Goal: Task Accomplishment & Management: Manage account settings

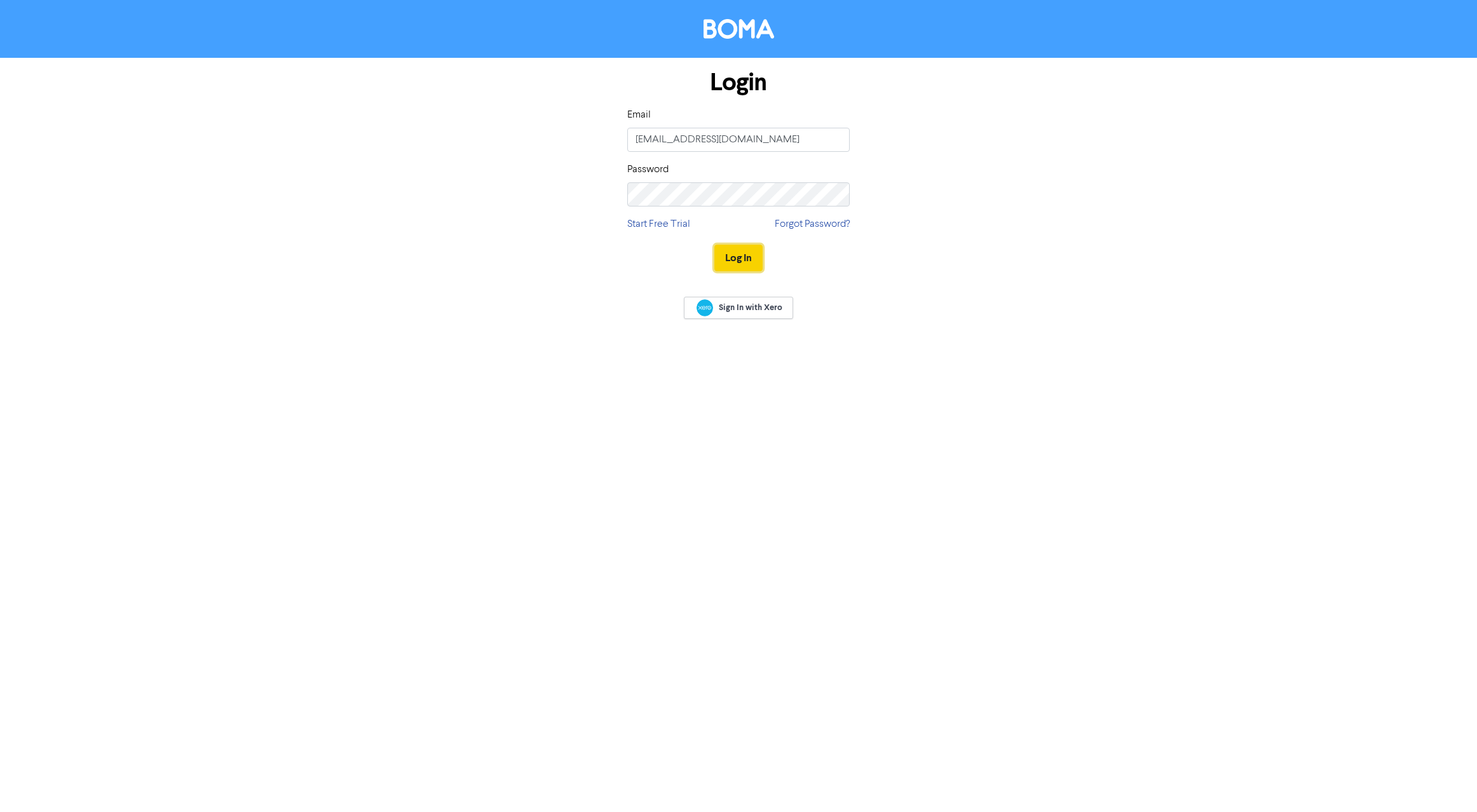
click at [740, 252] on button "Log In" at bounding box center [738, 258] width 48 height 26
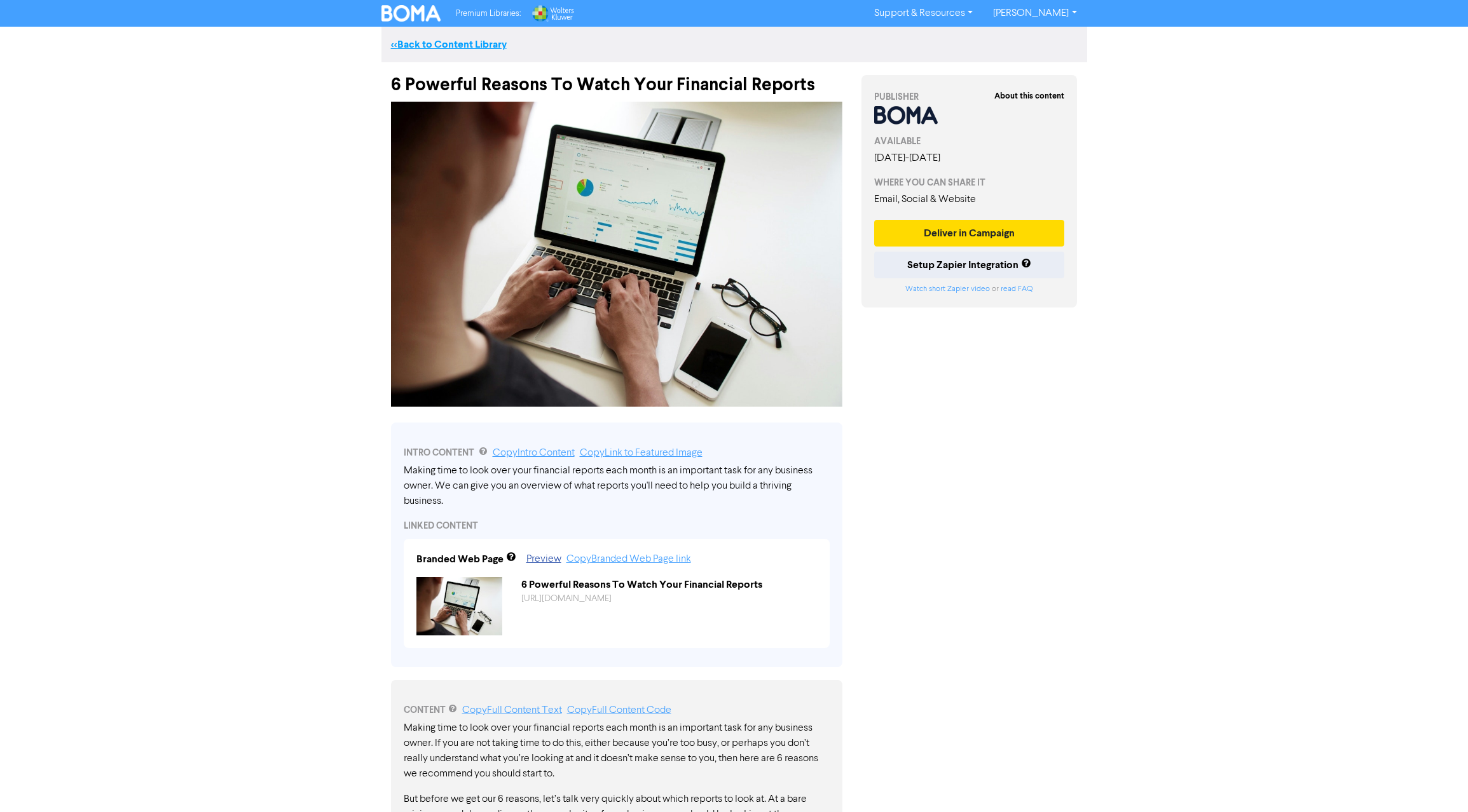
click at [446, 44] on link "<< Back to Content Library" at bounding box center [448, 44] width 115 height 13
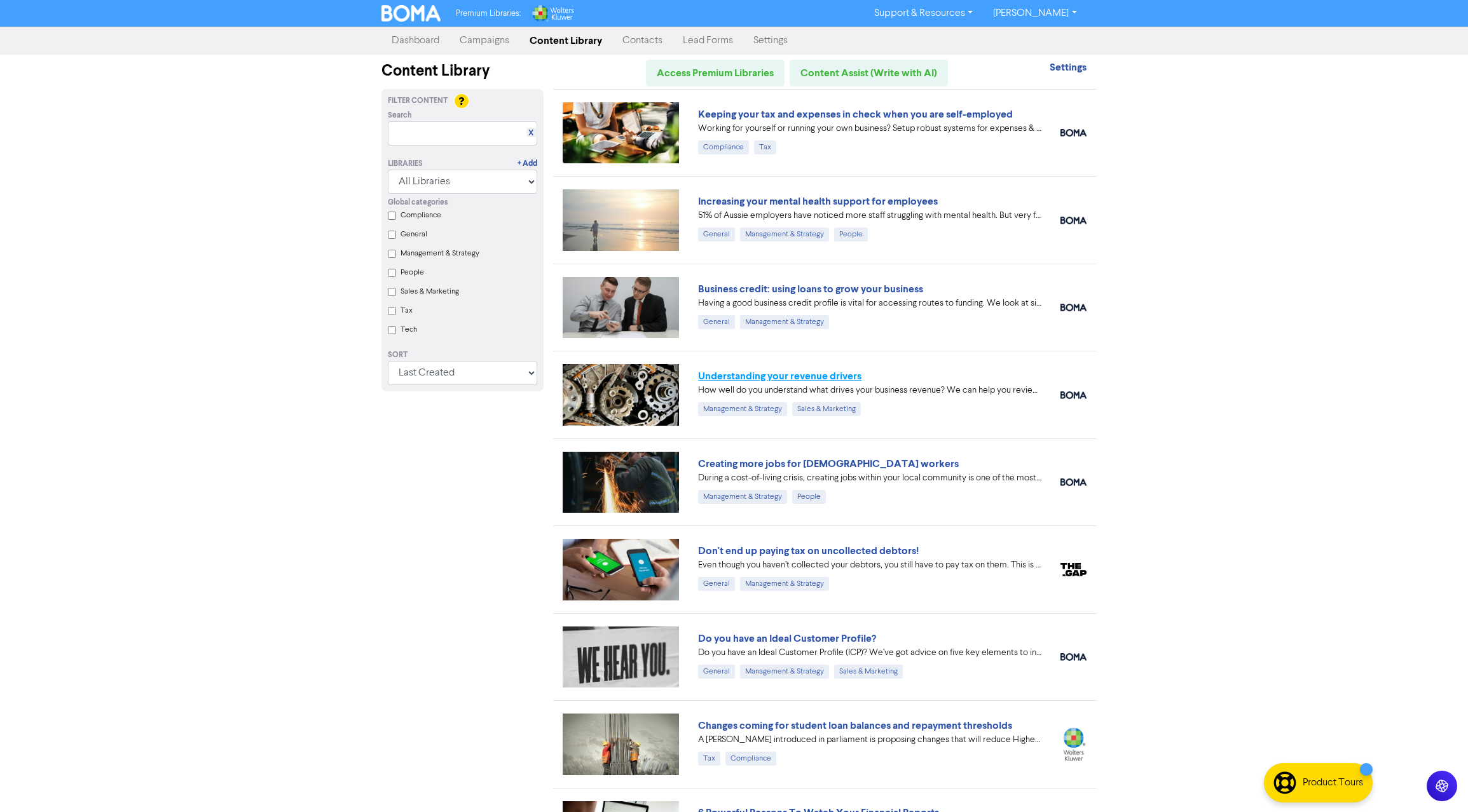
click at [816, 376] on link "Understanding your revenue drivers" at bounding box center [780, 376] width 164 height 13
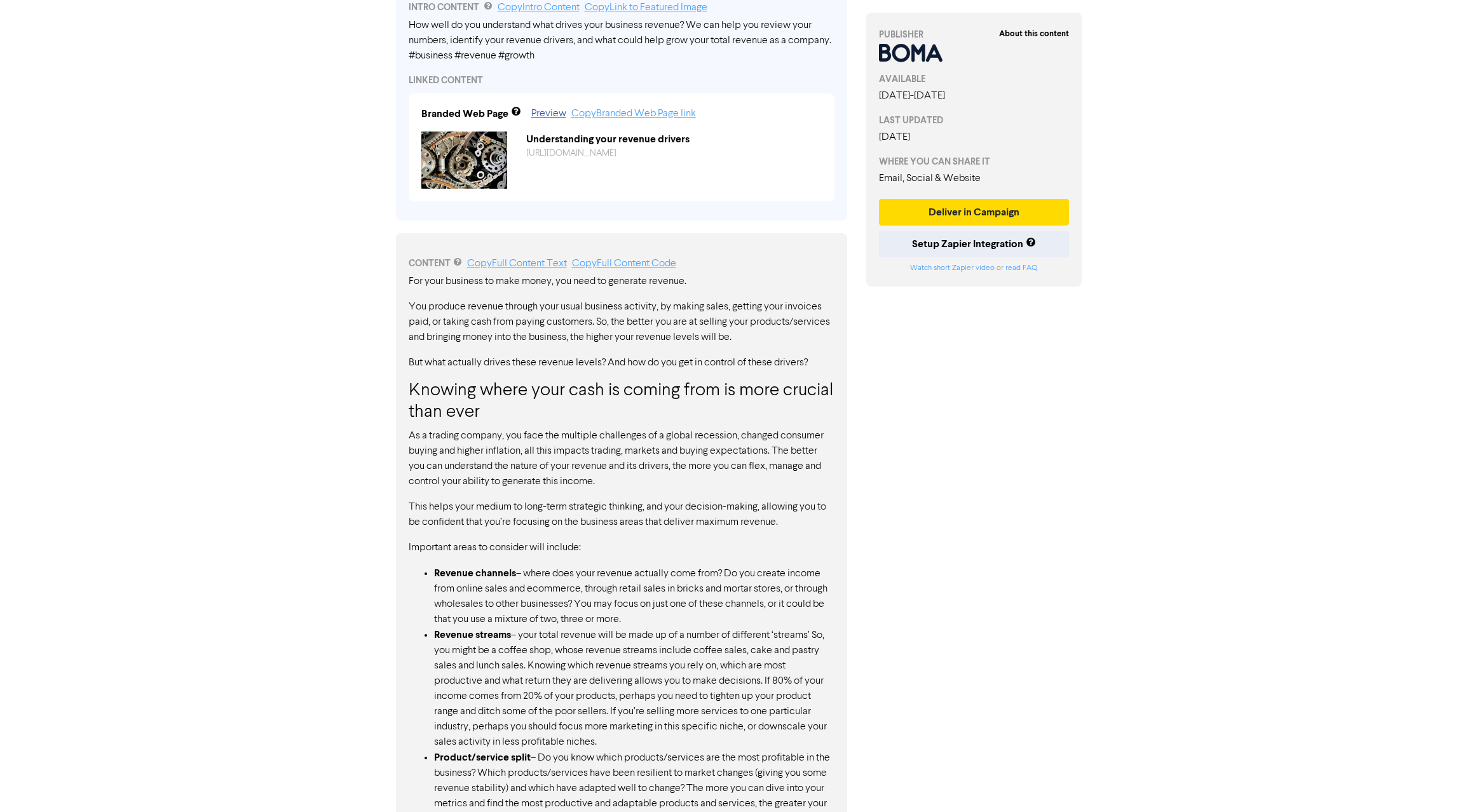
scroll to position [361, 0]
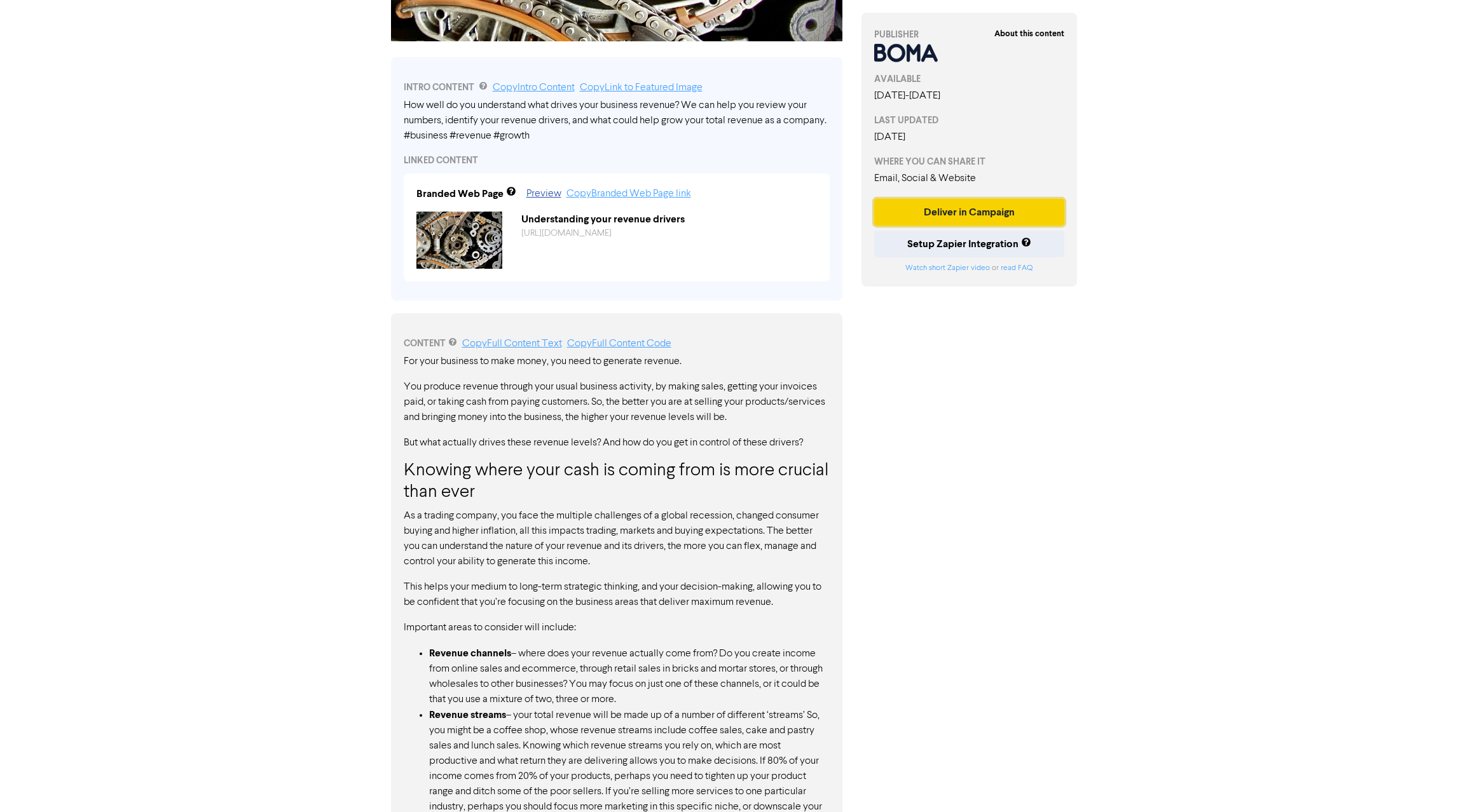
click at [965, 209] on button "Deliver in Campaign" at bounding box center [969, 212] width 191 height 26
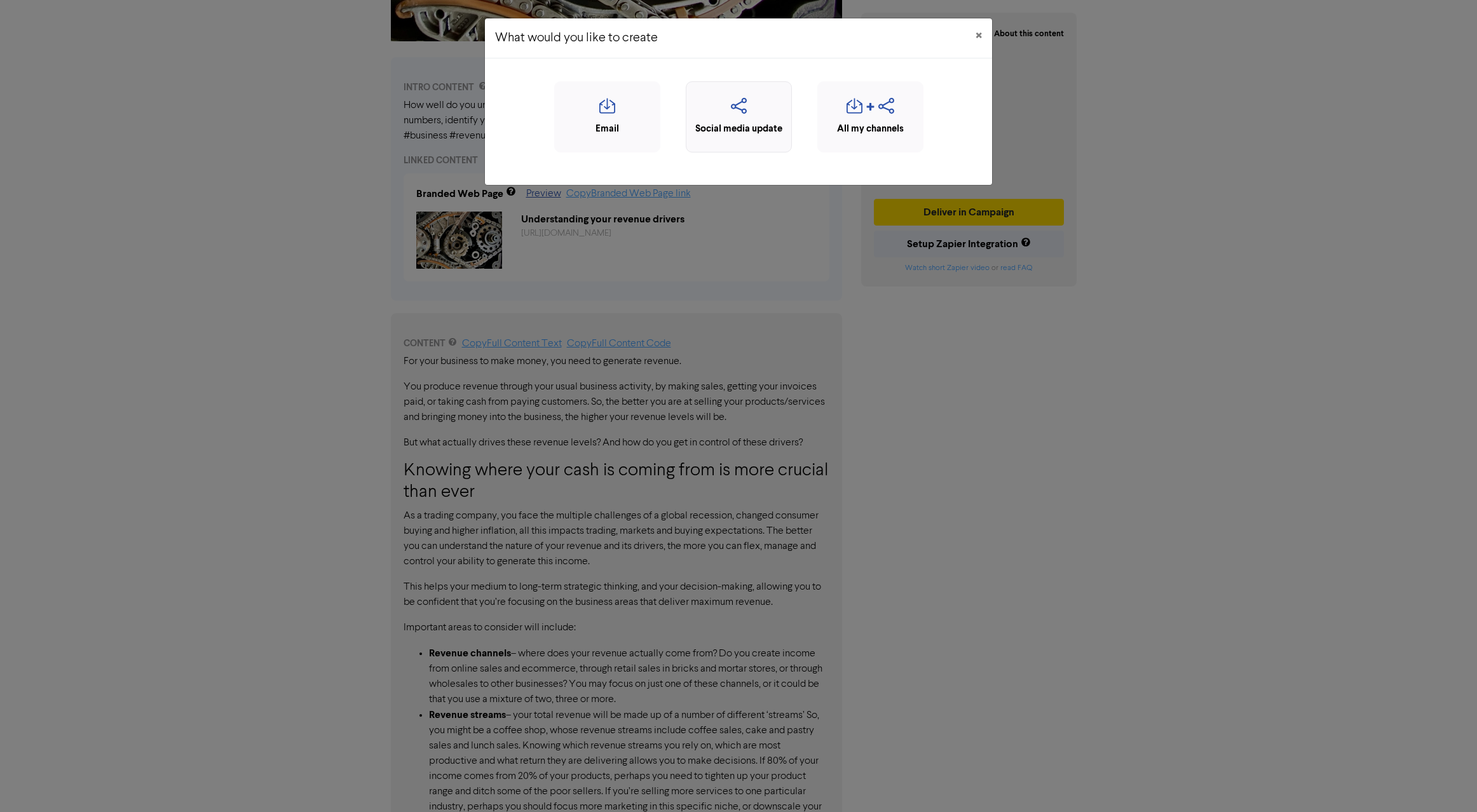
click at [759, 115] on icon "button" at bounding box center [739, 109] width 92 height 24
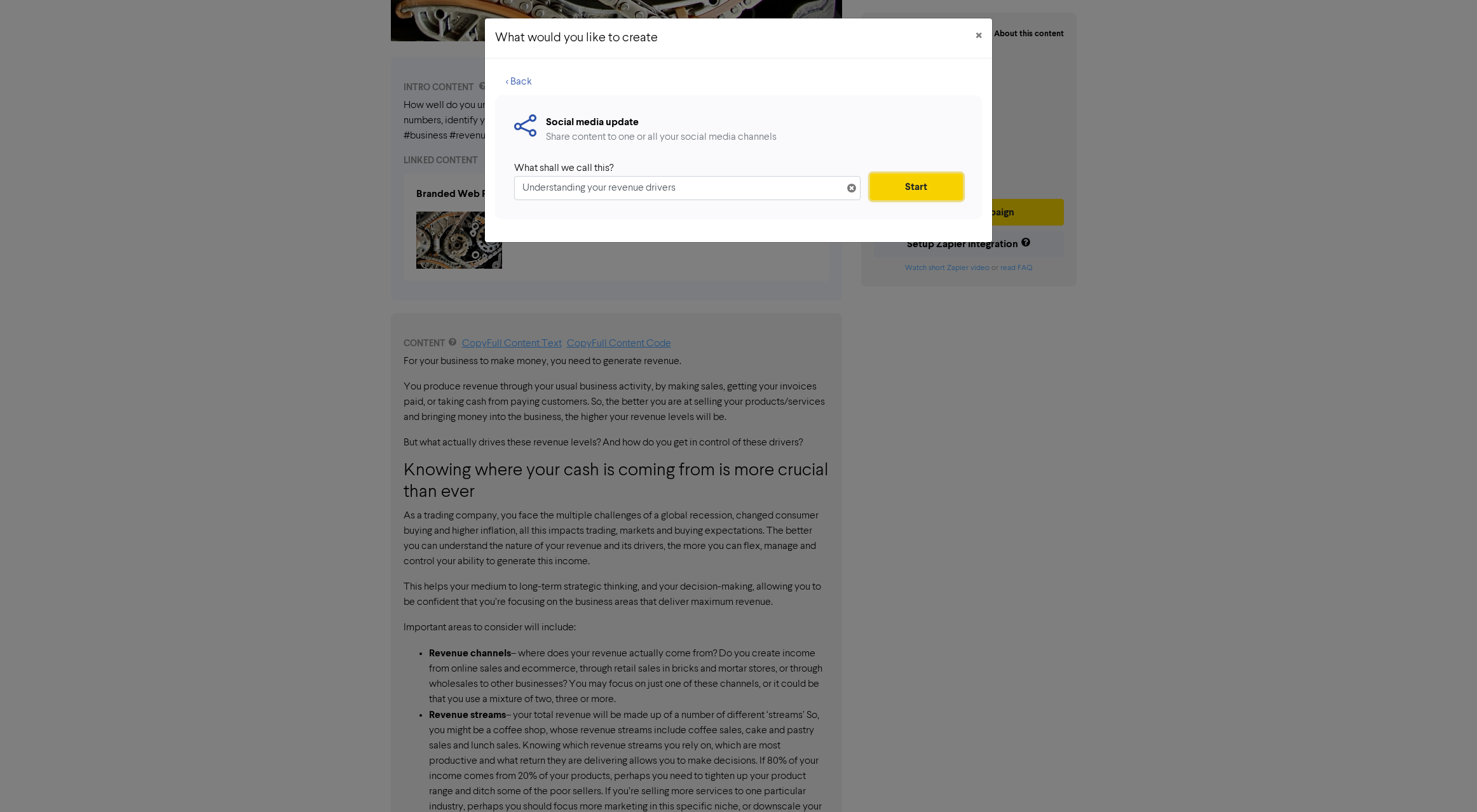
click at [919, 183] on button "Start" at bounding box center [917, 187] width 93 height 26
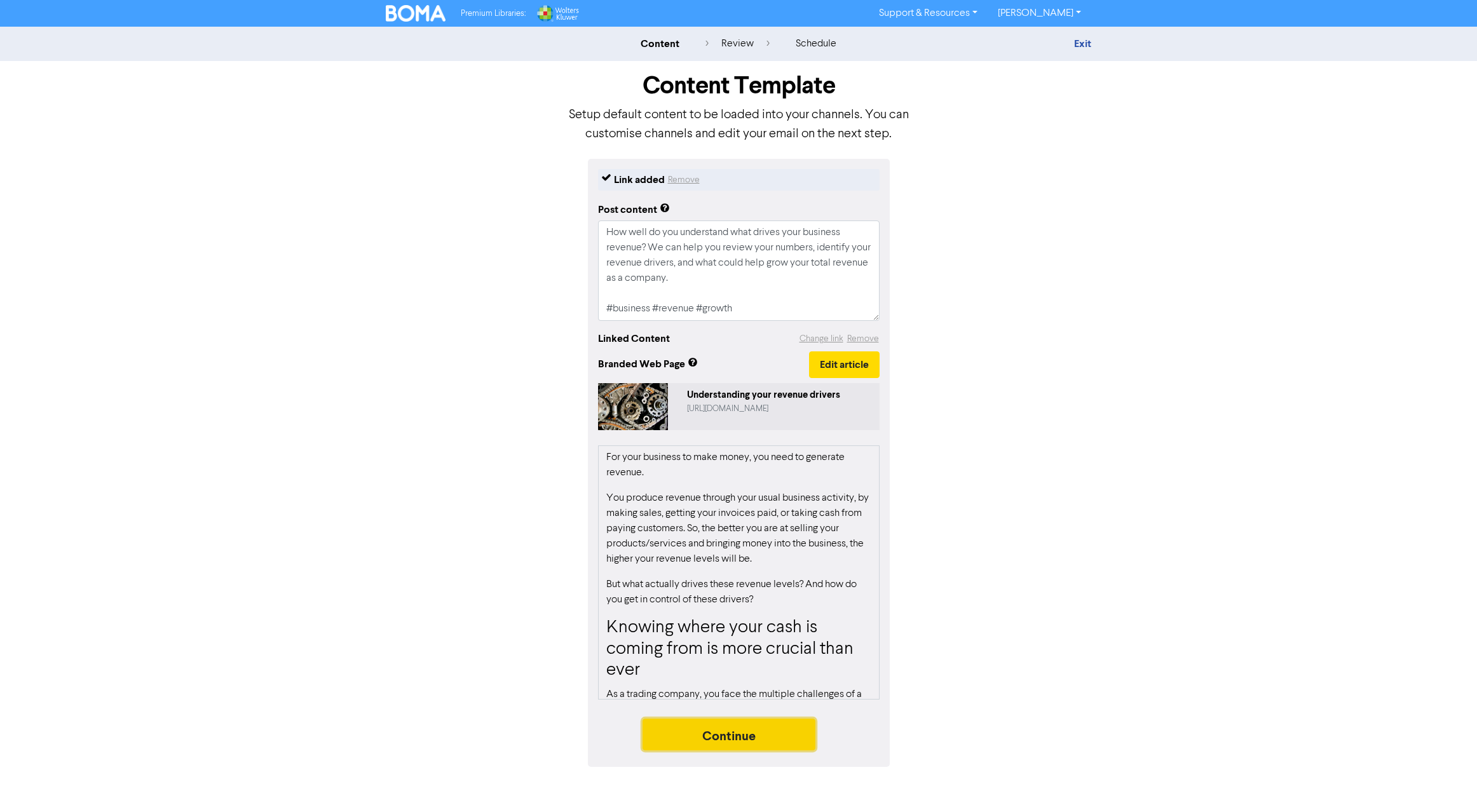
click at [752, 736] on button "Continue" at bounding box center [729, 734] width 173 height 32
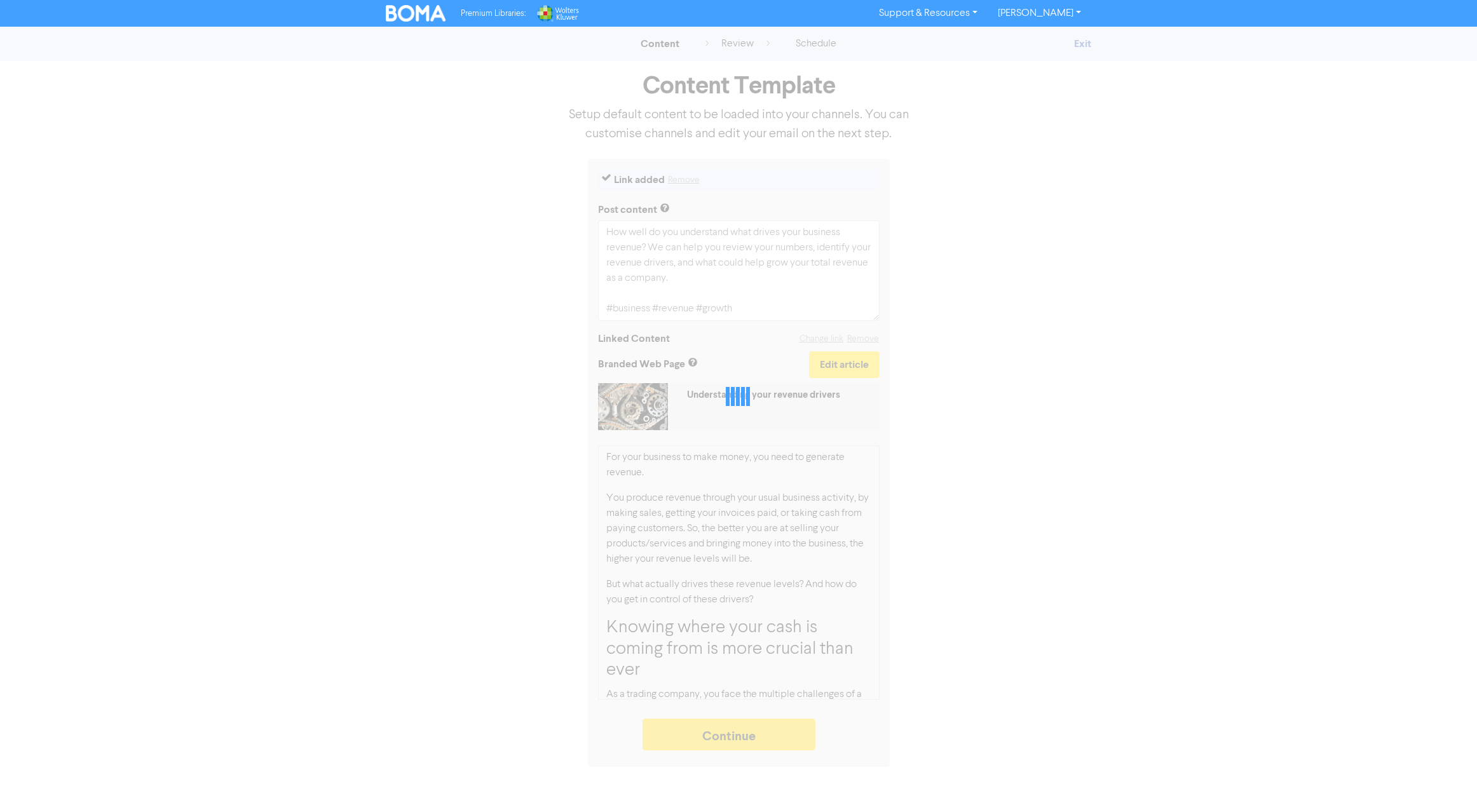
type textarea "x"
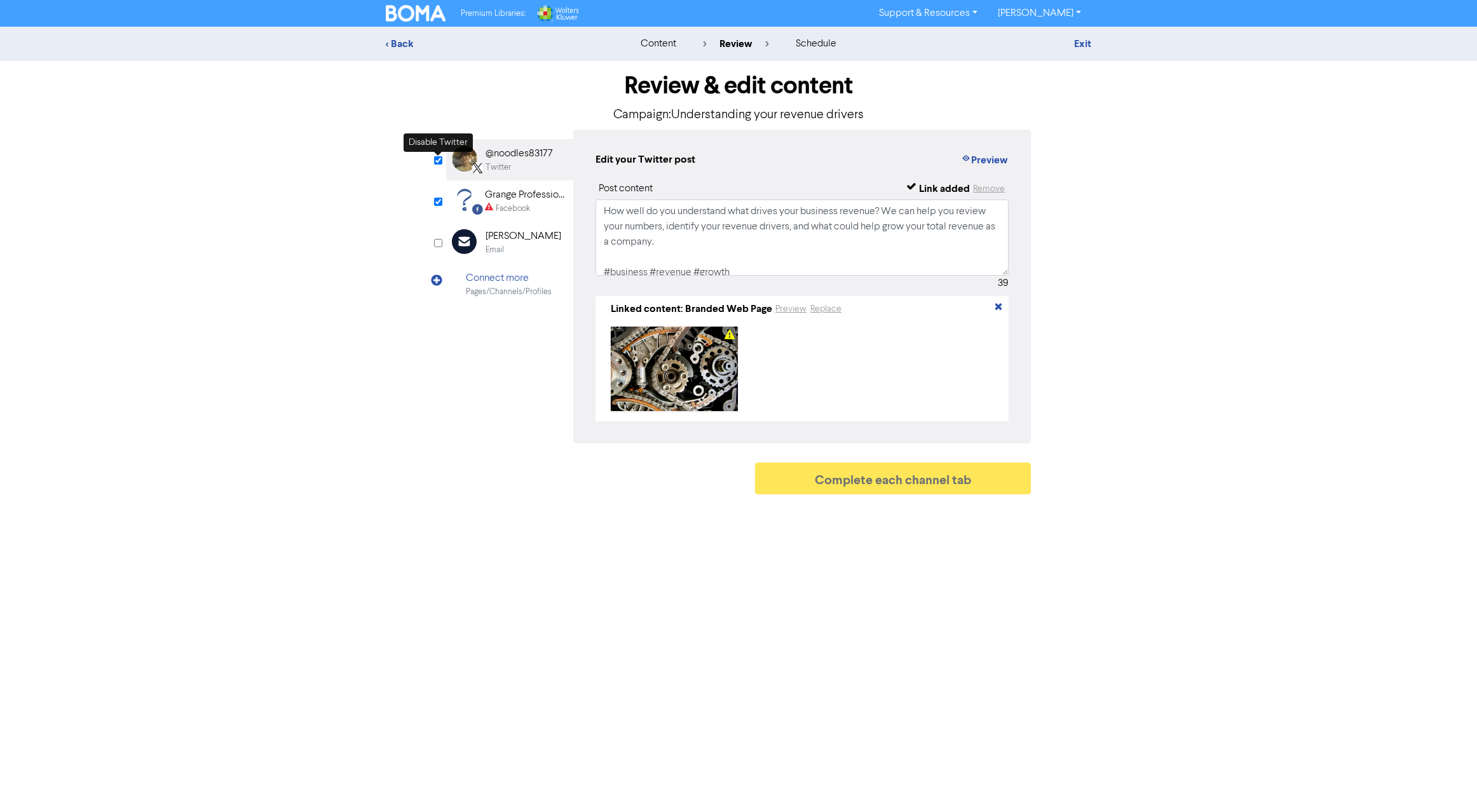
click at [440, 158] on input "checkbox" at bounding box center [438, 160] width 9 height 9
checkbox input "false"
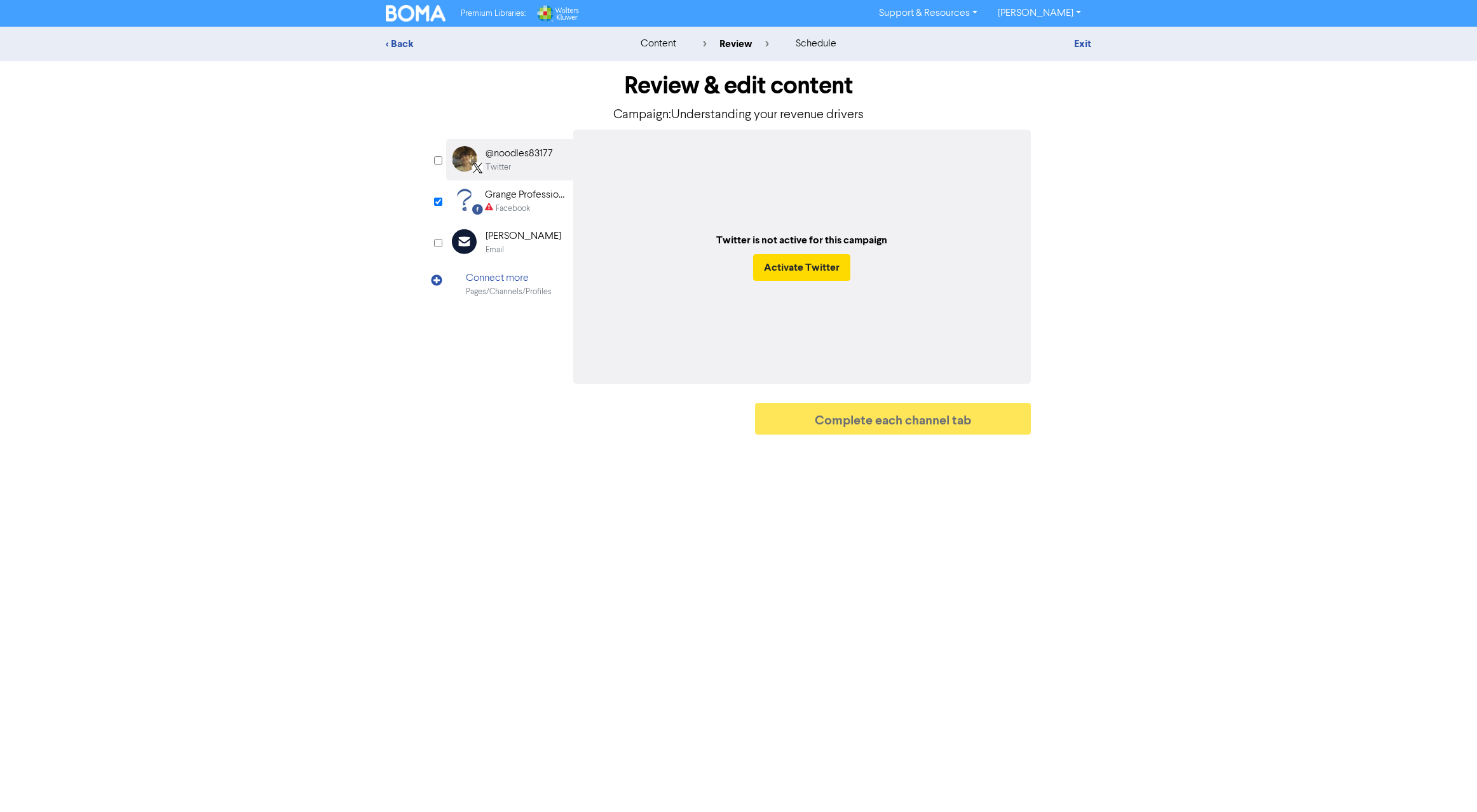
click at [505, 198] on div "Grange Professional Services" at bounding box center [525, 194] width 81 height 15
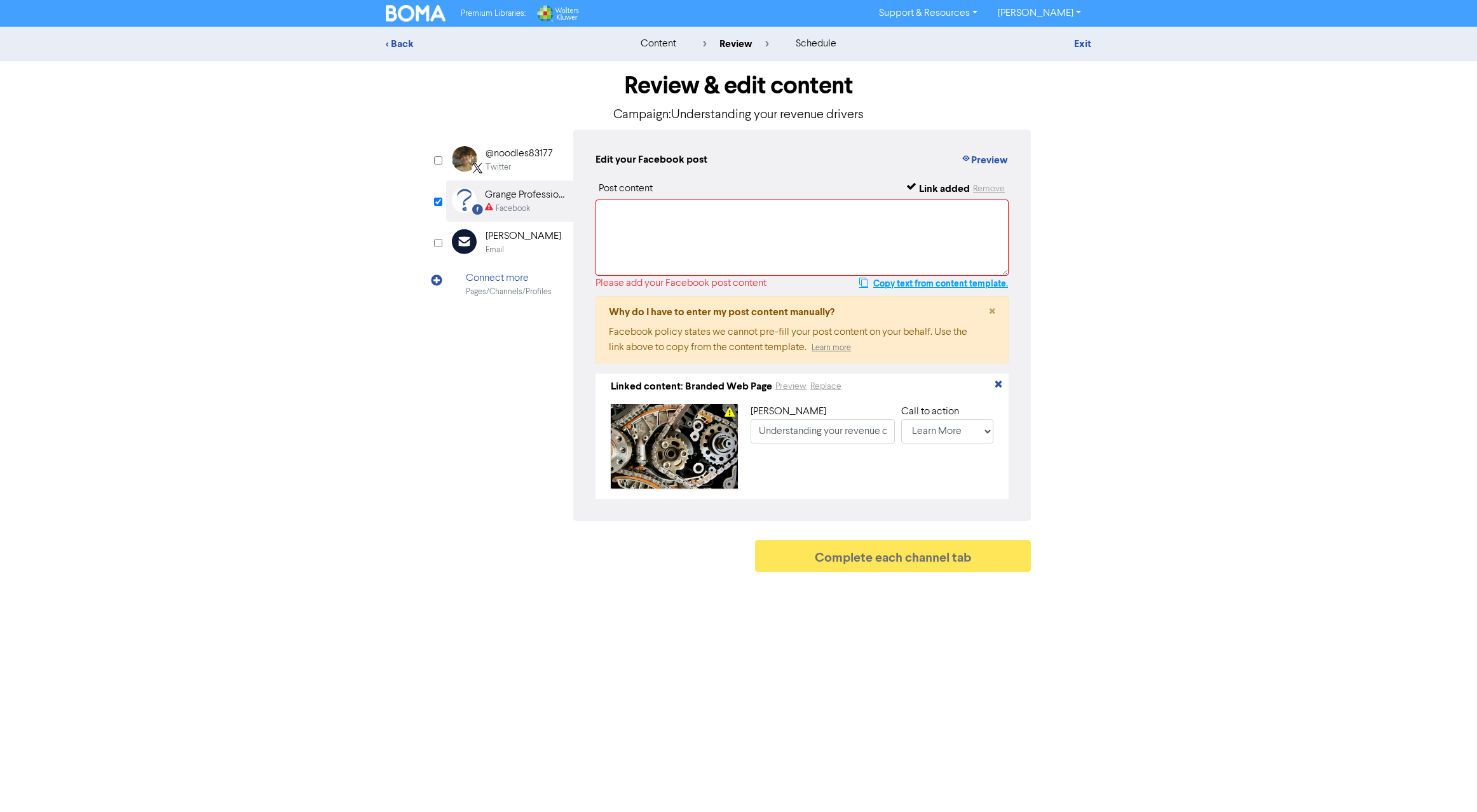
click at [882, 286] on button "Copy text from content template." at bounding box center [933, 283] width 150 height 15
paste textarea "How well do you understand what drives your business revenue? We can help you r…"
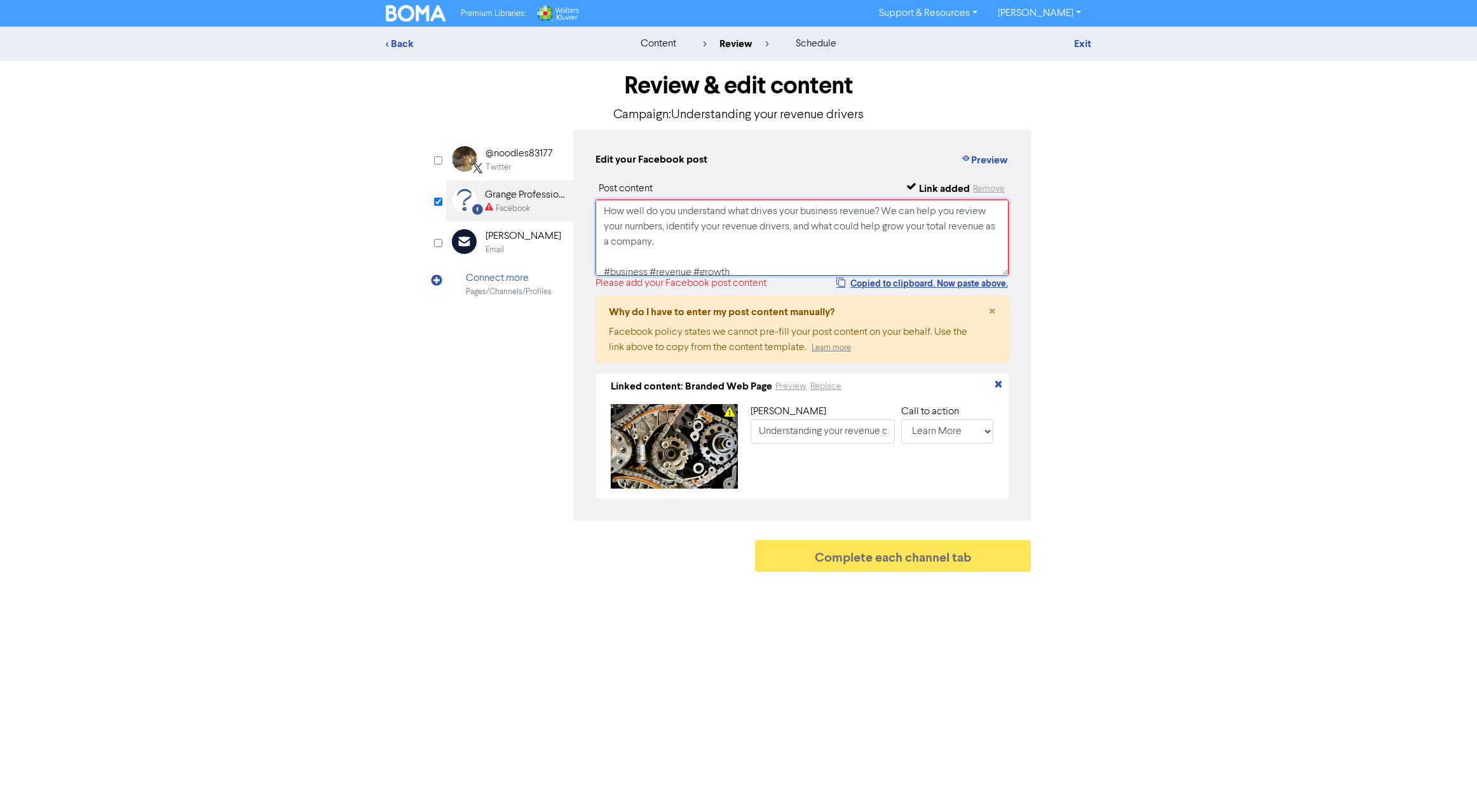
scroll to position [5, 0]
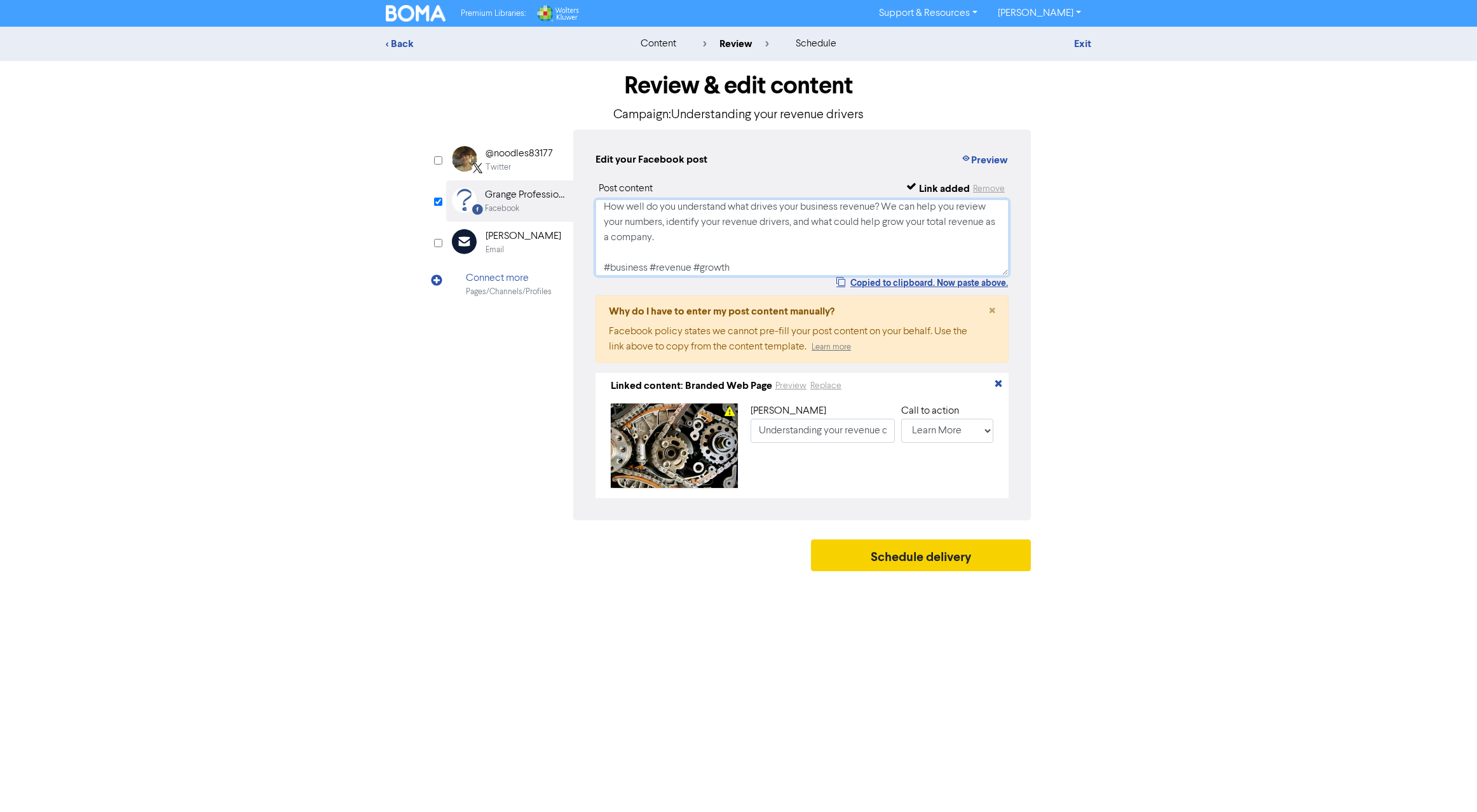
type textarea "How well do you understand what drives your business revenue? We can help you r…"
click at [900, 558] on button "Schedule delivery" at bounding box center [921, 555] width 220 height 32
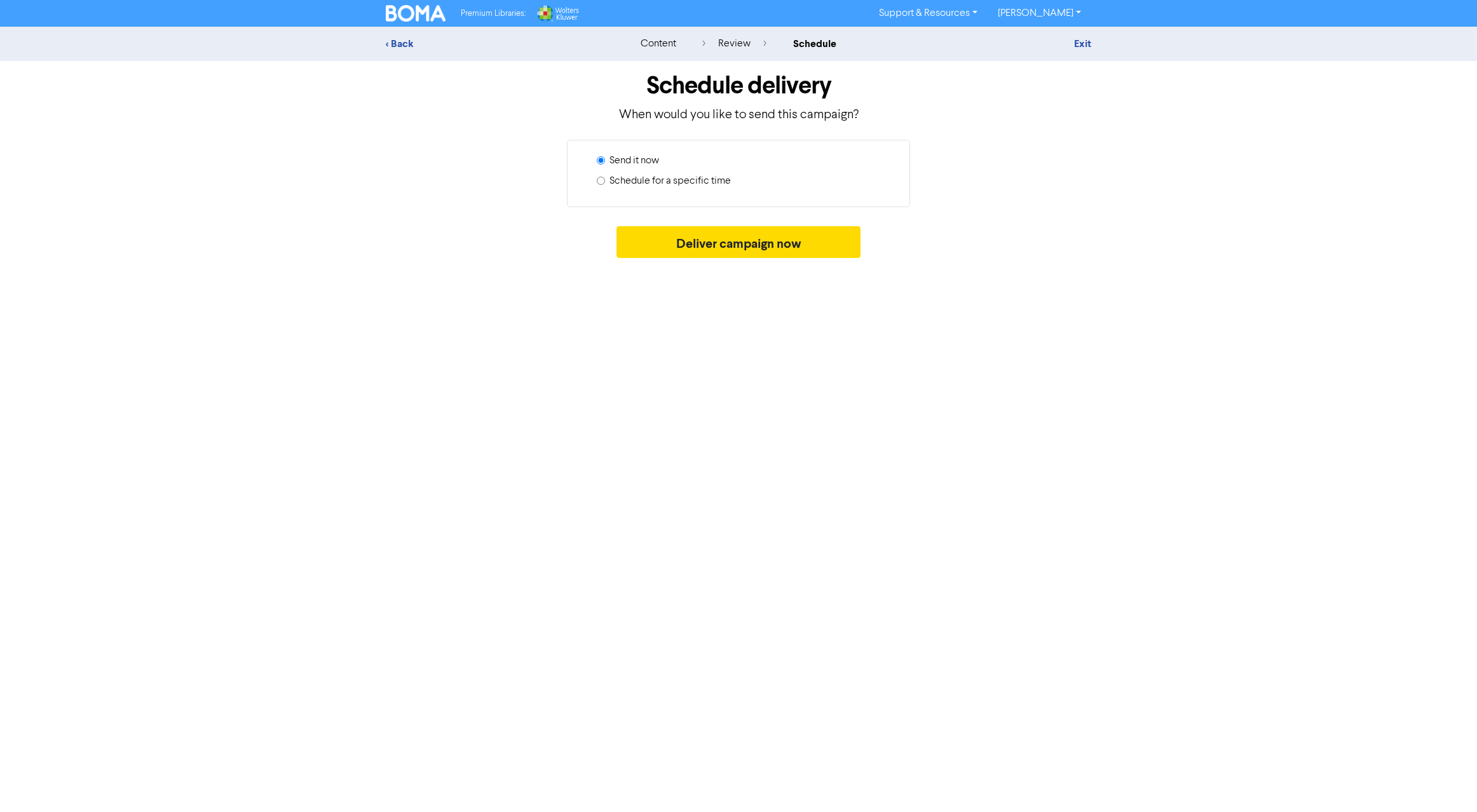
click at [599, 179] on input "Schedule for a specific time" at bounding box center [601, 181] width 9 height 9
radio input "true"
radio input "false"
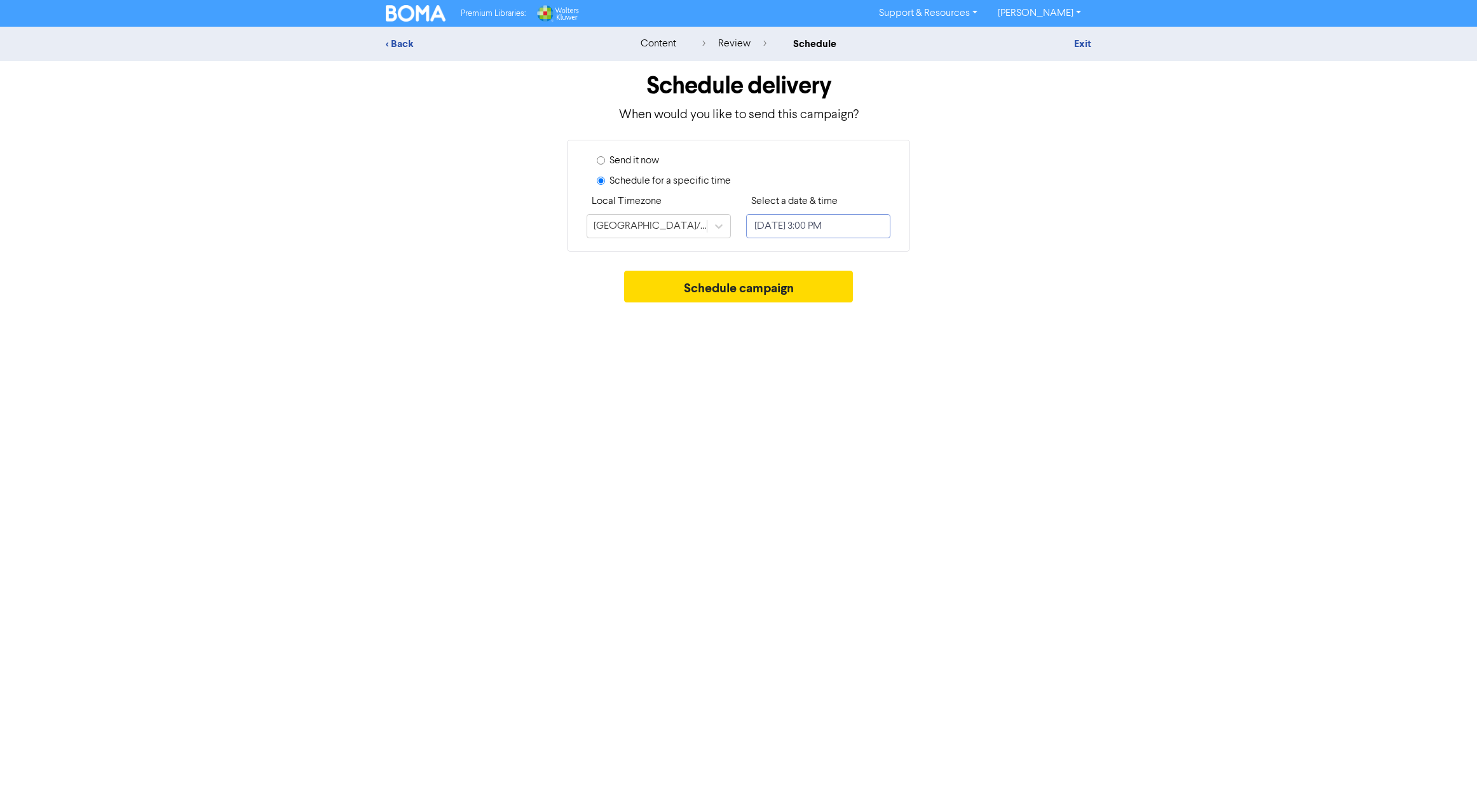
select select "7"
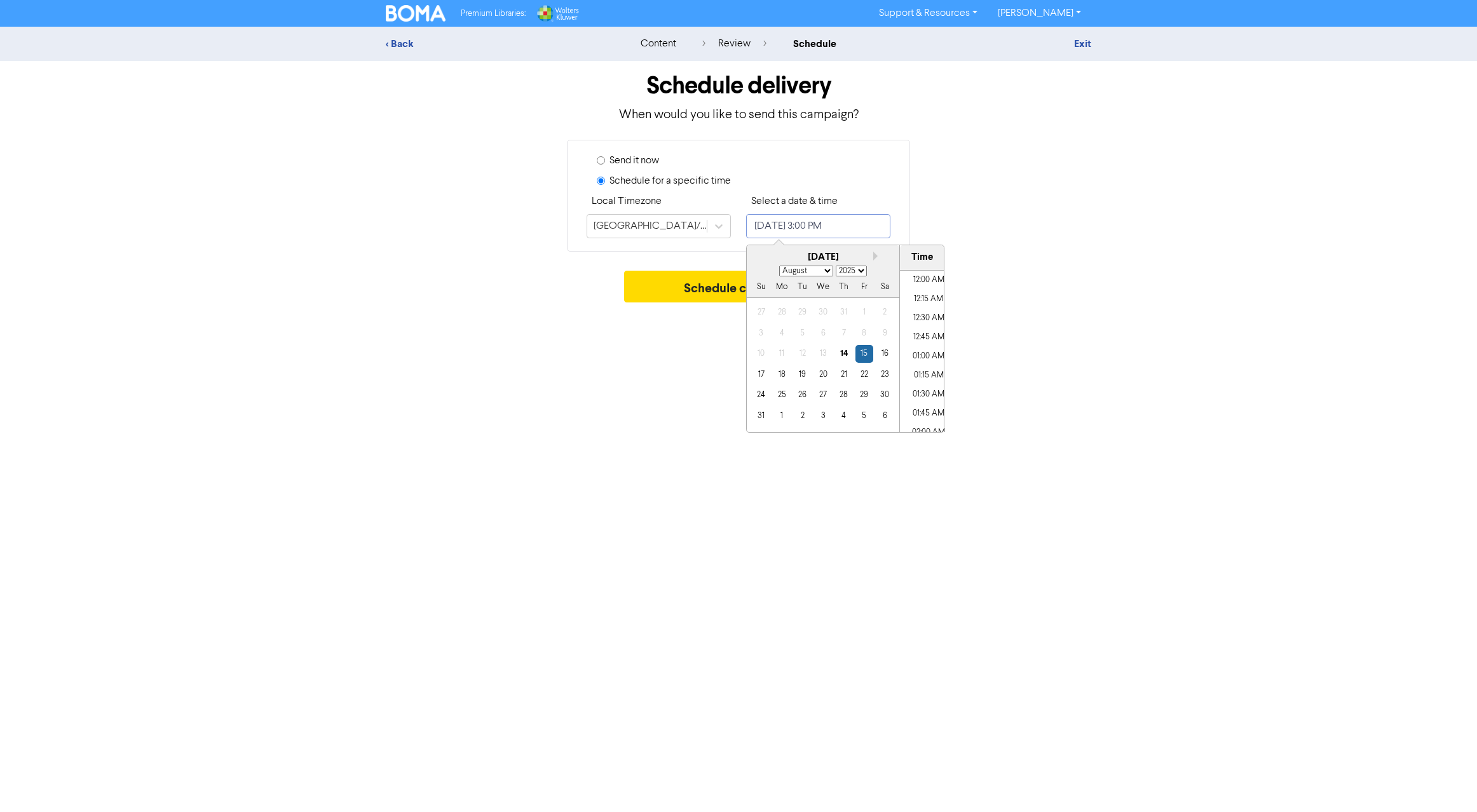
click at [845, 225] on input "[DATE] 3:00 PM" at bounding box center [818, 226] width 144 height 24
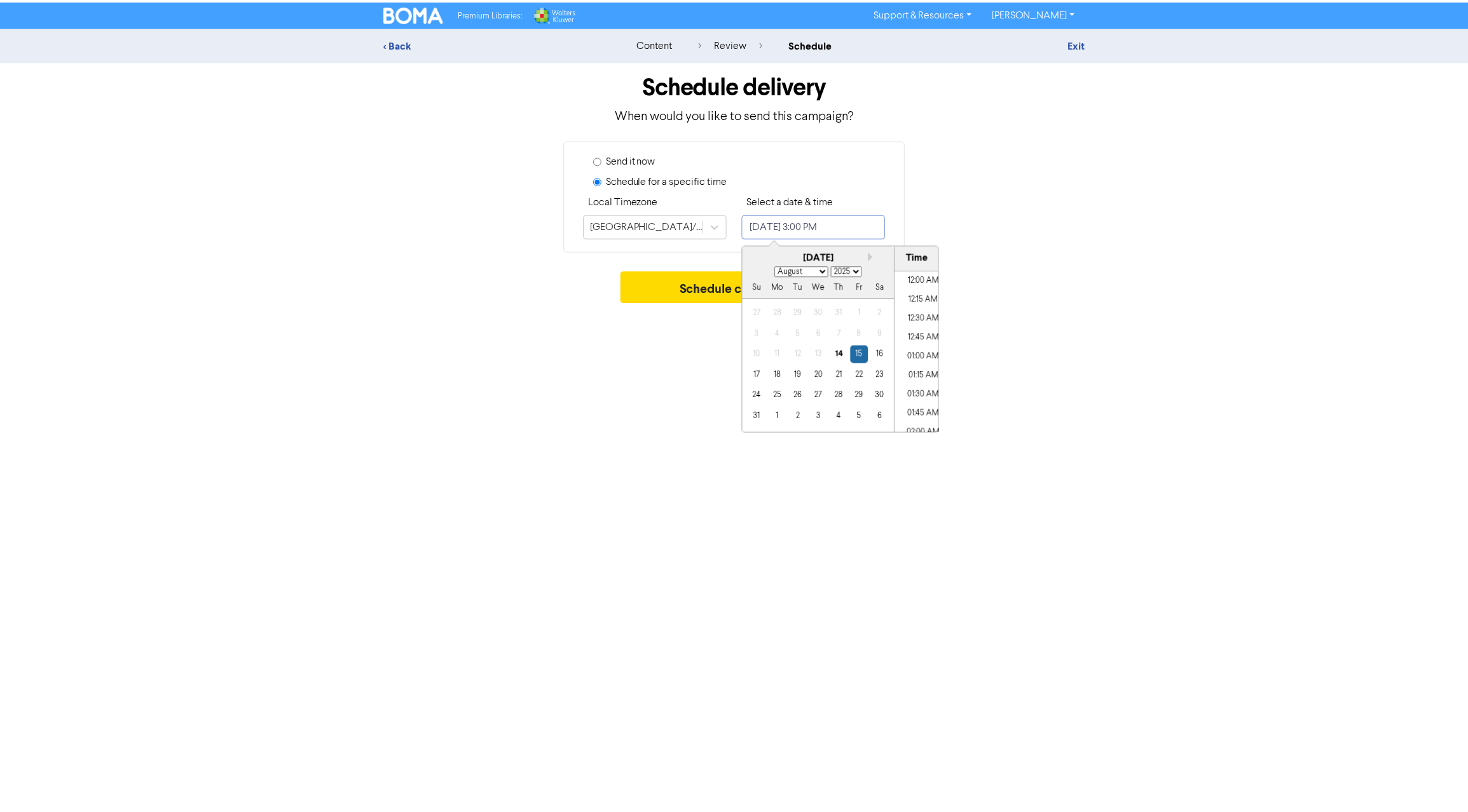
scroll to position [1072, 0]
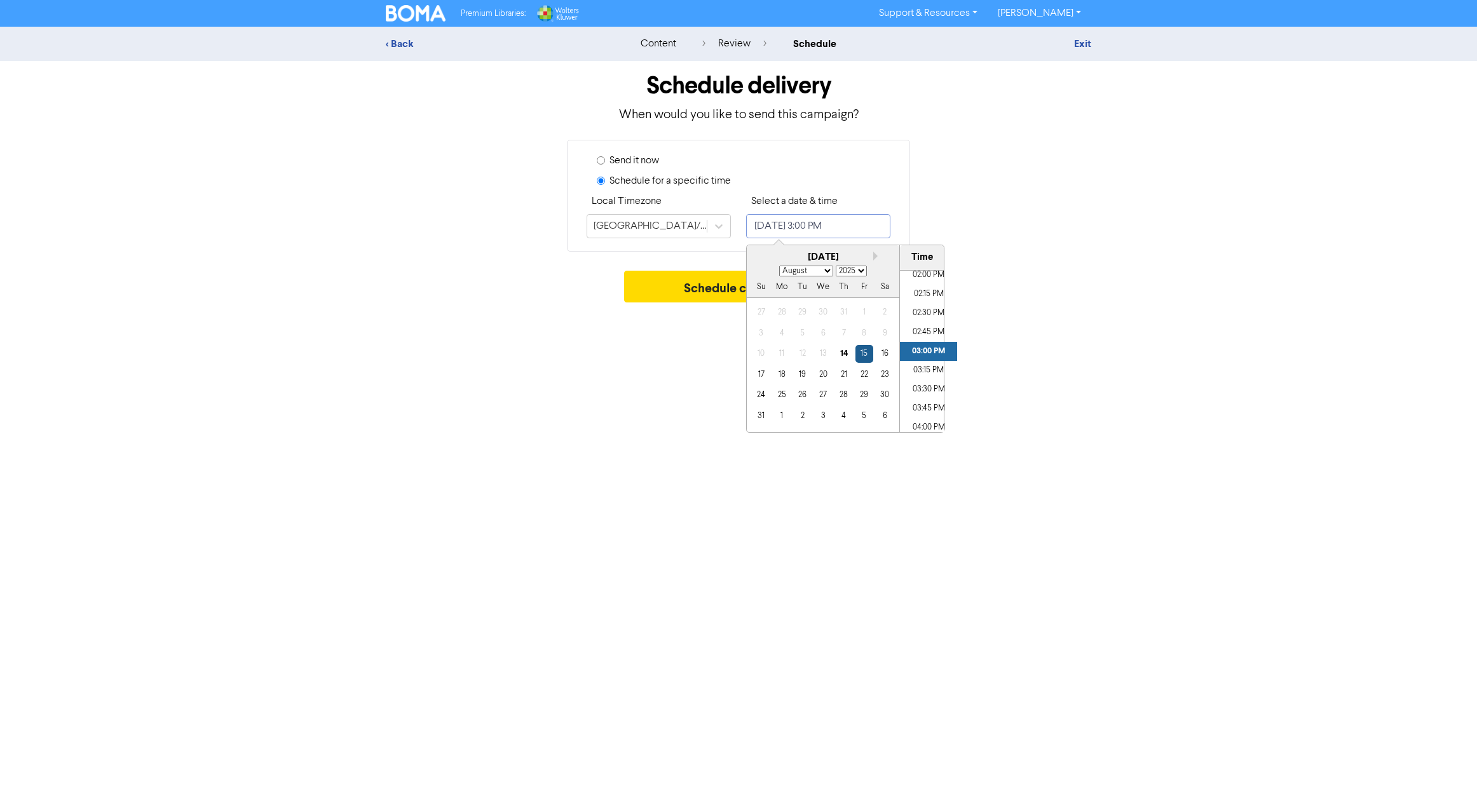
click at [868, 354] on div "15" at bounding box center [864, 353] width 17 height 17
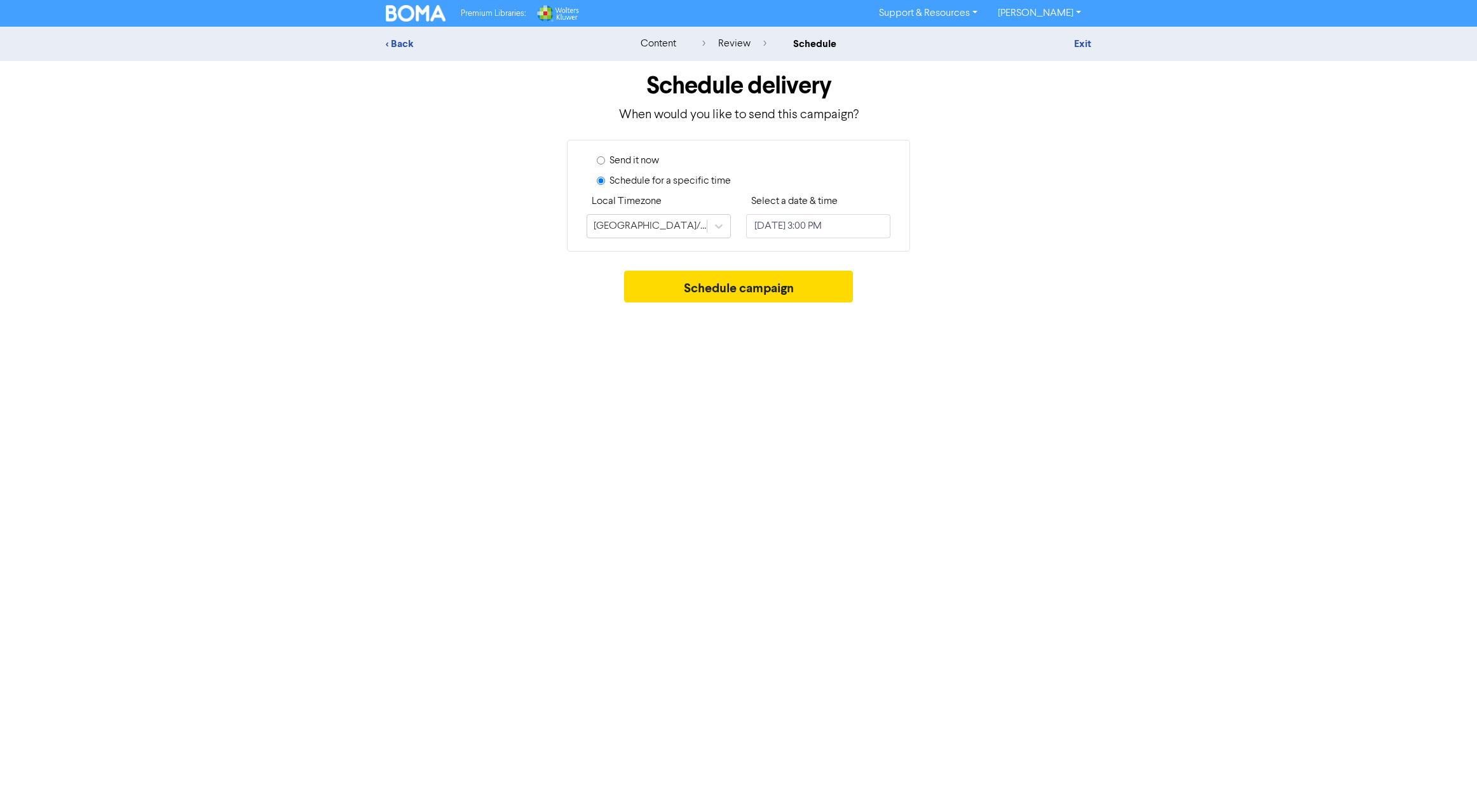
click at [900, 217] on div "Send it now Schedule for a specific time Local Timezone [GEOGRAPHIC_DATA]/[GEOG…" at bounding box center [738, 196] width 344 height 112
click at [760, 289] on button "Schedule campaign" at bounding box center [739, 287] width 229 height 32
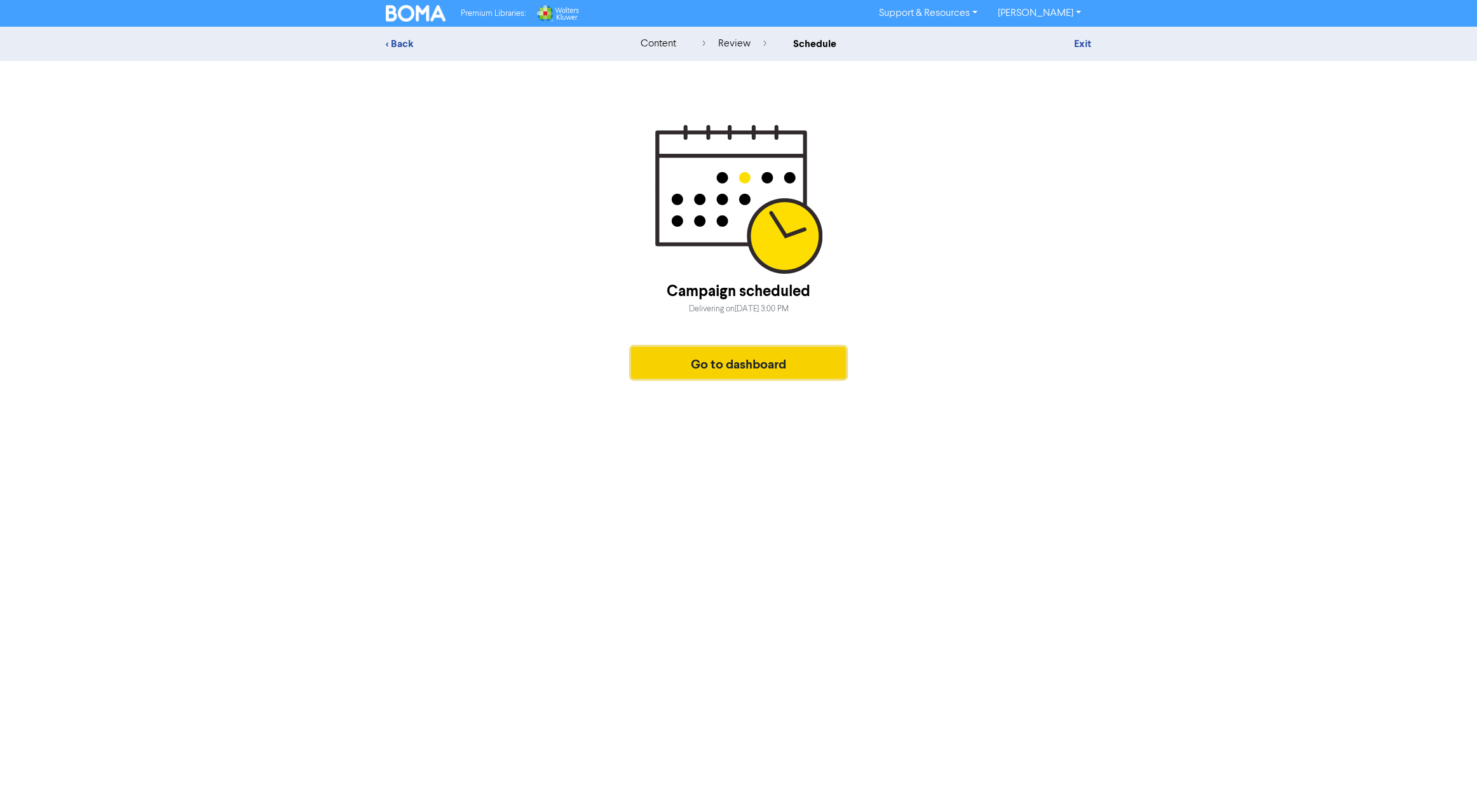
click at [727, 366] on button "Go to dashboard" at bounding box center [738, 362] width 215 height 32
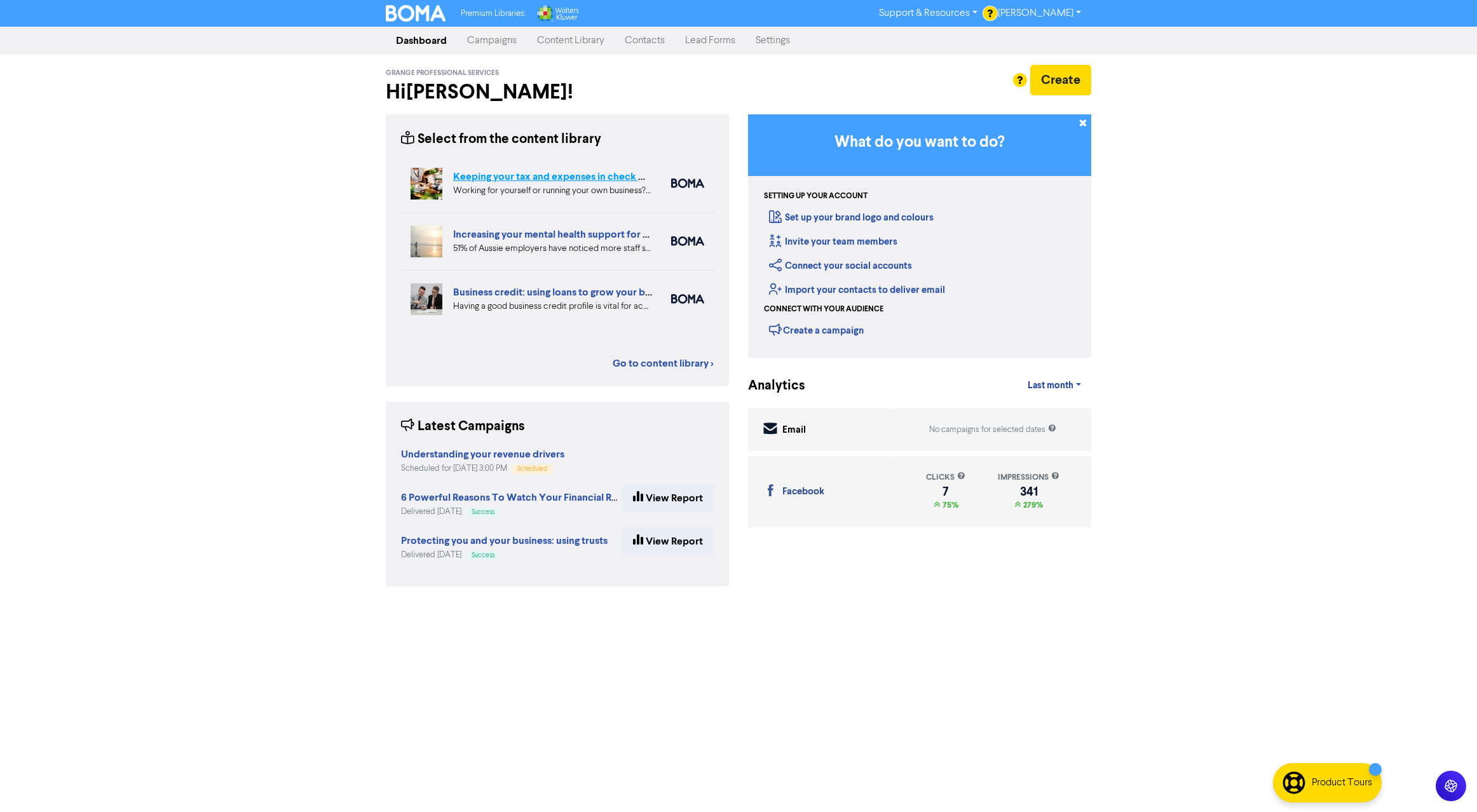
click at [508, 178] on link "Keeping your tax and expenses in check when you are self-employed" at bounding box center [610, 176] width 315 height 13
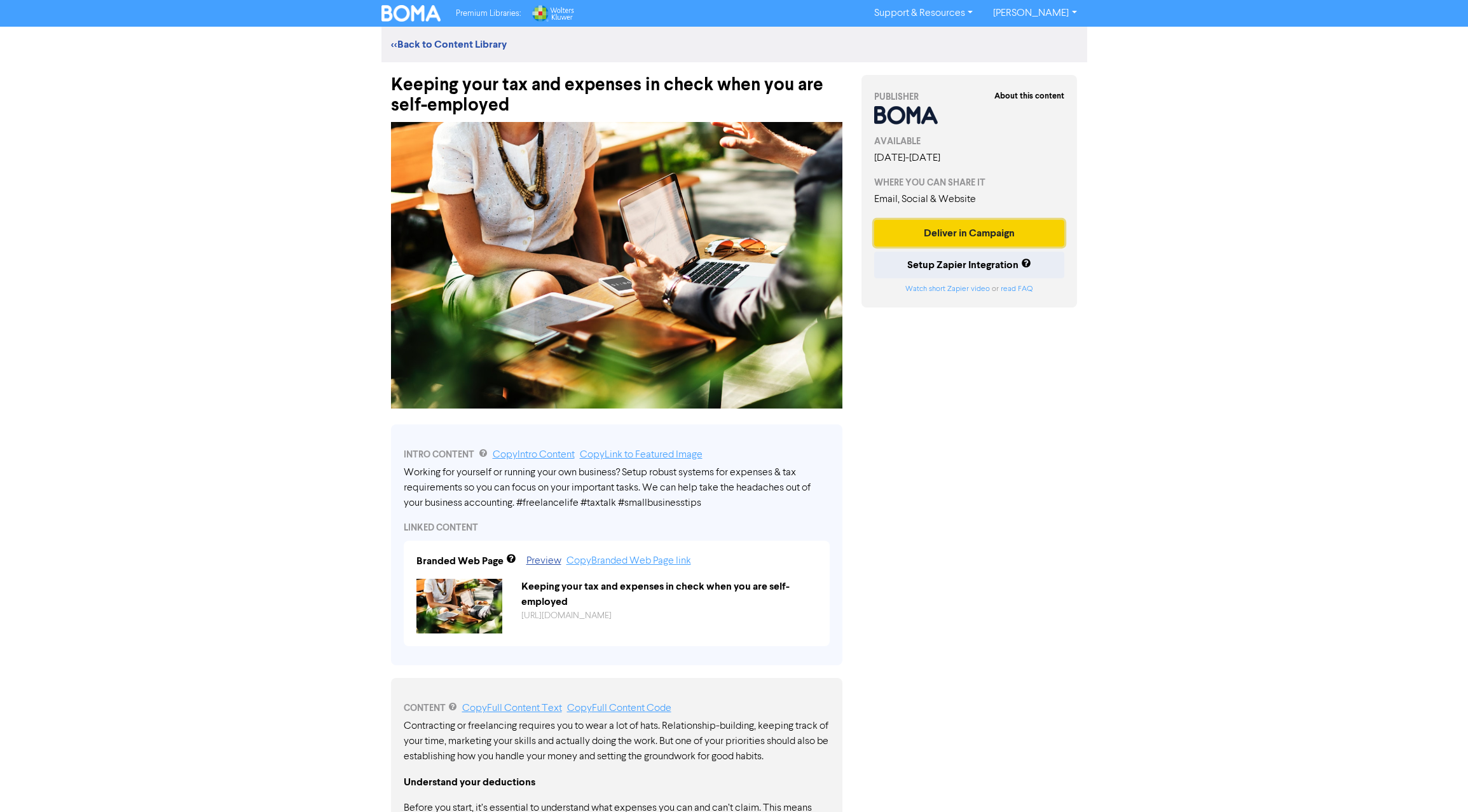
click at [975, 231] on button "Deliver in Campaign" at bounding box center [969, 233] width 191 height 26
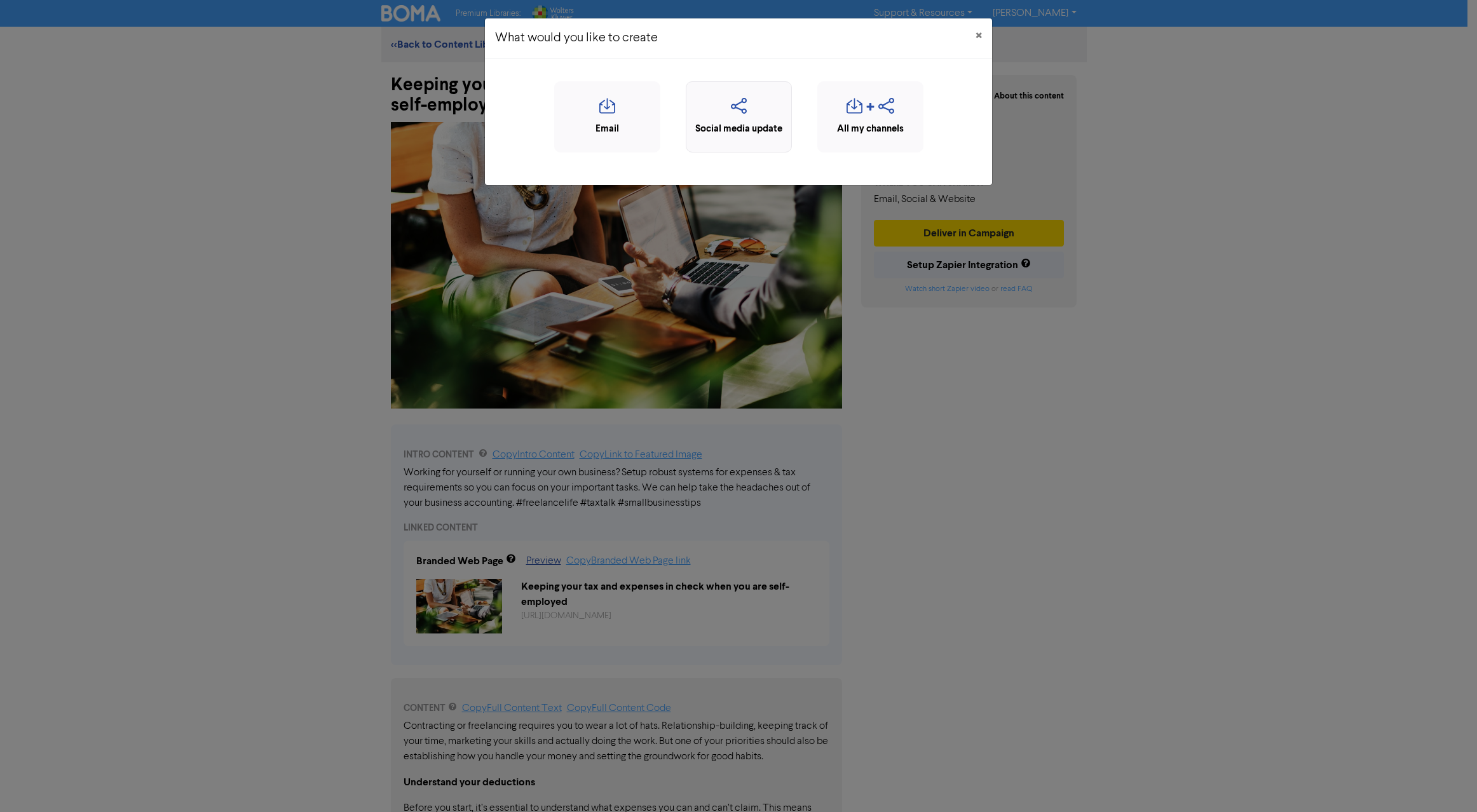
click at [749, 120] on icon "button" at bounding box center [739, 109] width 92 height 24
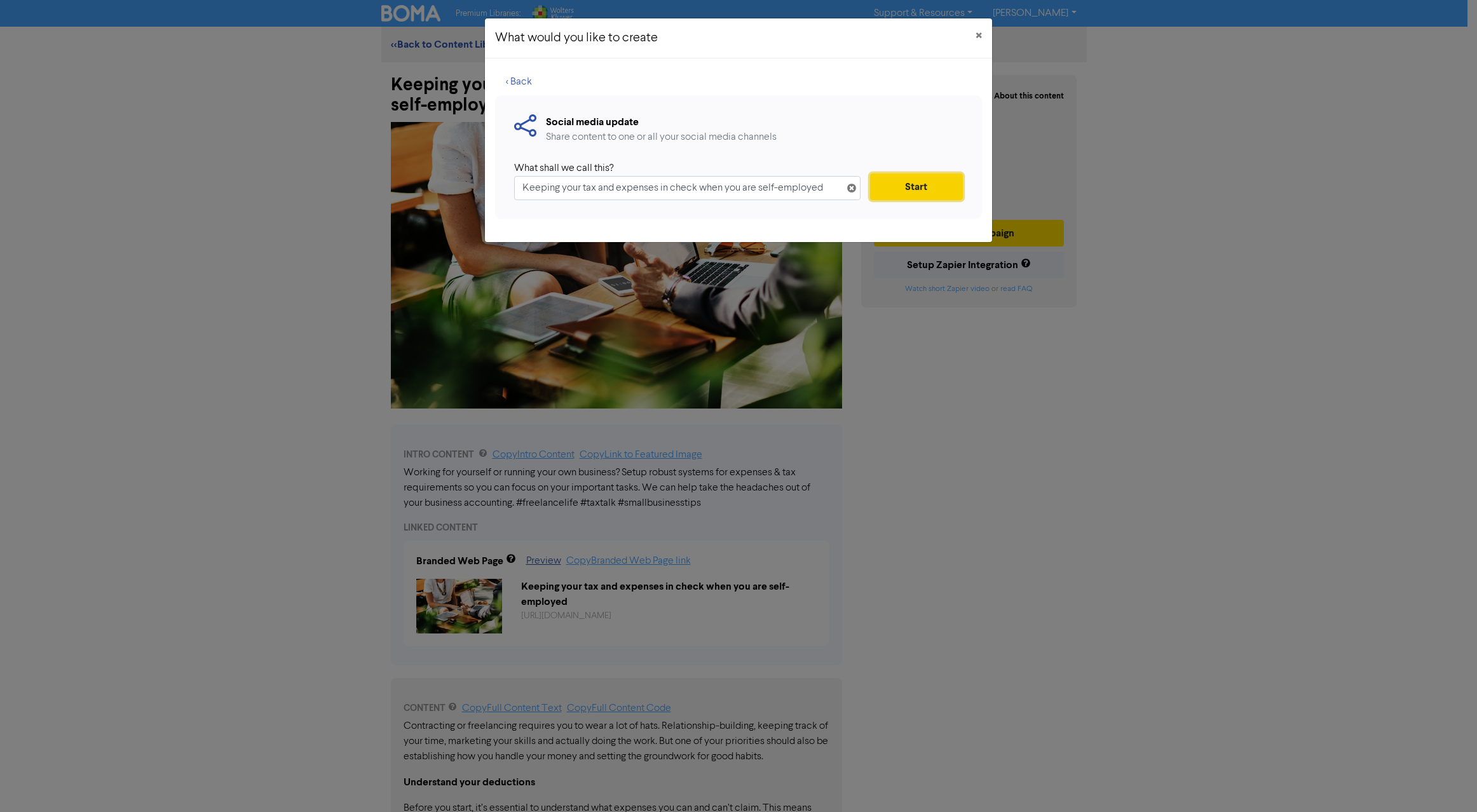
click at [908, 184] on button "Start" at bounding box center [917, 187] width 93 height 26
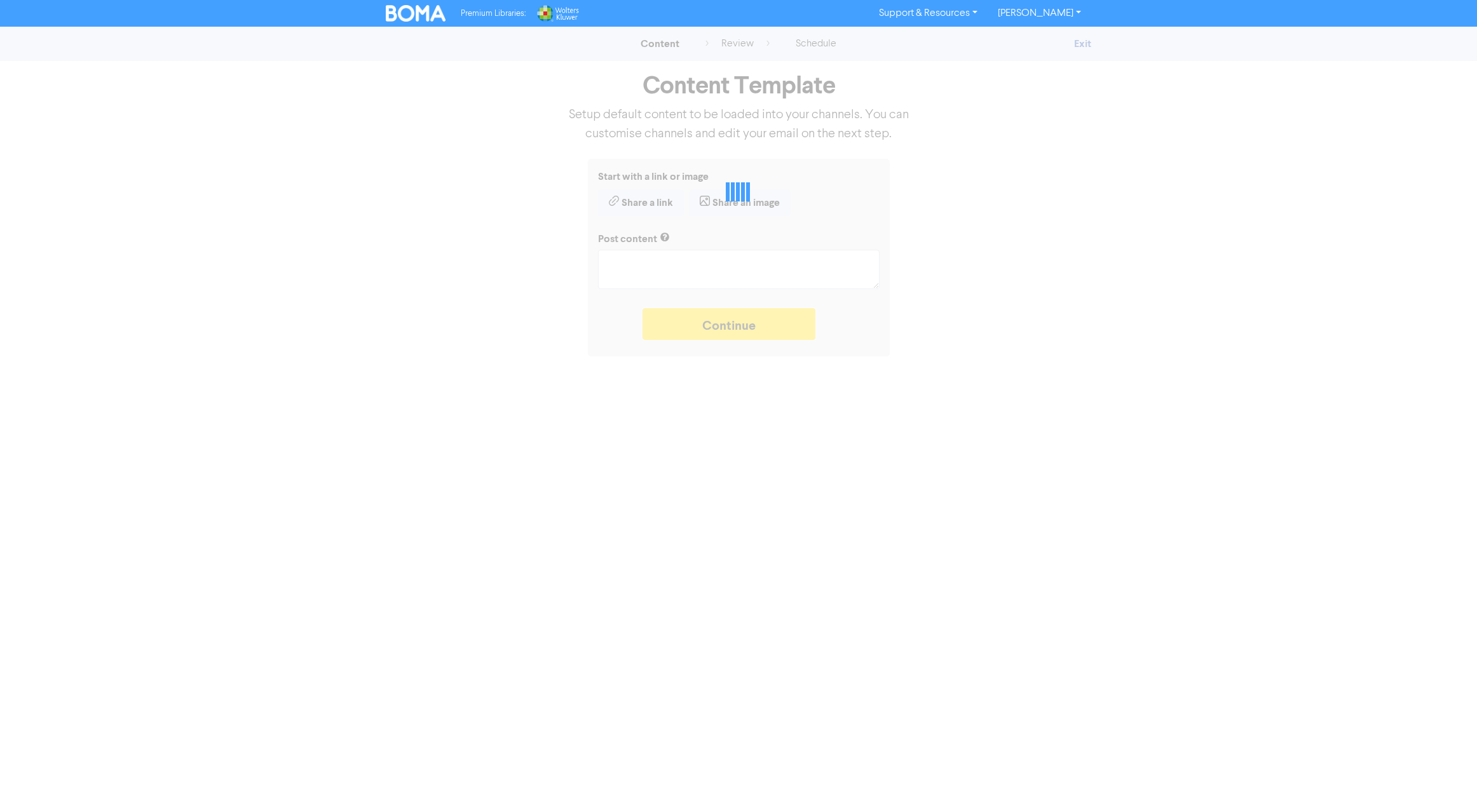
type textarea "x"
type textarea "Working for yourself or running your own business? Setup robust systems for exp…"
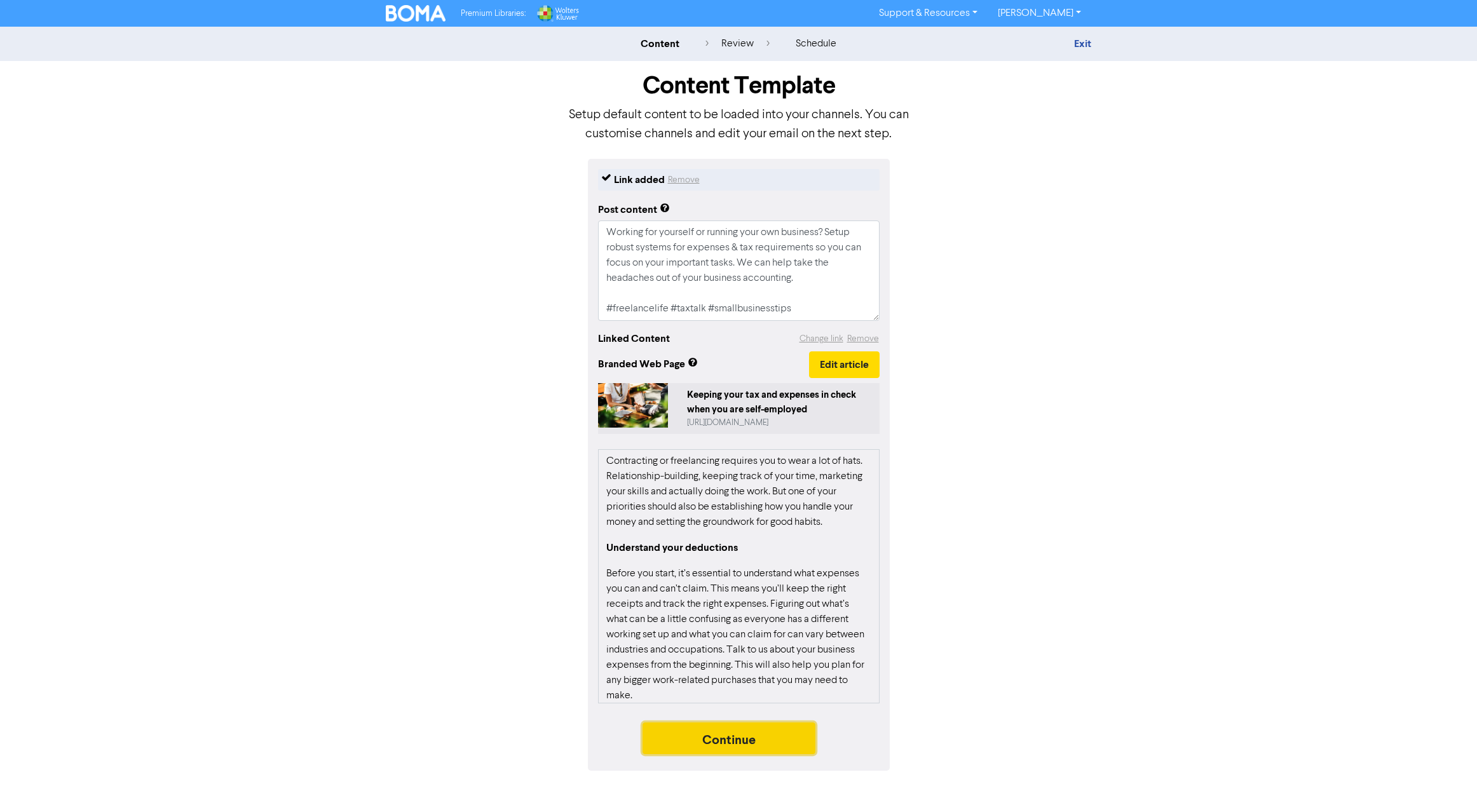
click at [748, 745] on button "Continue" at bounding box center [729, 738] width 173 height 32
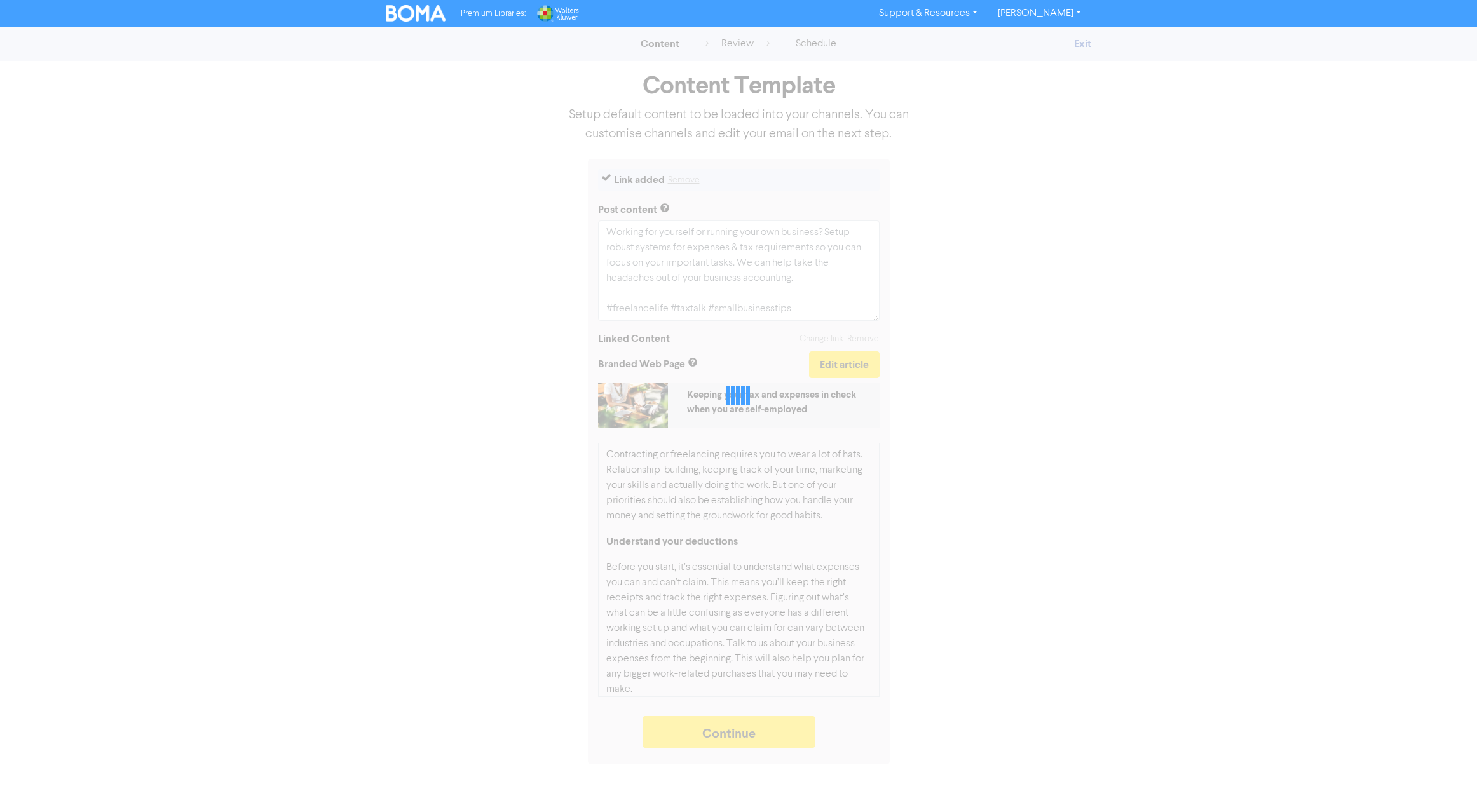
type textarea "x"
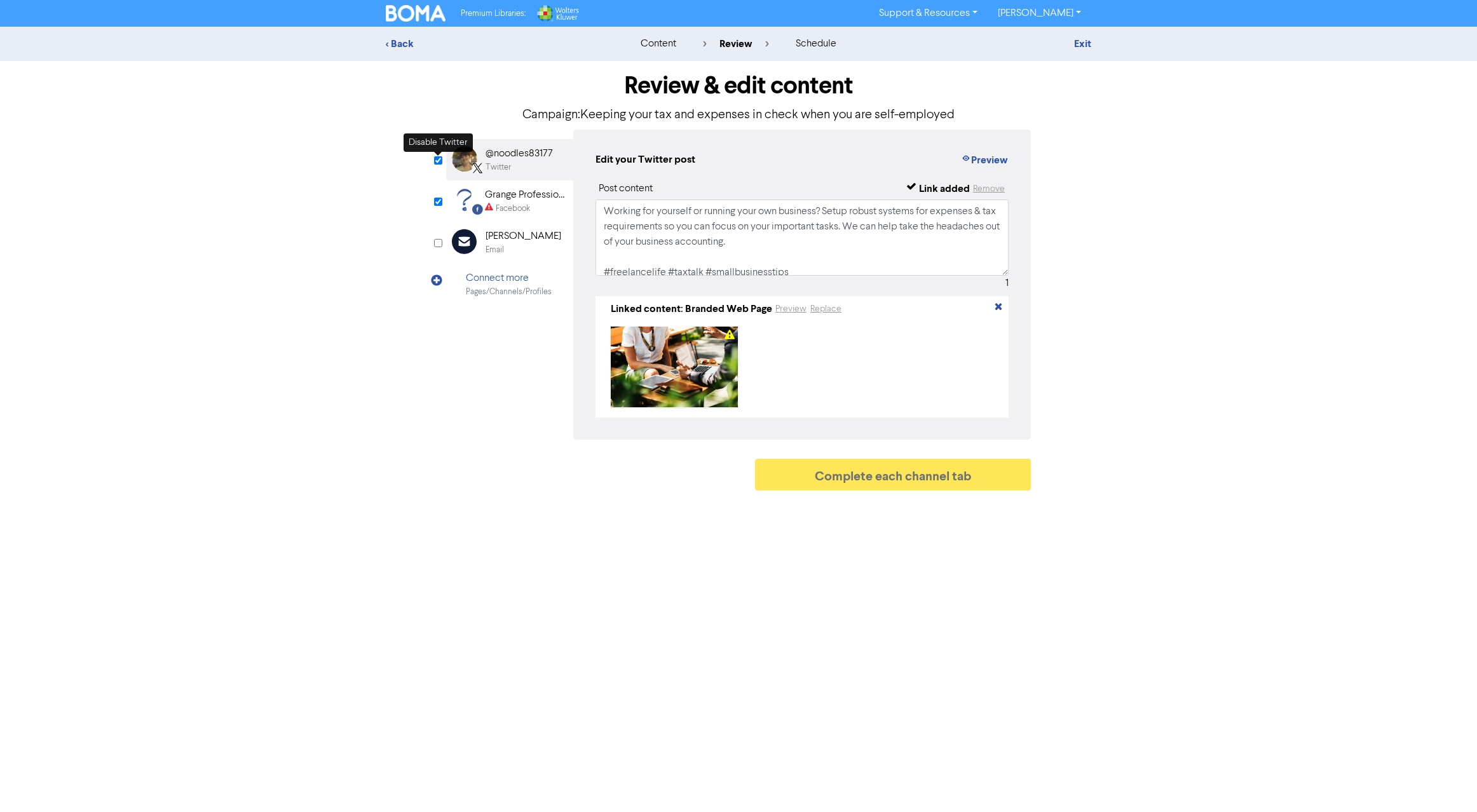
click at [438, 159] on input "checkbox" at bounding box center [438, 160] width 9 height 9
checkbox input "false"
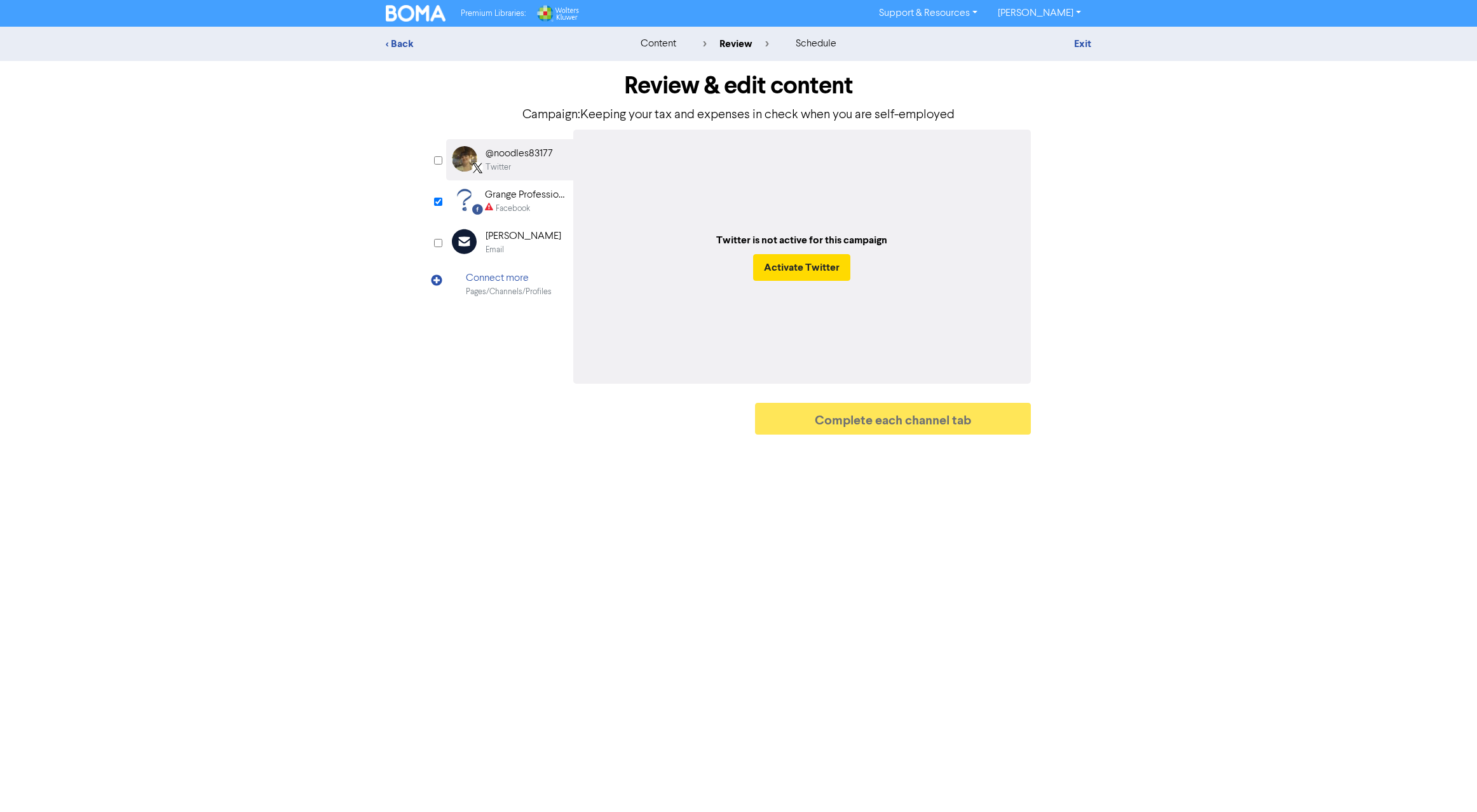
click at [507, 202] on div "Grange Professional Services" at bounding box center [525, 194] width 81 height 15
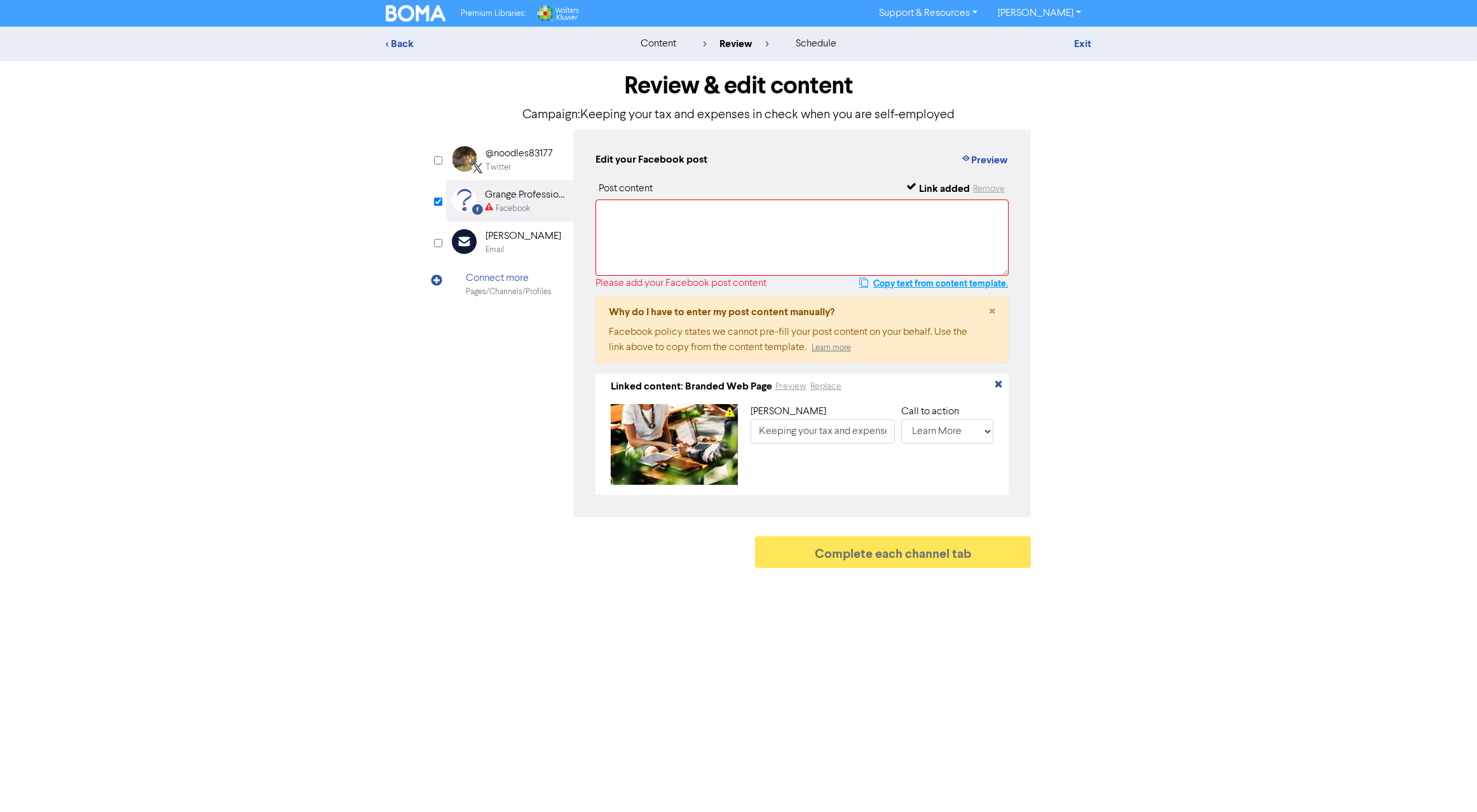
click at [886, 284] on button "Copy text from content template." at bounding box center [933, 283] width 150 height 15
paste textarea "Working for yourself or running your own business? Setup robust systems for exp…"
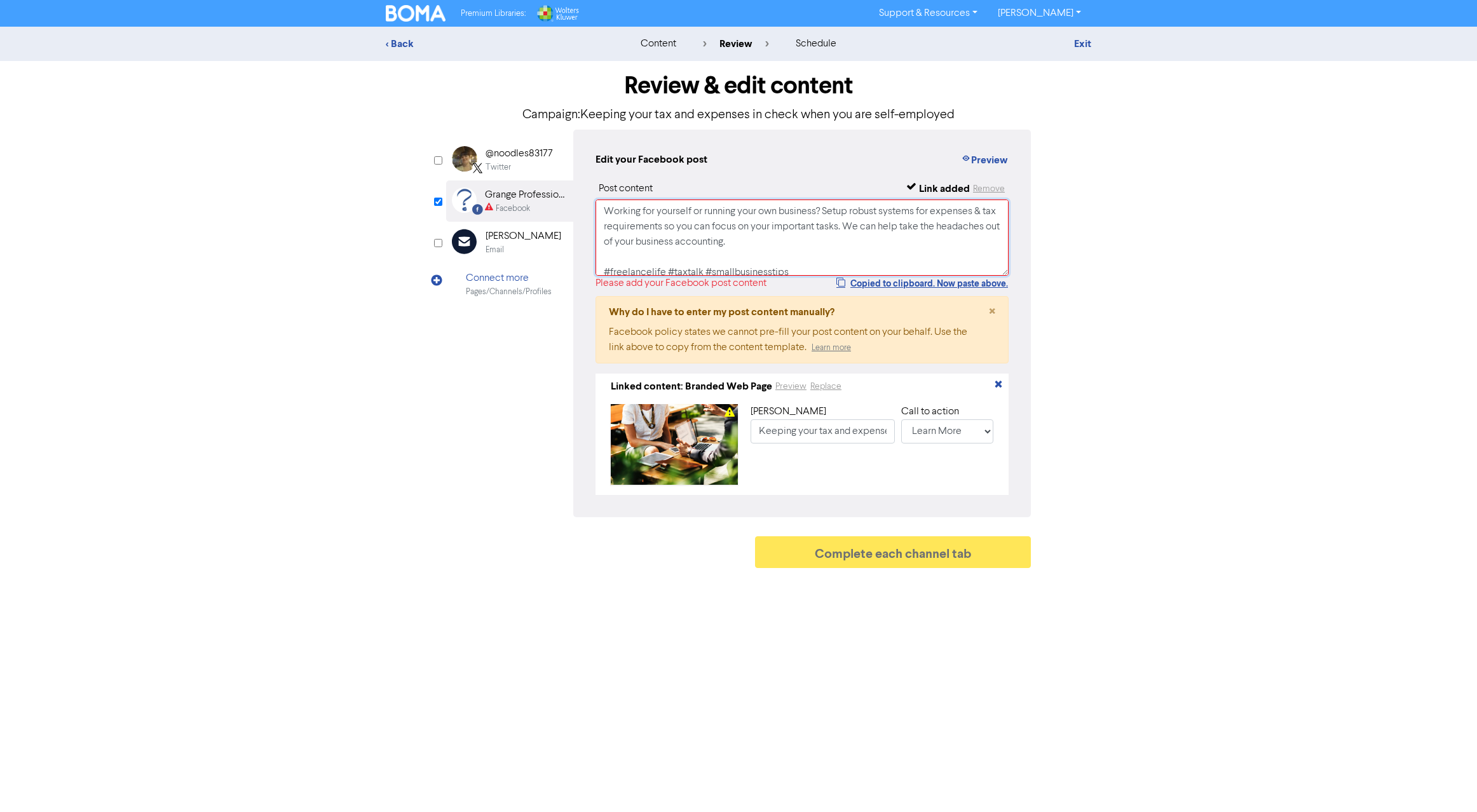
scroll to position [5, 0]
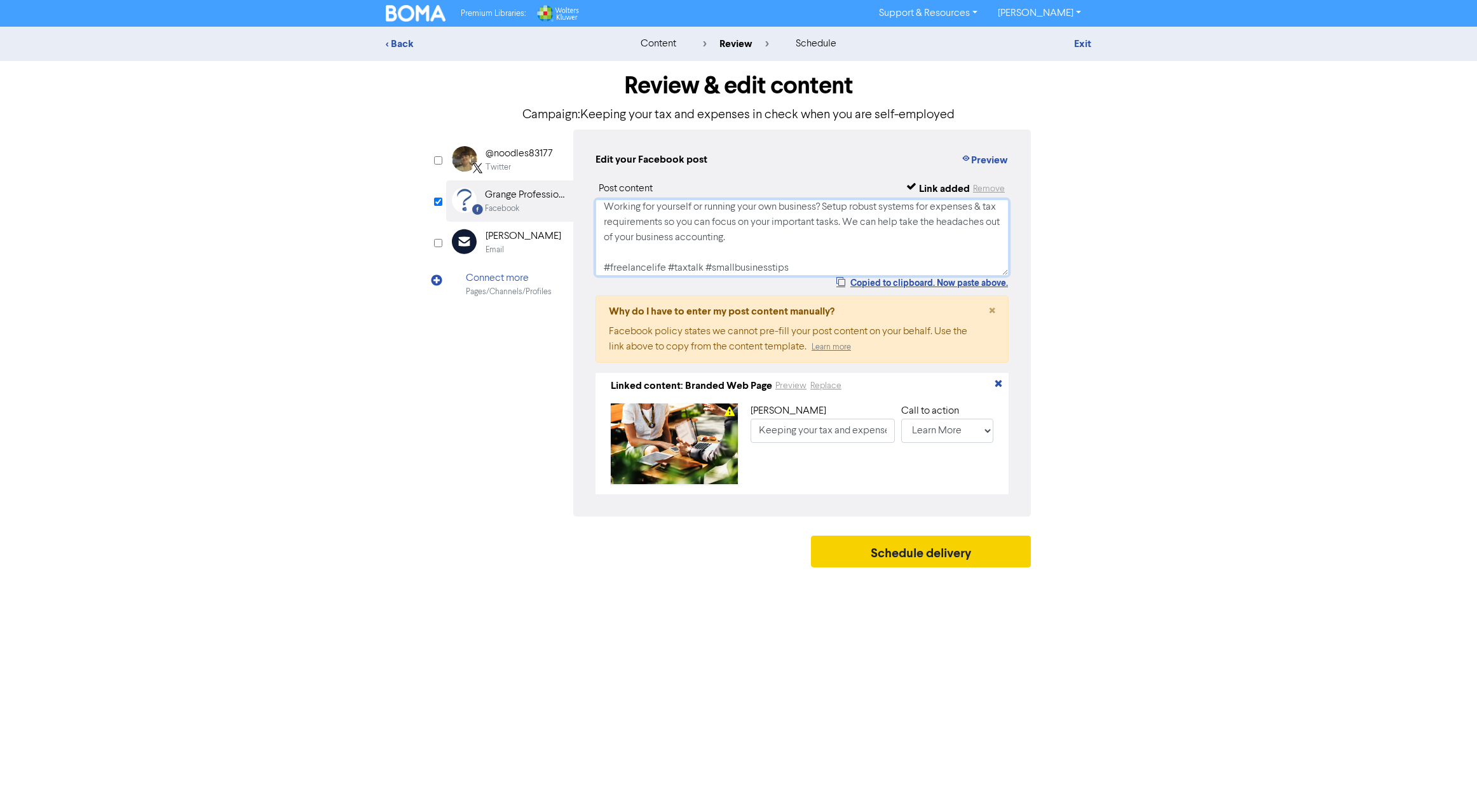
type textarea "Working for yourself or running your own business? Setup robust systems for exp…"
click at [929, 560] on button "Schedule delivery" at bounding box center [921, 552] width 220 height 32
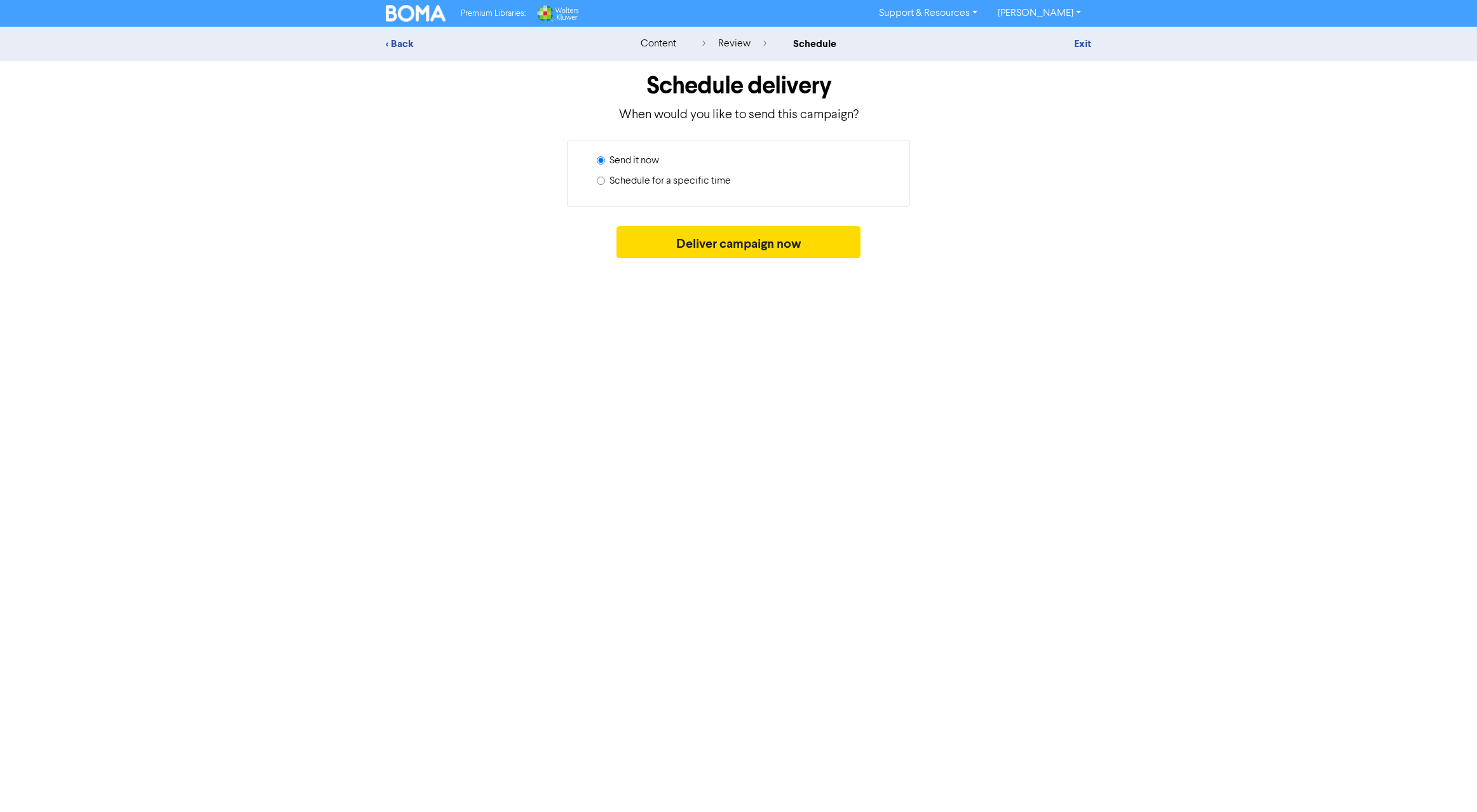
click at [630, 181] on label "Schedule for a specific time" at bounding box center [670, 181] width 121 height 15
click at [605, 181] on input "Schedule for a specific time" at bounding box center [601, 181] width 9 height 9
radio input "true"
radio input "false"
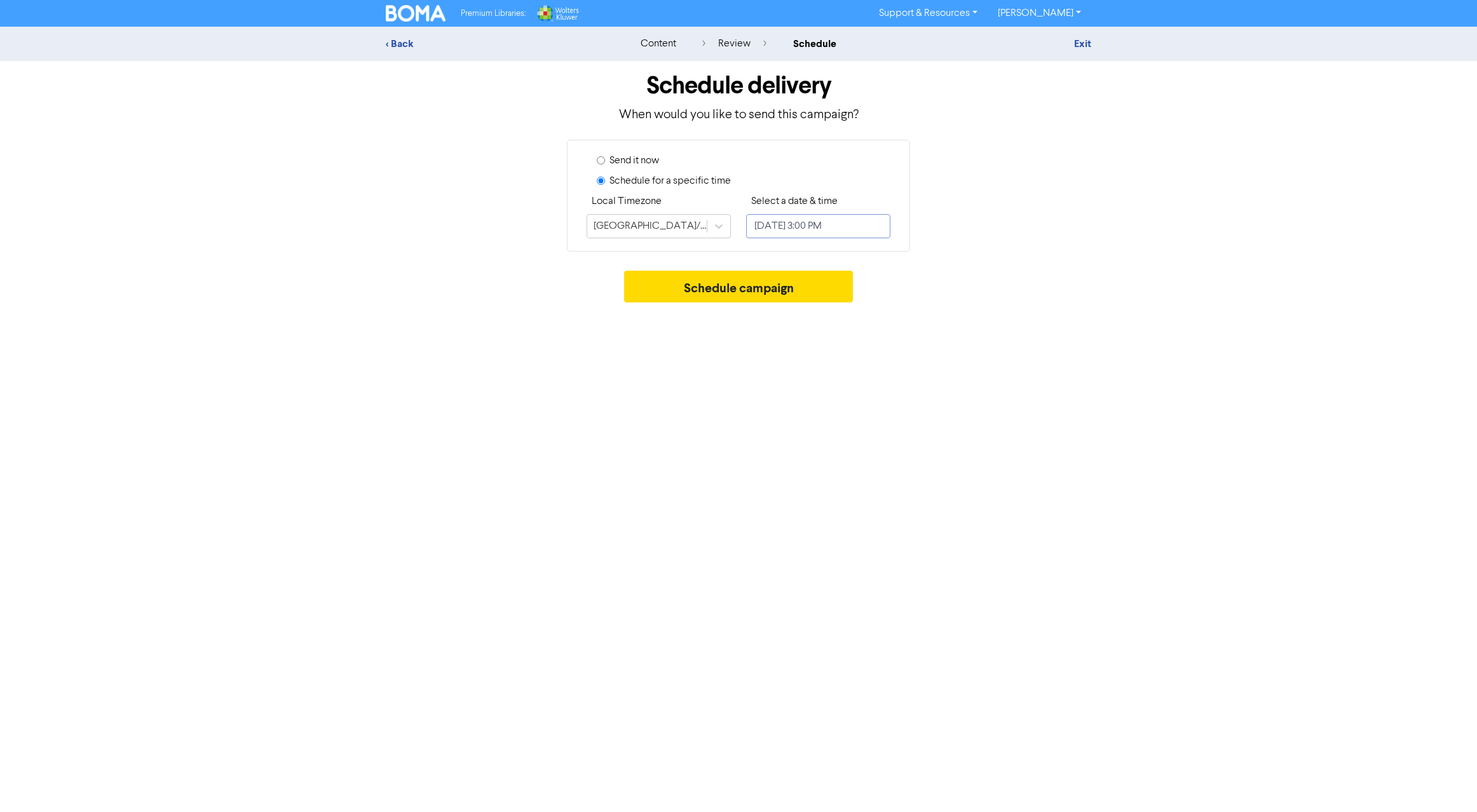
select select "7"
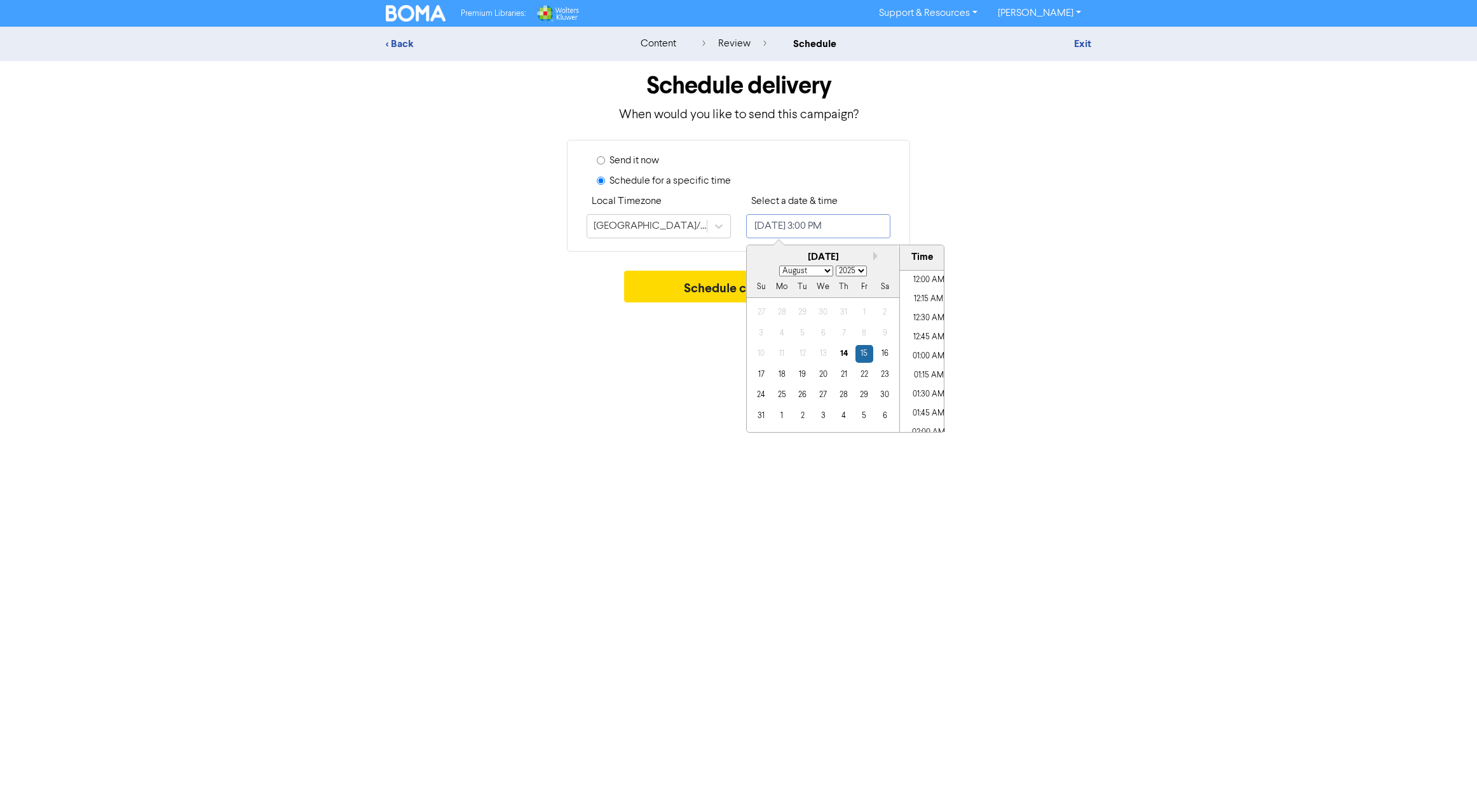
click at [821, 229] on input "[DATE] 3:00 PM" at bounding box center [818, 226] width 144 height 24
click at [782, 381] on div "18" at bounding box center [782, 374] width 17 height 17
click at [763, 378] on div "17" at bounding box center [761, 374] width 17 height 17
type input "[DATE] 3:00 PM"
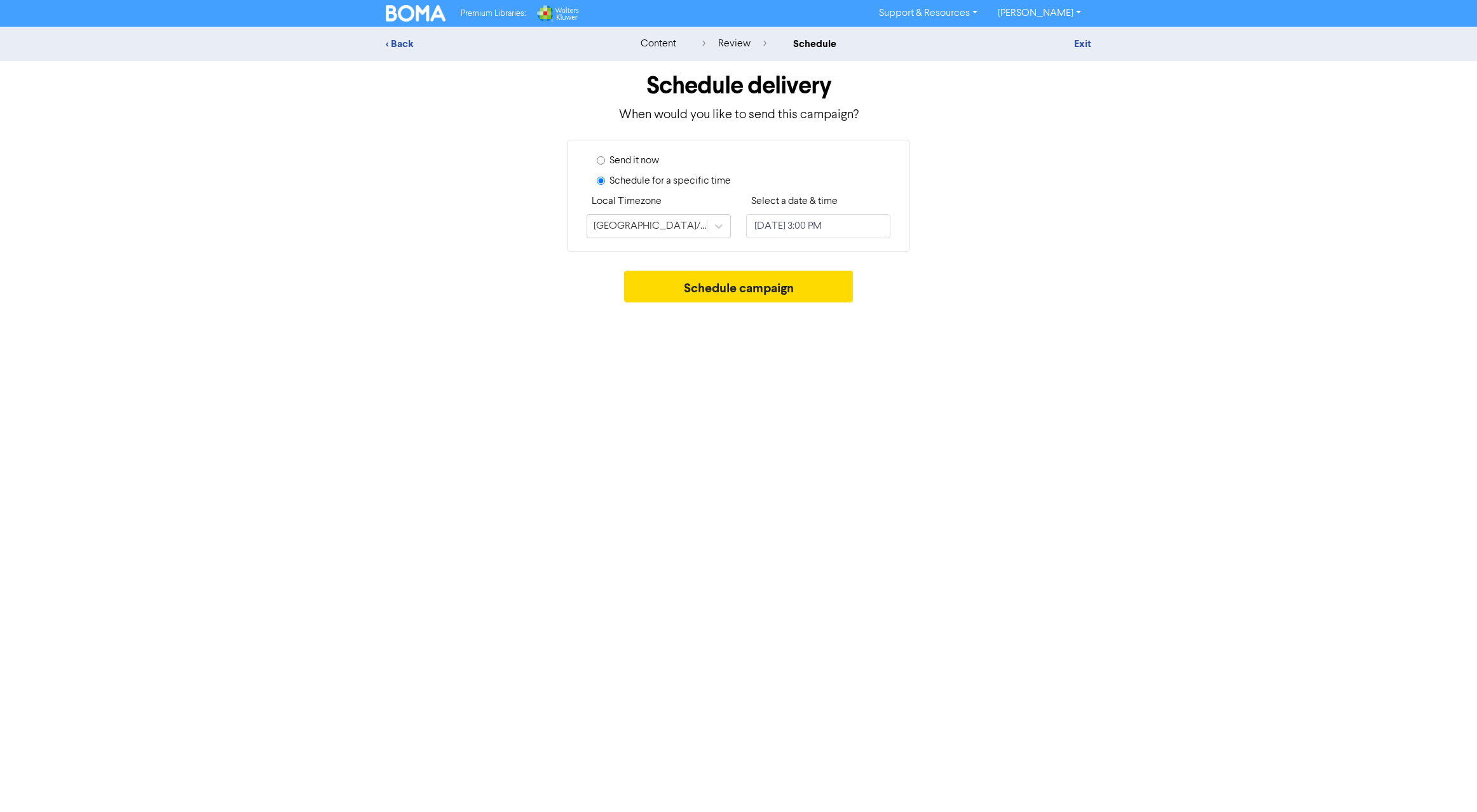
click at [898, 197] on div "Send it now Schedule for a specific time Local Timezone [GEOGRAPHIC_DATA]/[GEOG…" at bounding box center [738, 196] width 344 height 112
click at [835, 225] on input "[DATE] 3:00 PM" at bounding box center [818, 226] width 144 height 24
select select "7"
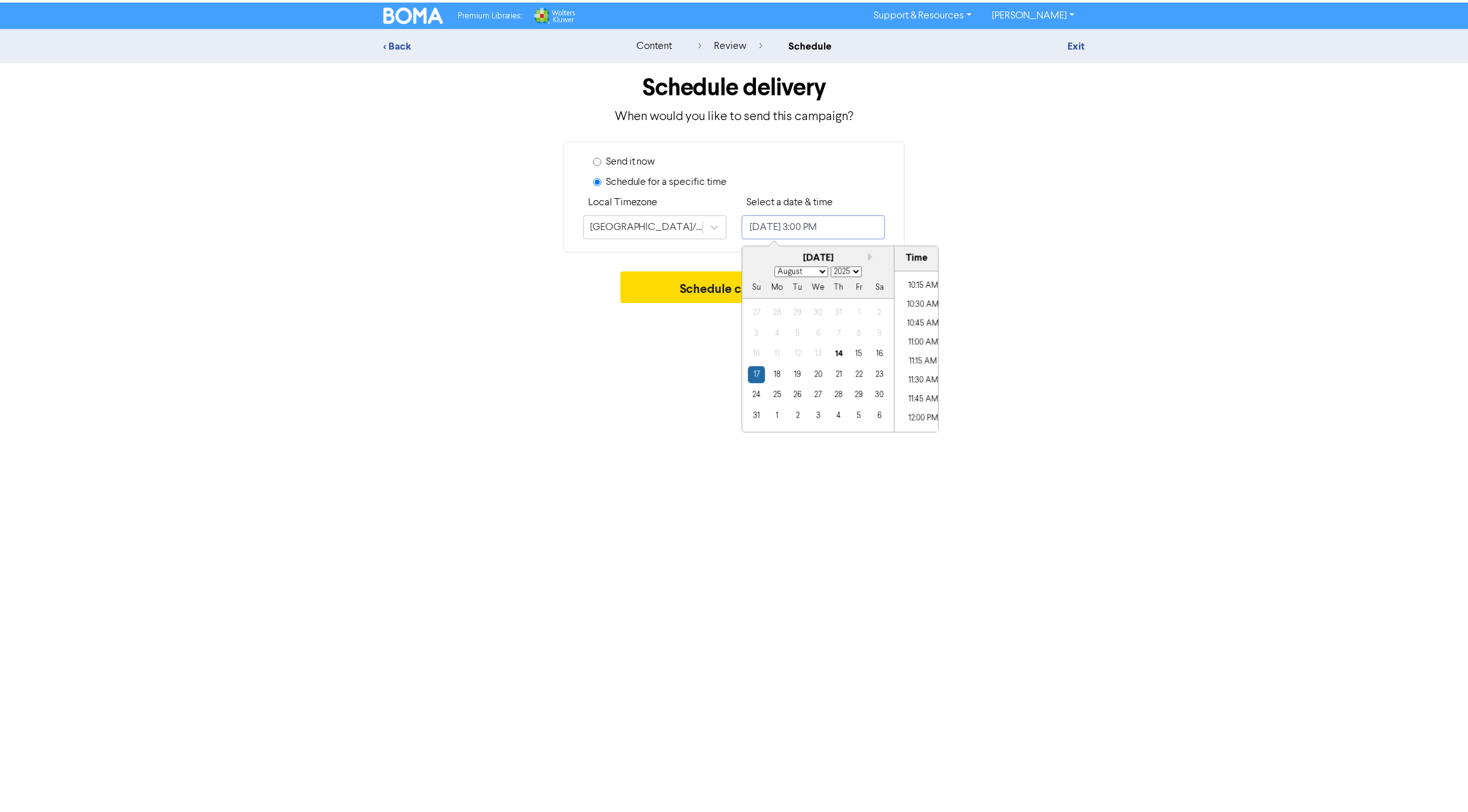
scroll to position [755, 0]
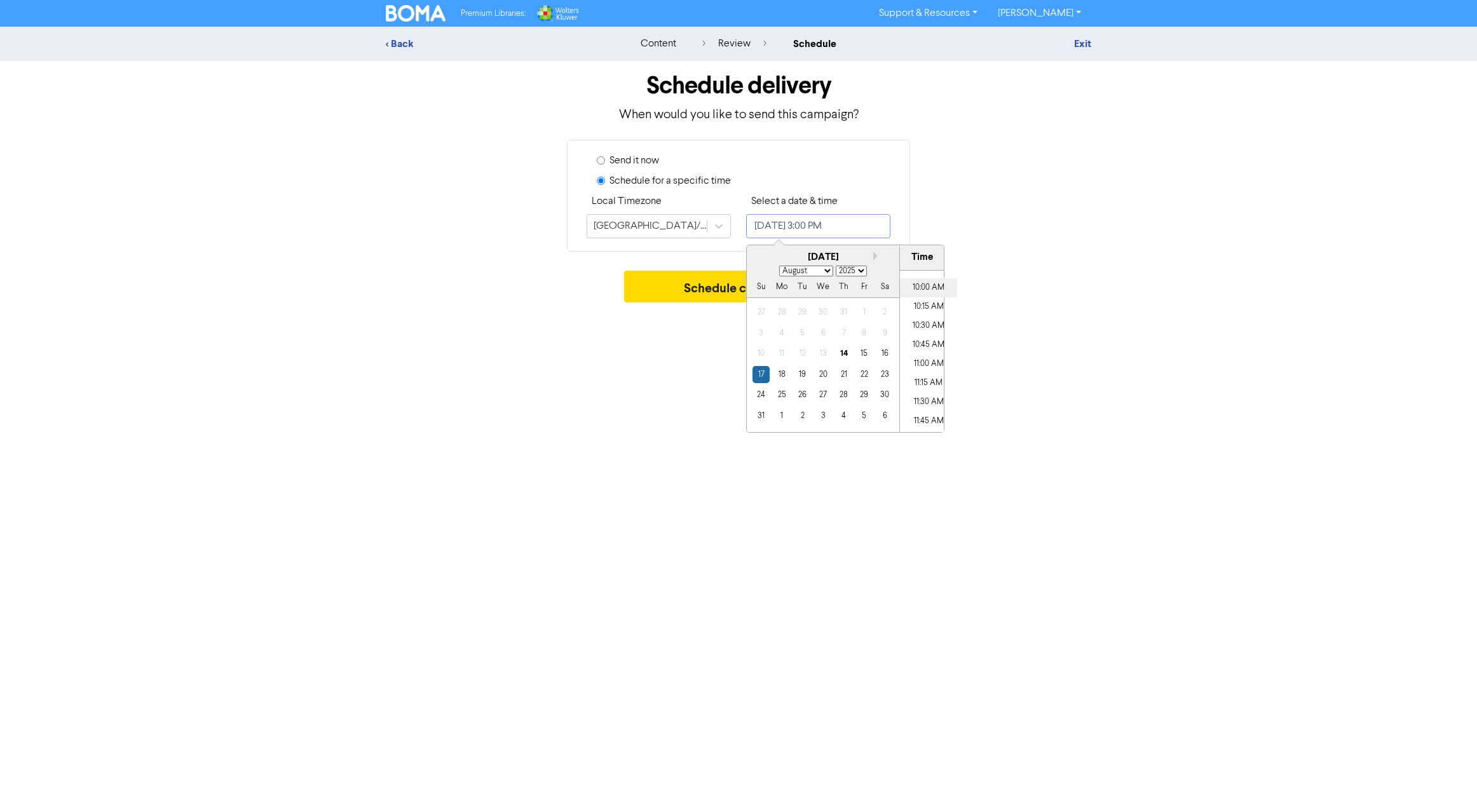
click at [923, 287] on li "10:00 AM" at bounding box center [928, 287] width 57 height 19
type input "[DATE] 10:00 AM"
click at [924, 220] on div "Send it now Schedule for a specific time Local Timezone [GEOGRAPHIC_DATA]/[GEOG…" at bounding box center [738, 196] width 725 height 112
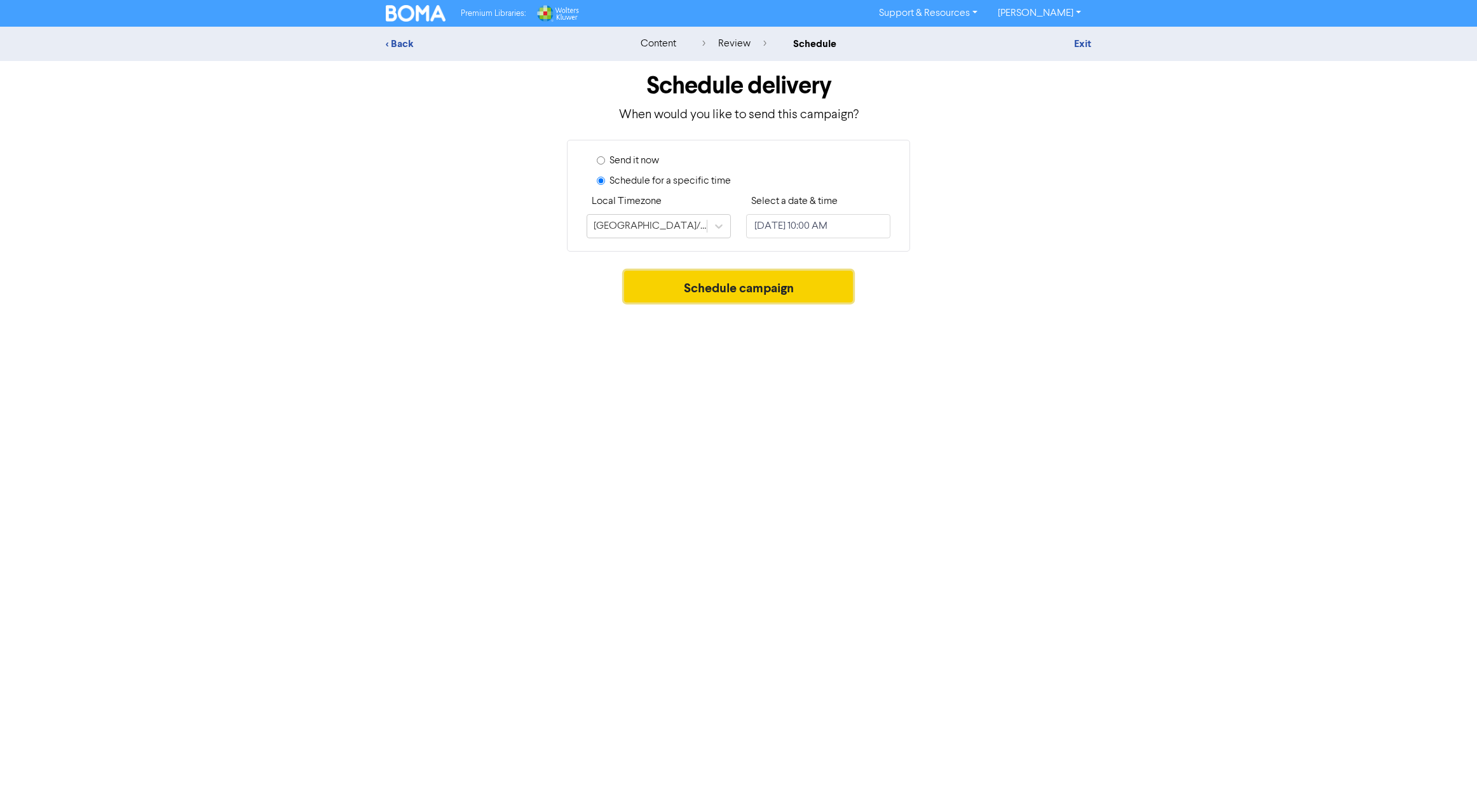
click at [759, 287] on button "Schedule campaign" at bounding box center [739, 287] width 229 height 32
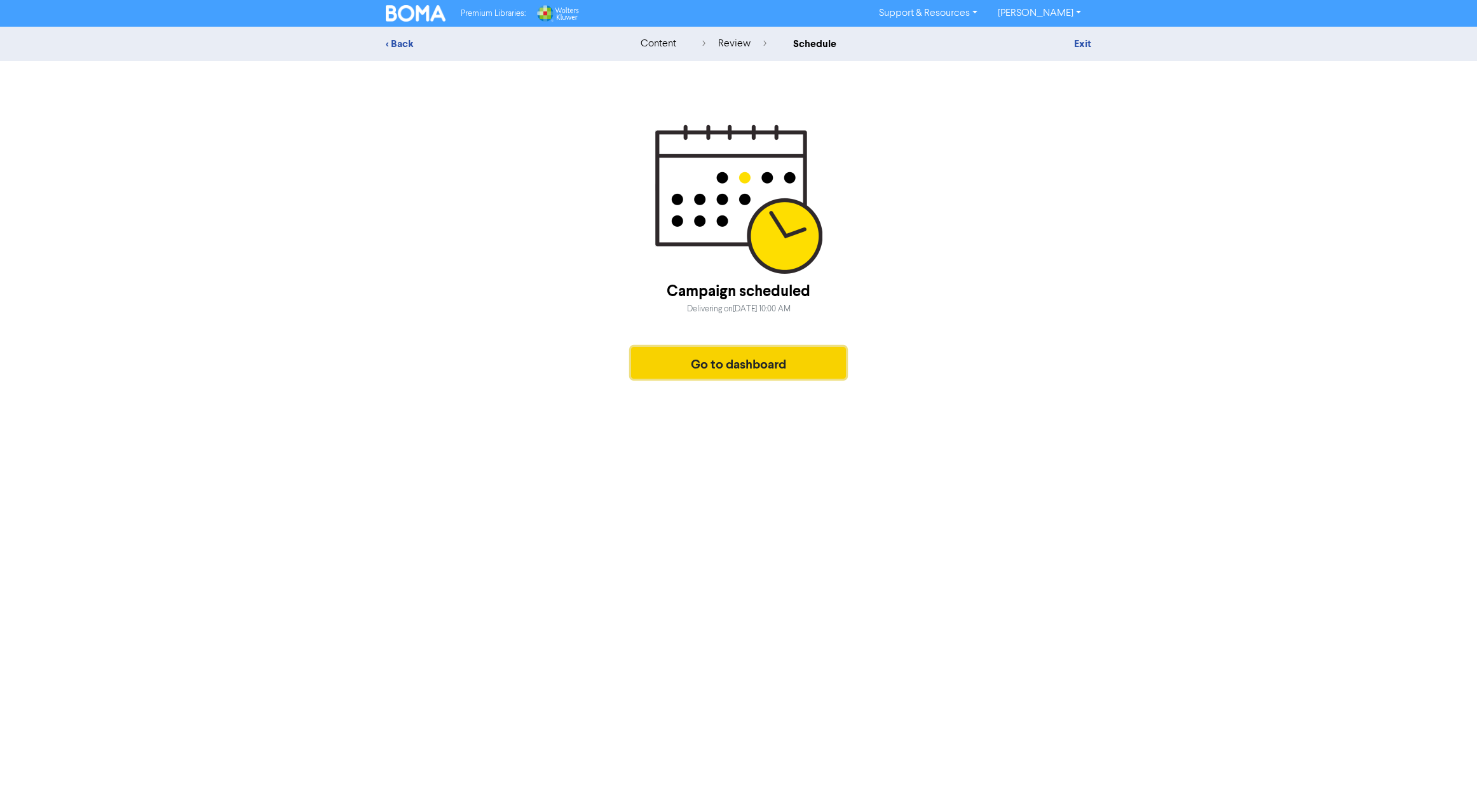
click at [719, 368] on button "Go to dashboard" at bounding box center [738, 362] width 215 height 32
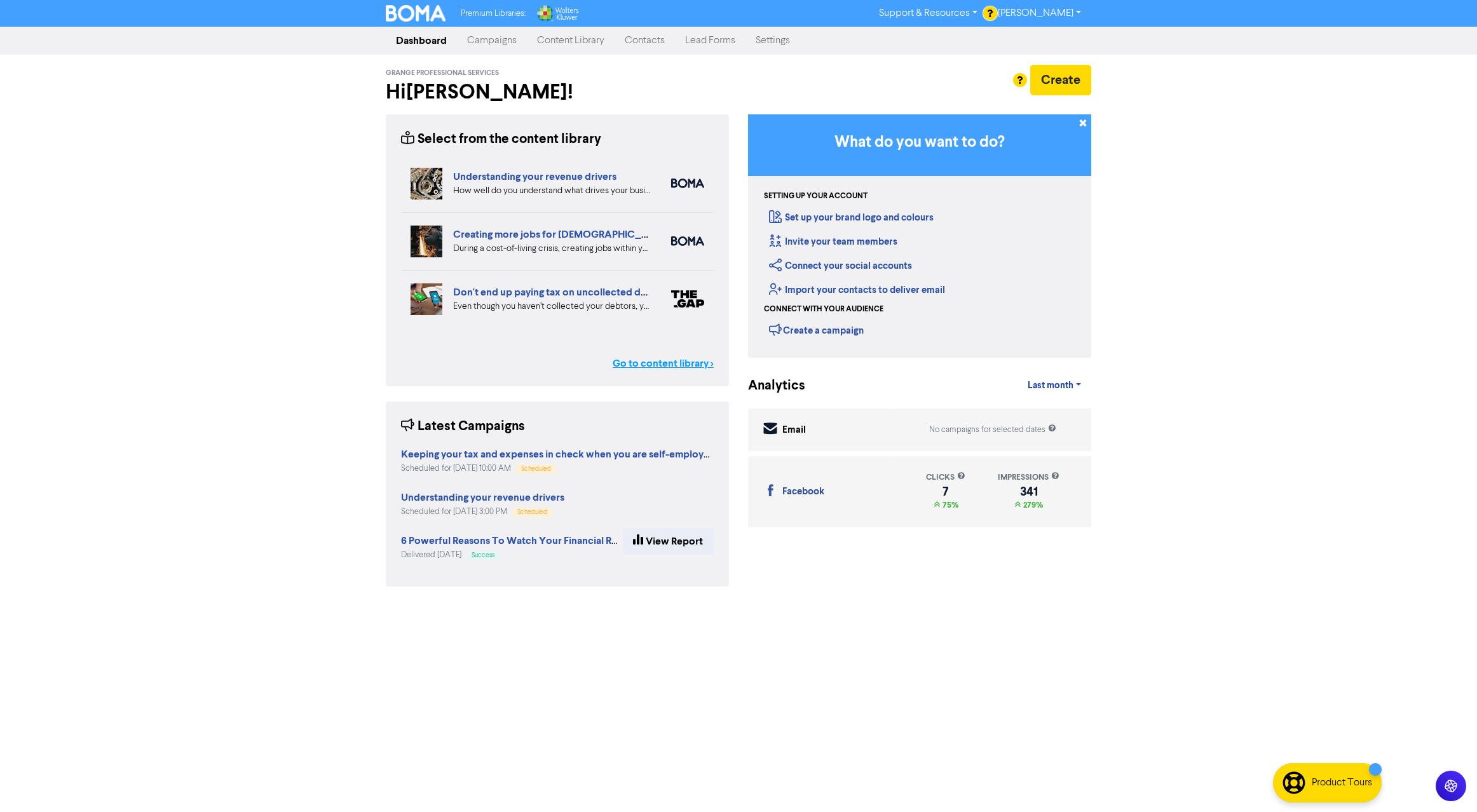
click at [623, 367] on link "Go to content library >" at bounding box center [663, 363] width 101 height 15
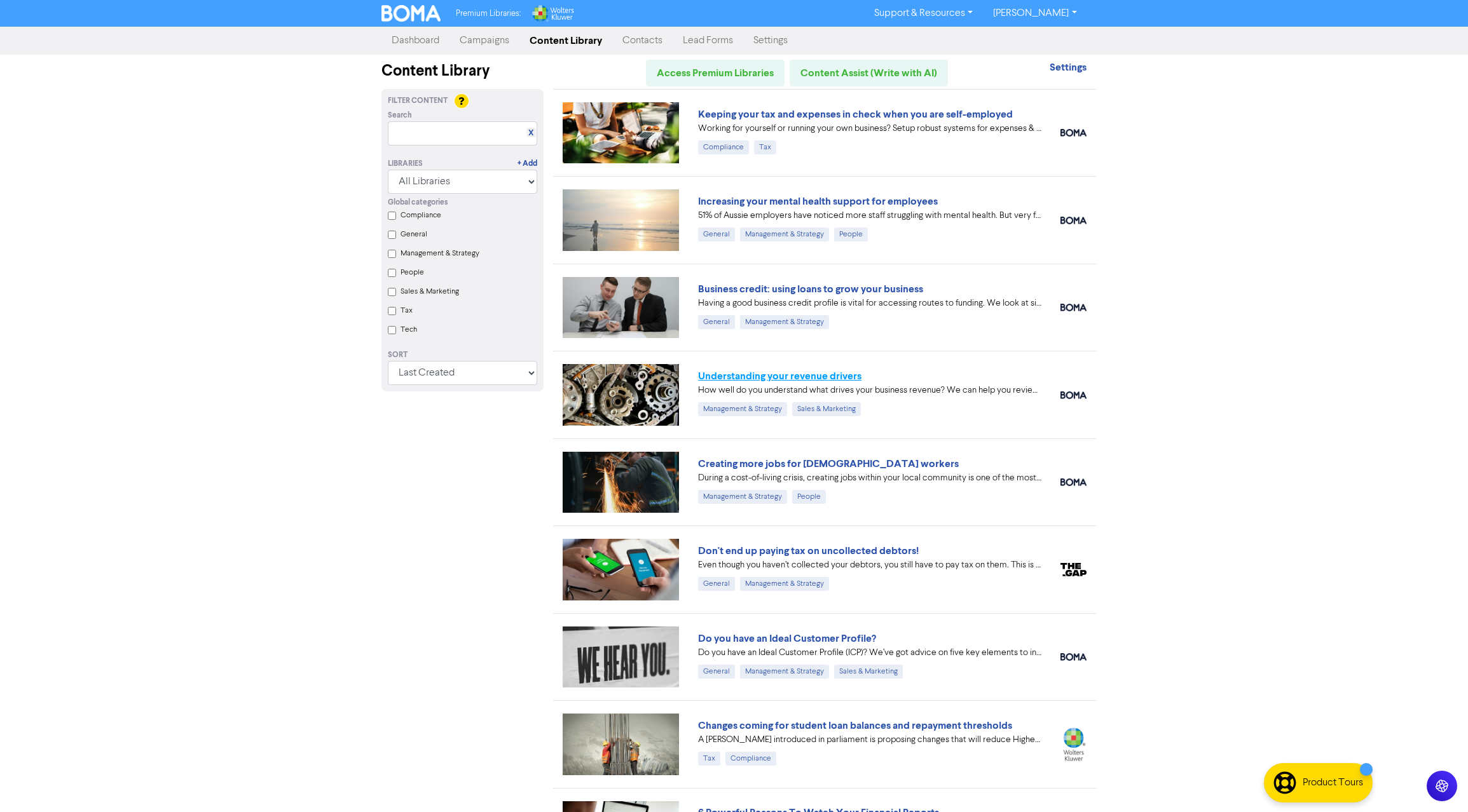
click at [836, 378] on link "Understanding your revenue drivers" at bounding box center [780, 376] width 164 height 13
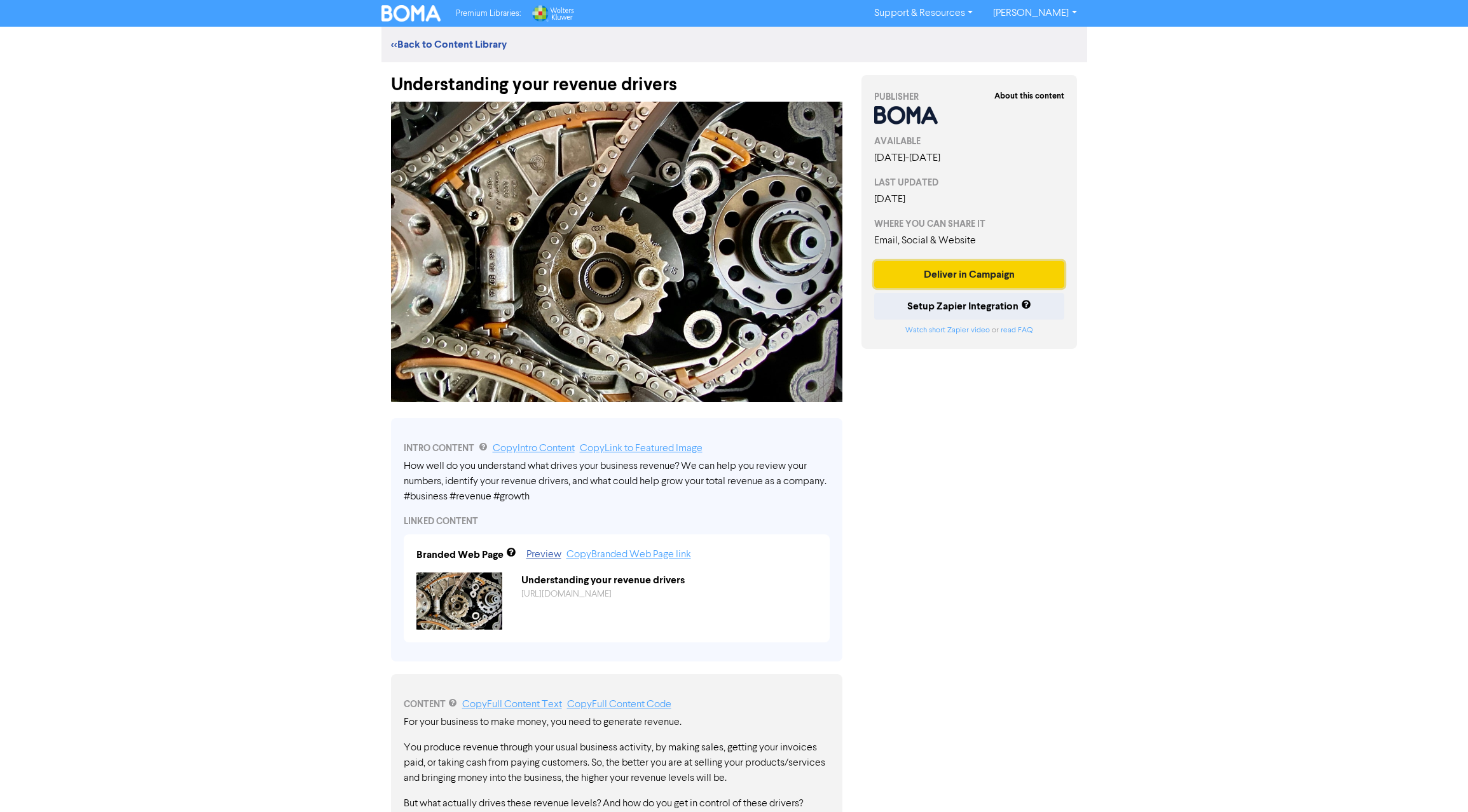
click at [983, 279] on button "Deliver in Campaign" at bounding box center [969, 274] width 191 height 26
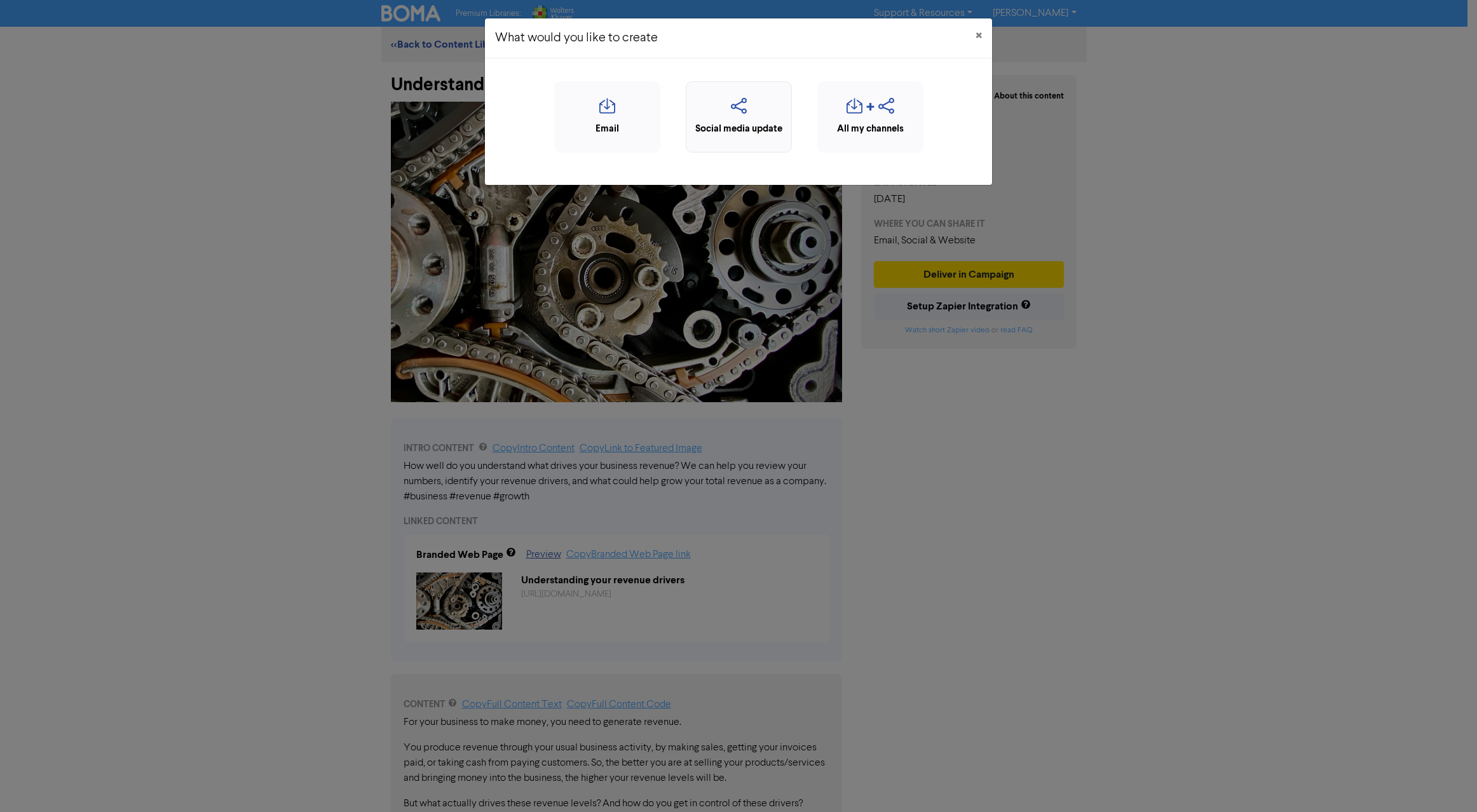
click at [731, 107] on icon "button" at bounding box center [739, 109] width 92 height 24
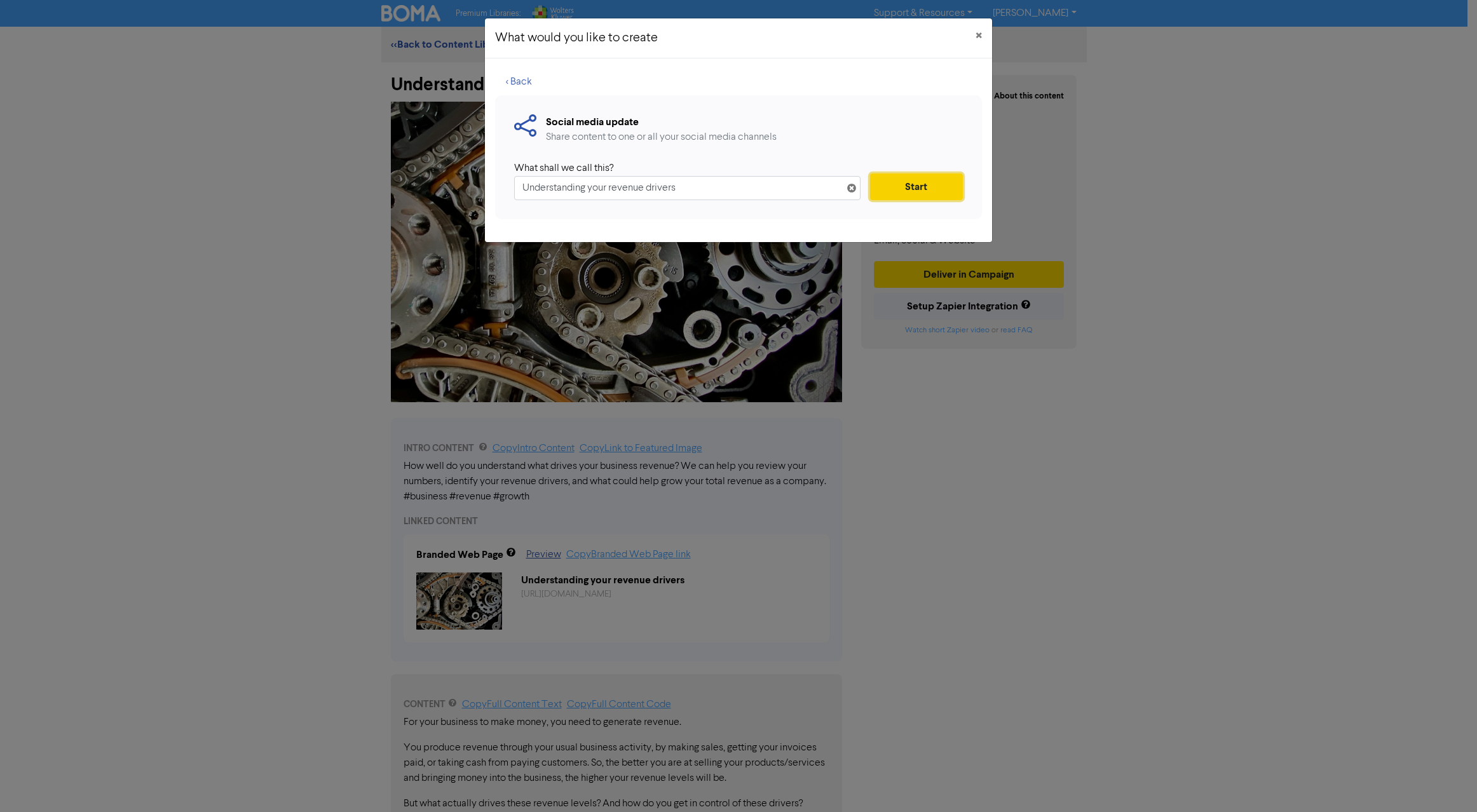
click at [926, 187] on button "Start" at bounding box center [917, 187] width 93 height 26
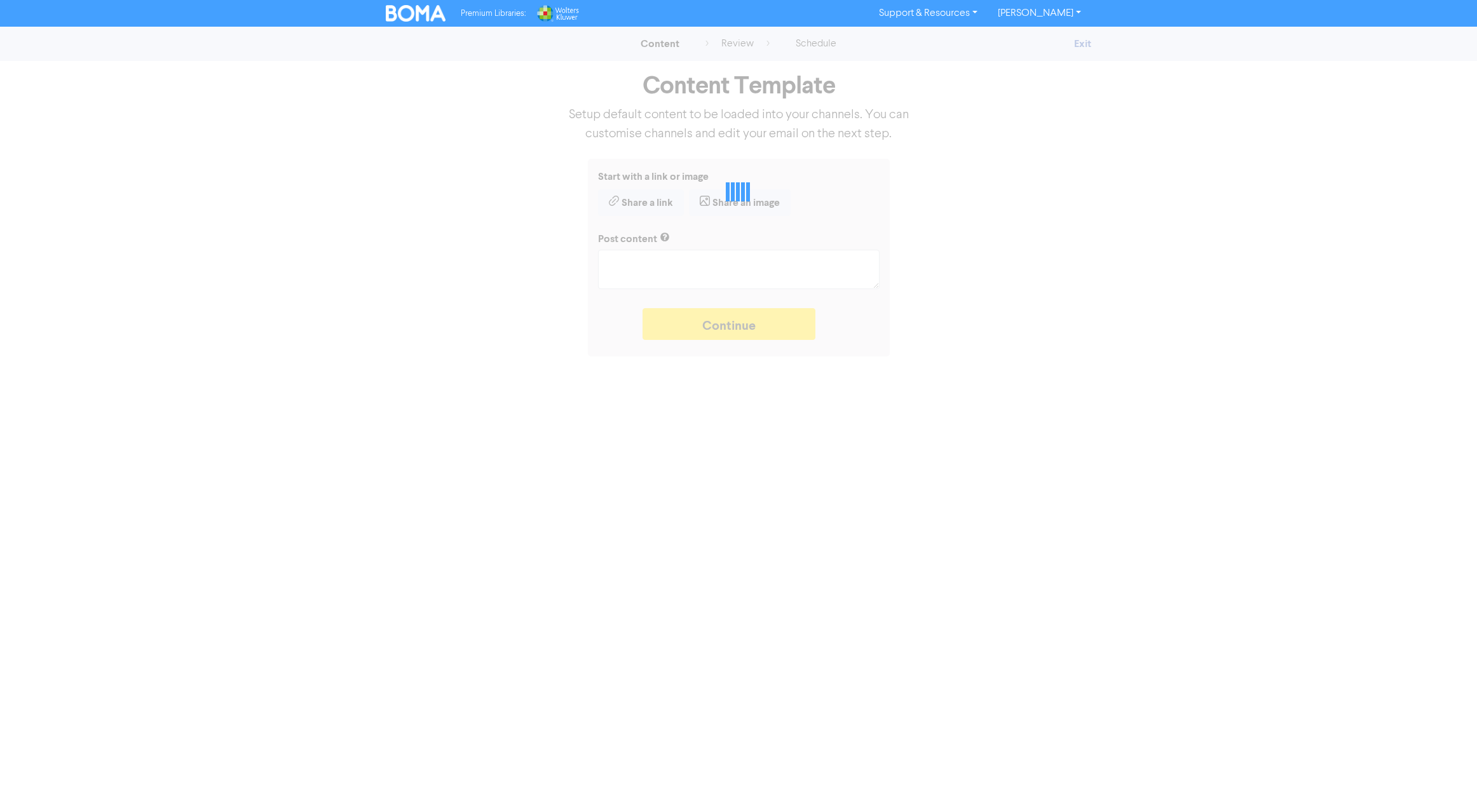
type textarea "x"
type textarea "How well do you understand what drives your business revenue? We can help you r…"
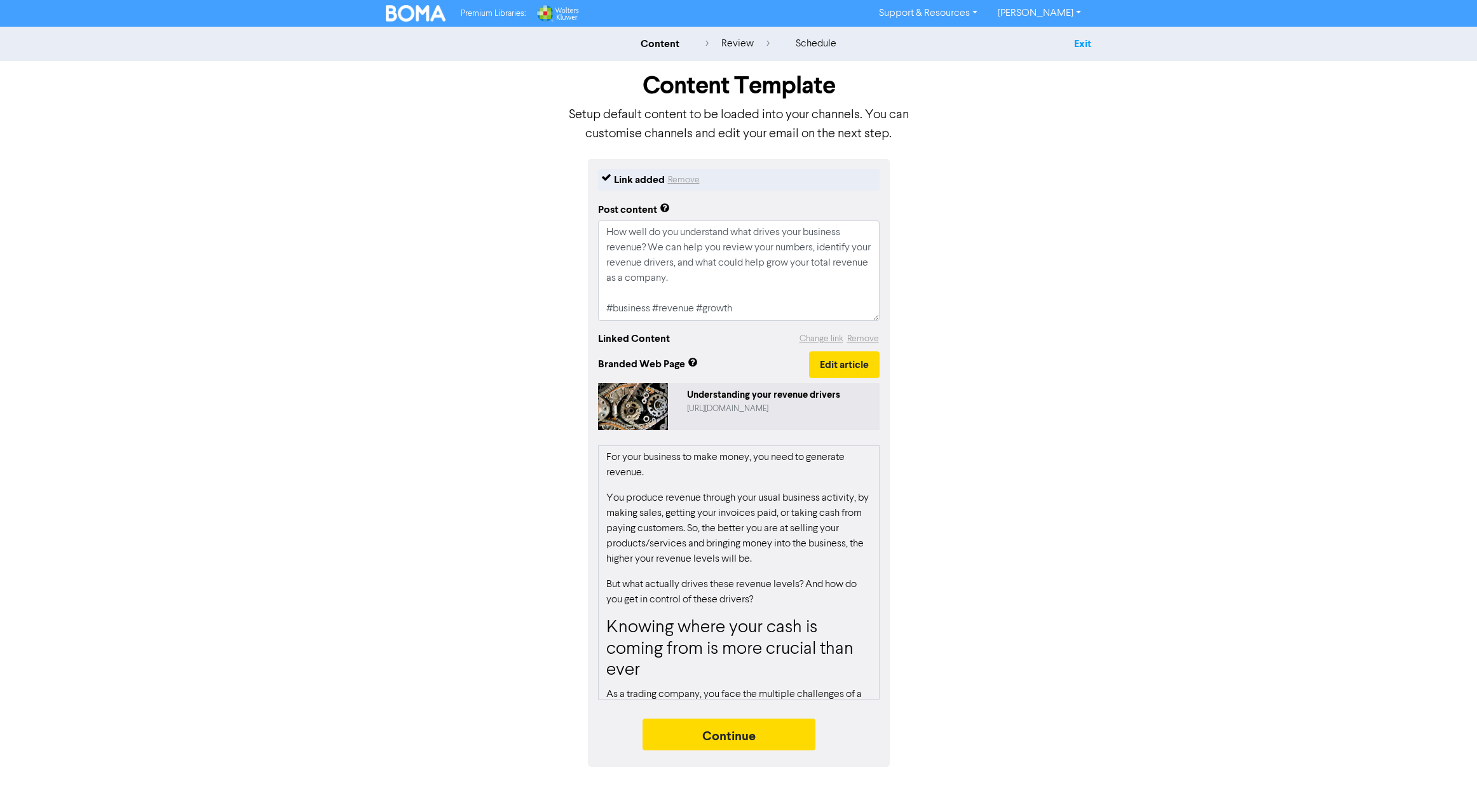
click at [1081, 44] on link "Exit" at bounding box center [1083, 44] width 17 height 13
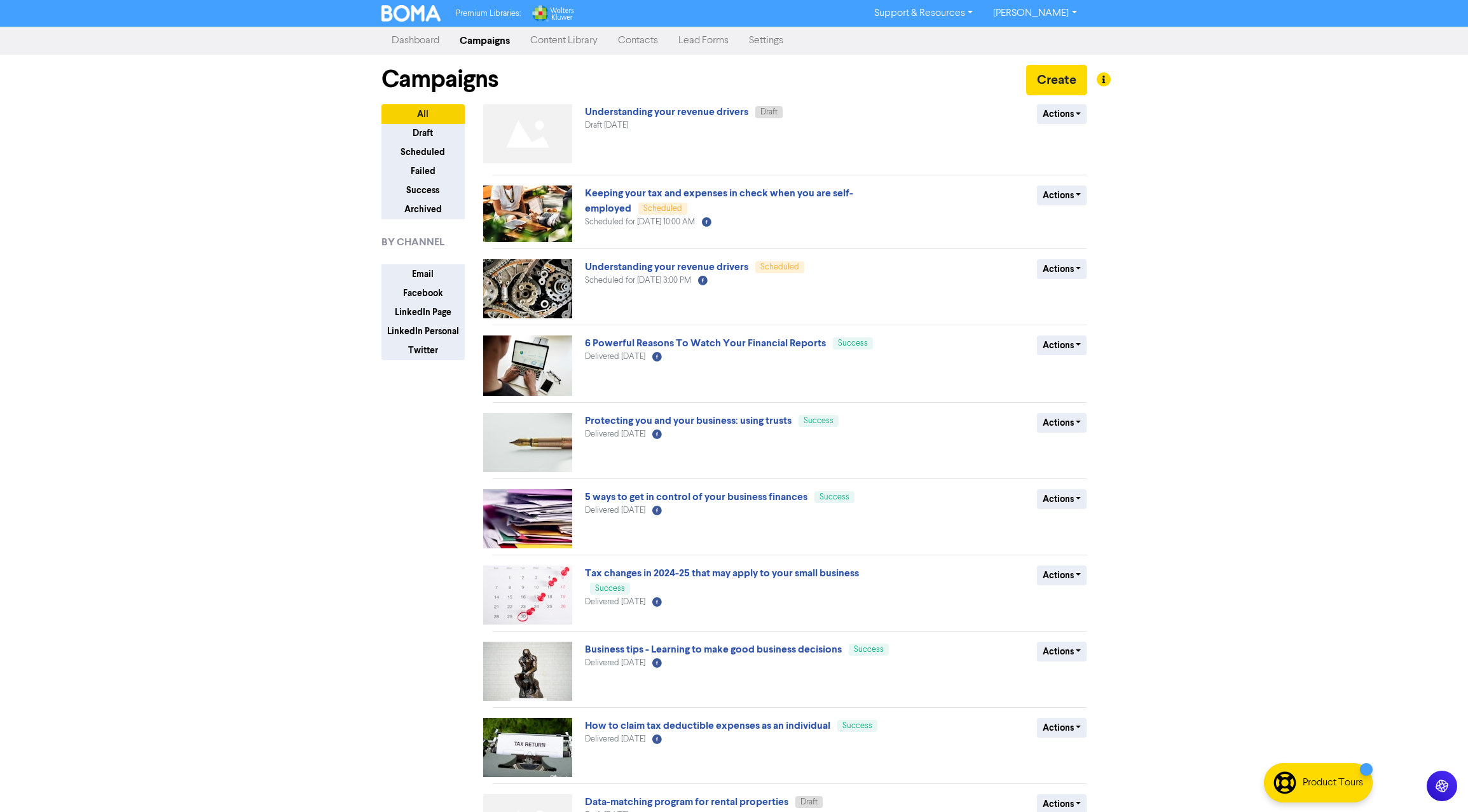
click at [423, 38] on link "Dashboard" at bounding box center [415, 40] width 68 height 26
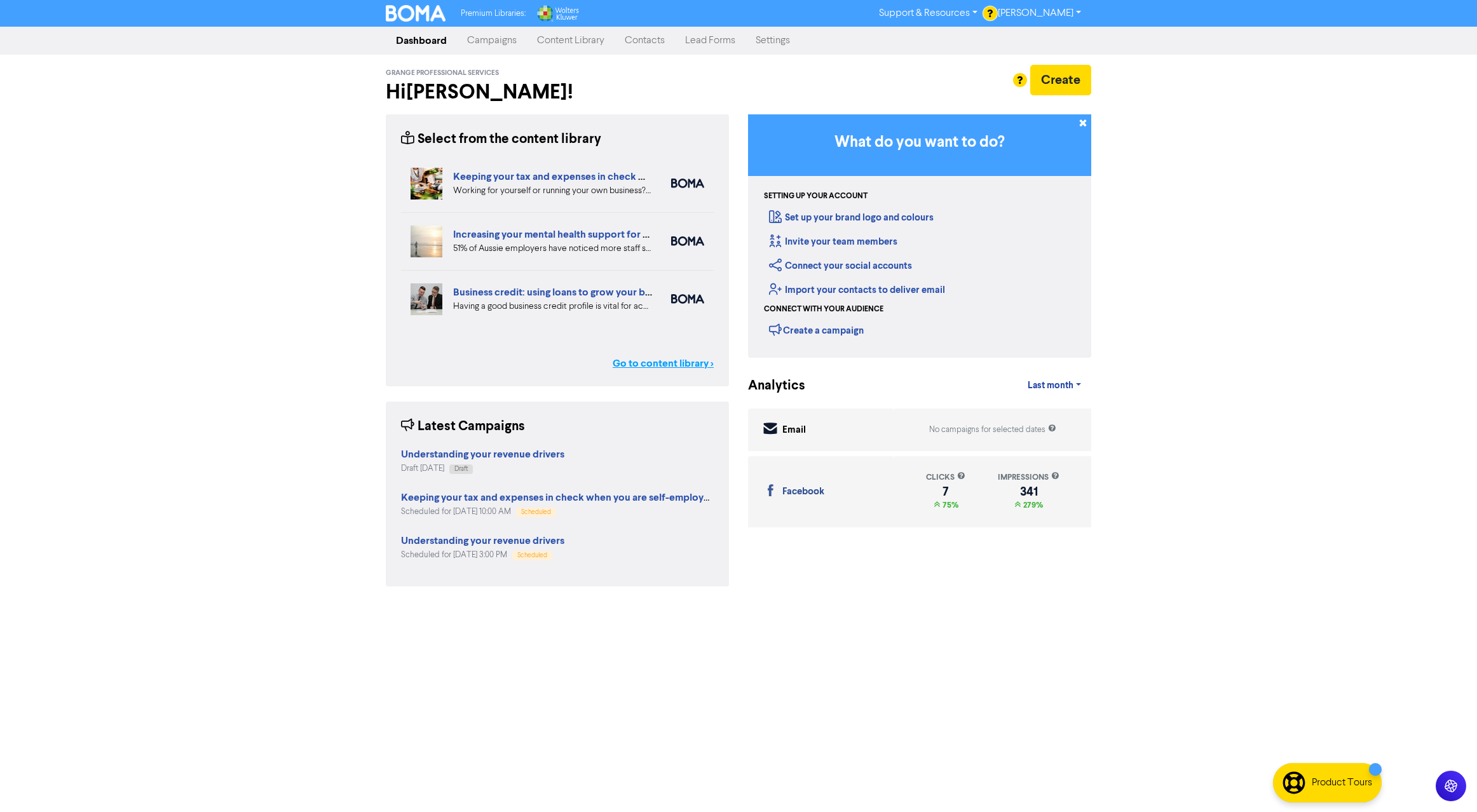
click at [655, 362] on link "Go to content library >" at bounding box center [663, 363] width 101 height 15
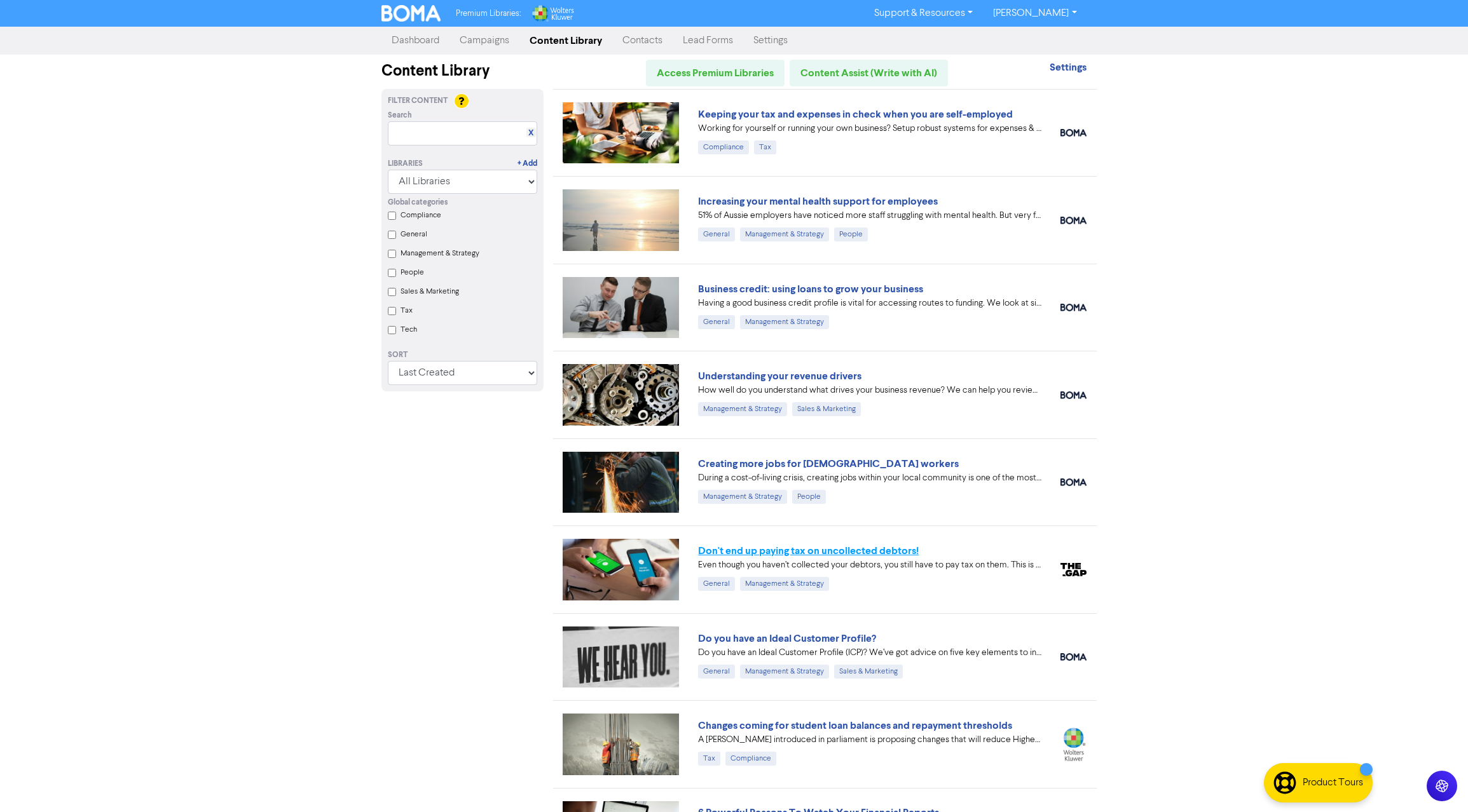
click at [803, 548] on link "Don't end up paying tax on uncollected debtors!" at bounding box center [808, 550] width 220 height 13
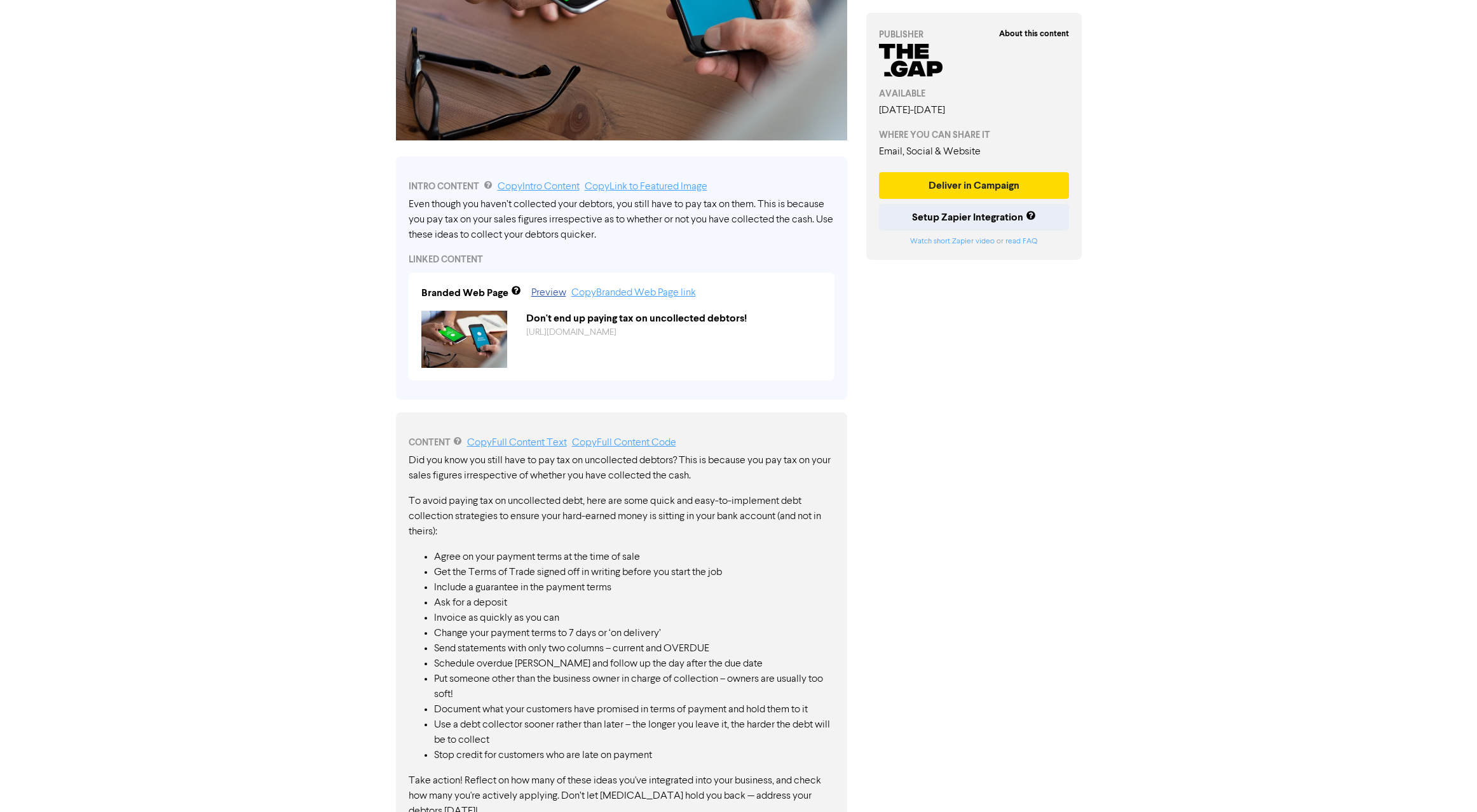
scroll to position [190, 0]
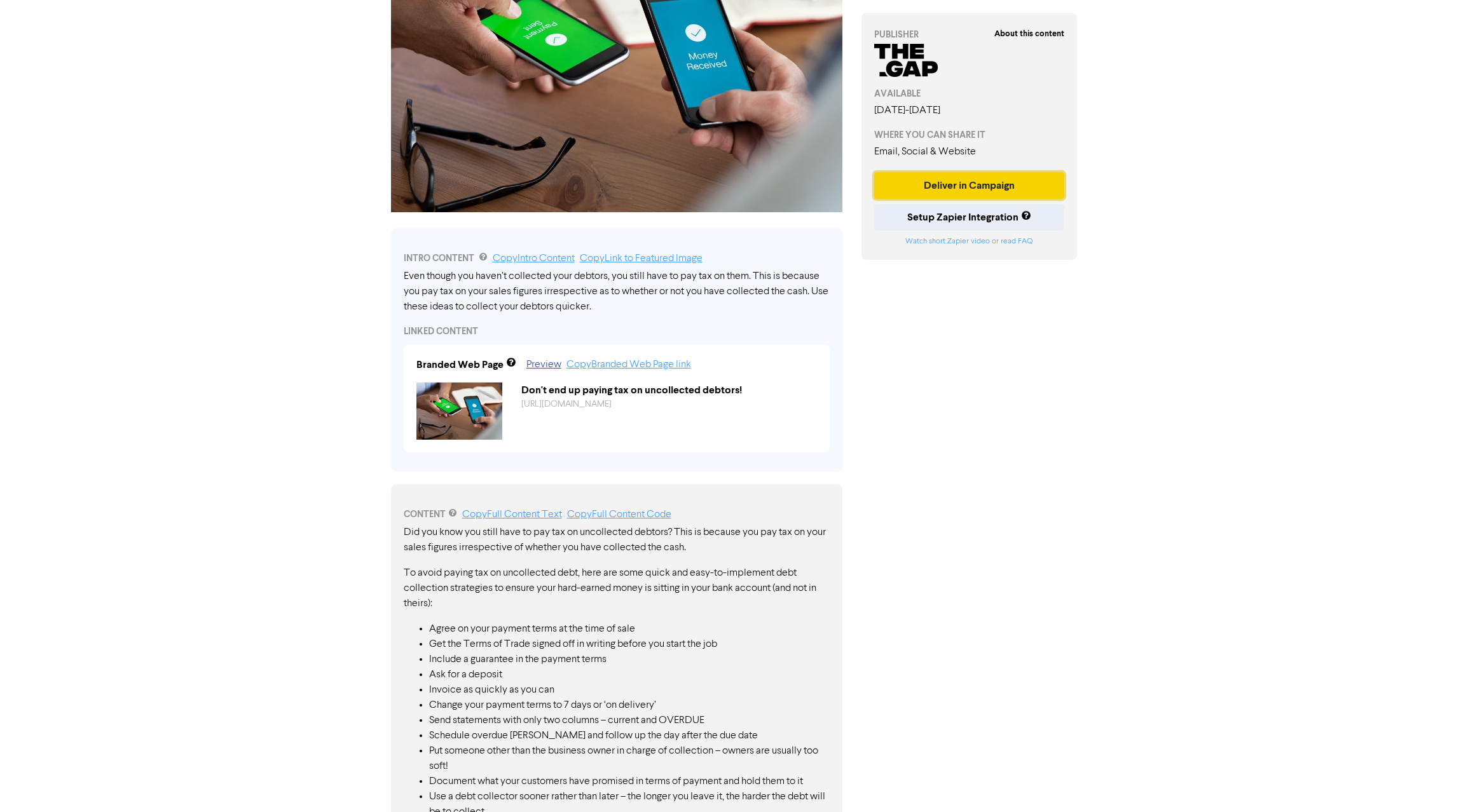
click at [973, 183] on button "Deliver in Campaign" at bounding box center [969, 185] width 191 height 26
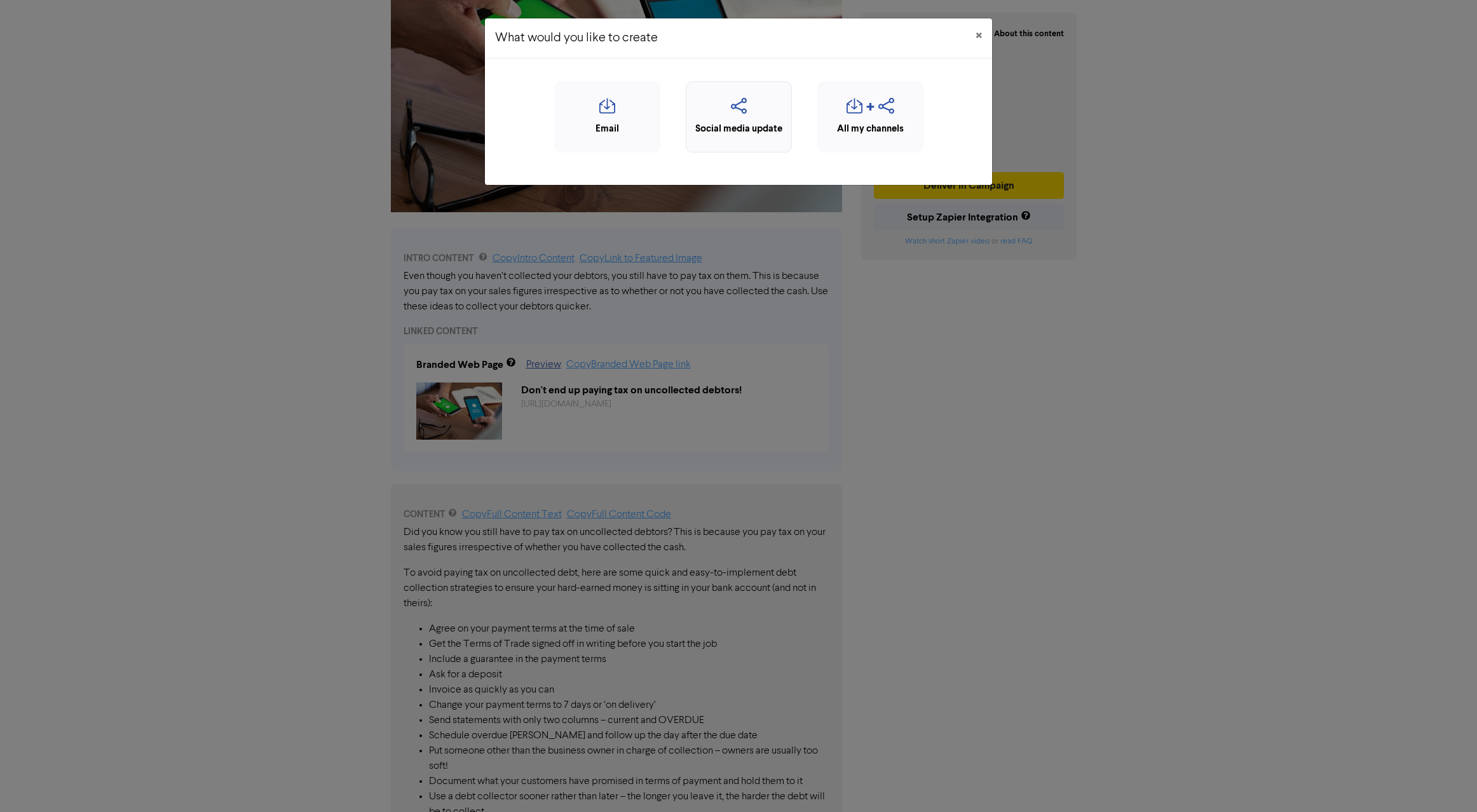
click at [744, 102] on icon "button" at bounding box center [739, 109] width 92 height 24
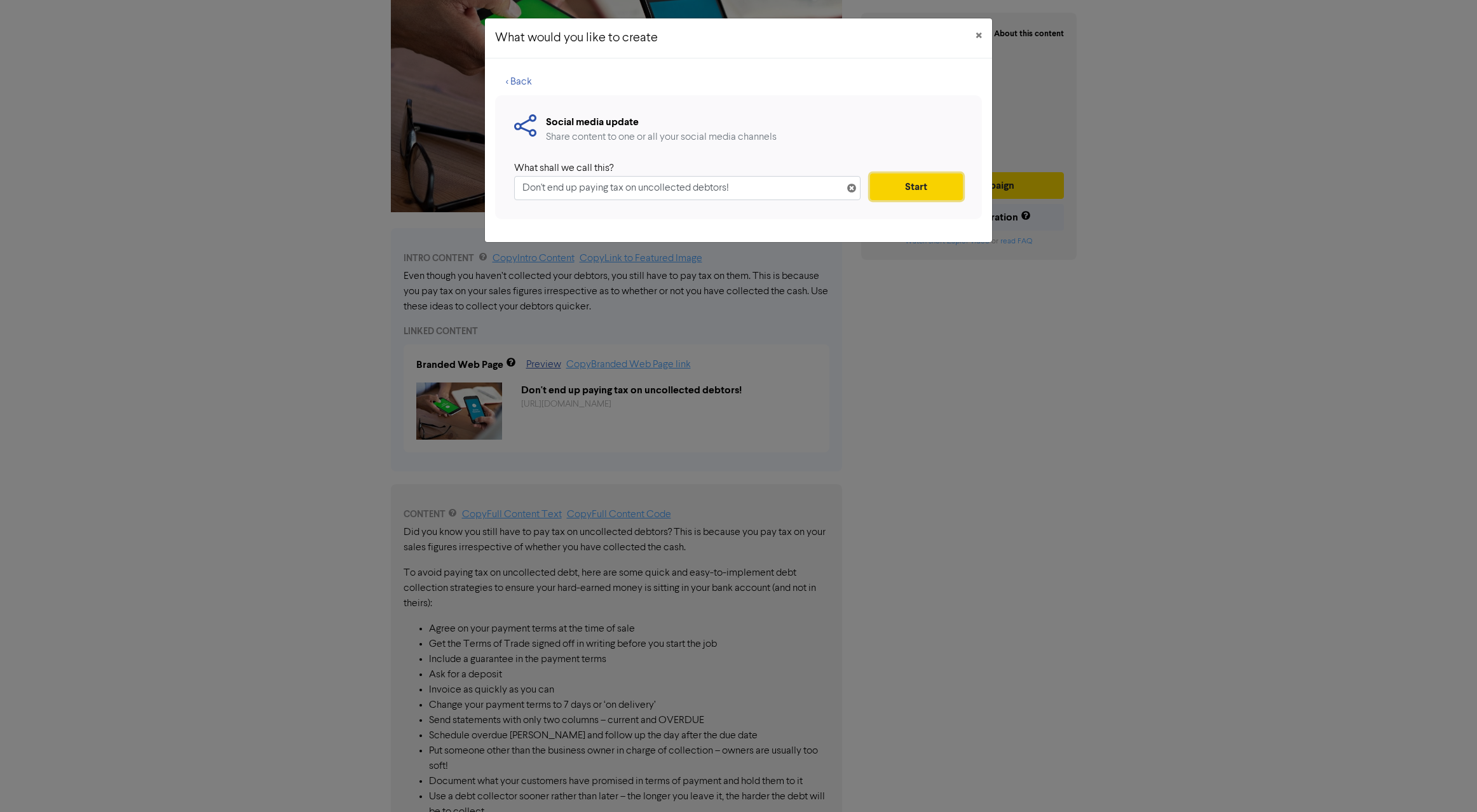
click at [914, 187] on button "Start" at bounding box center [917, 187] width 93 height 26
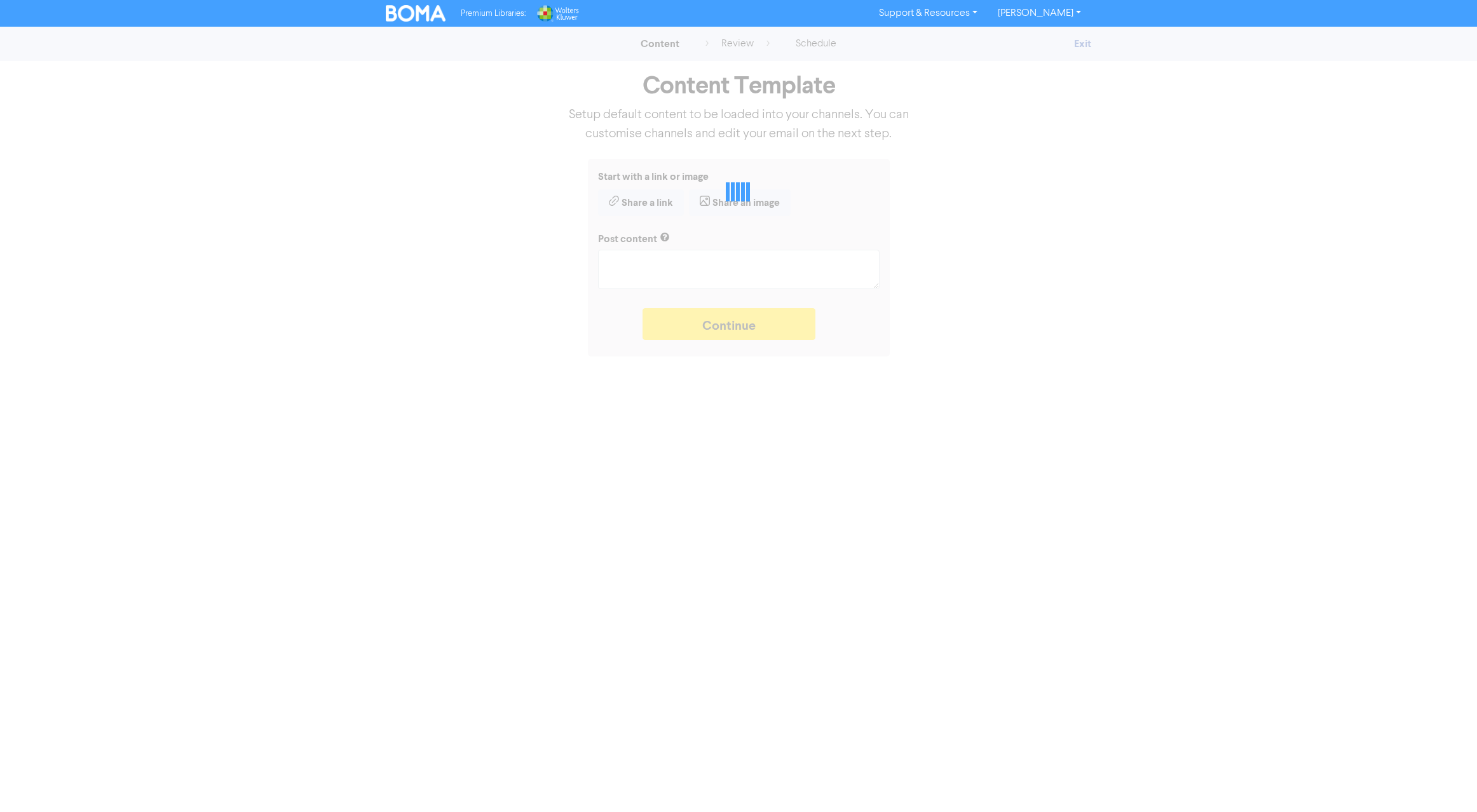
type textarea "x"
type textarea "Even though you haven’t collected your debtors, you still have to pay tax on th…"
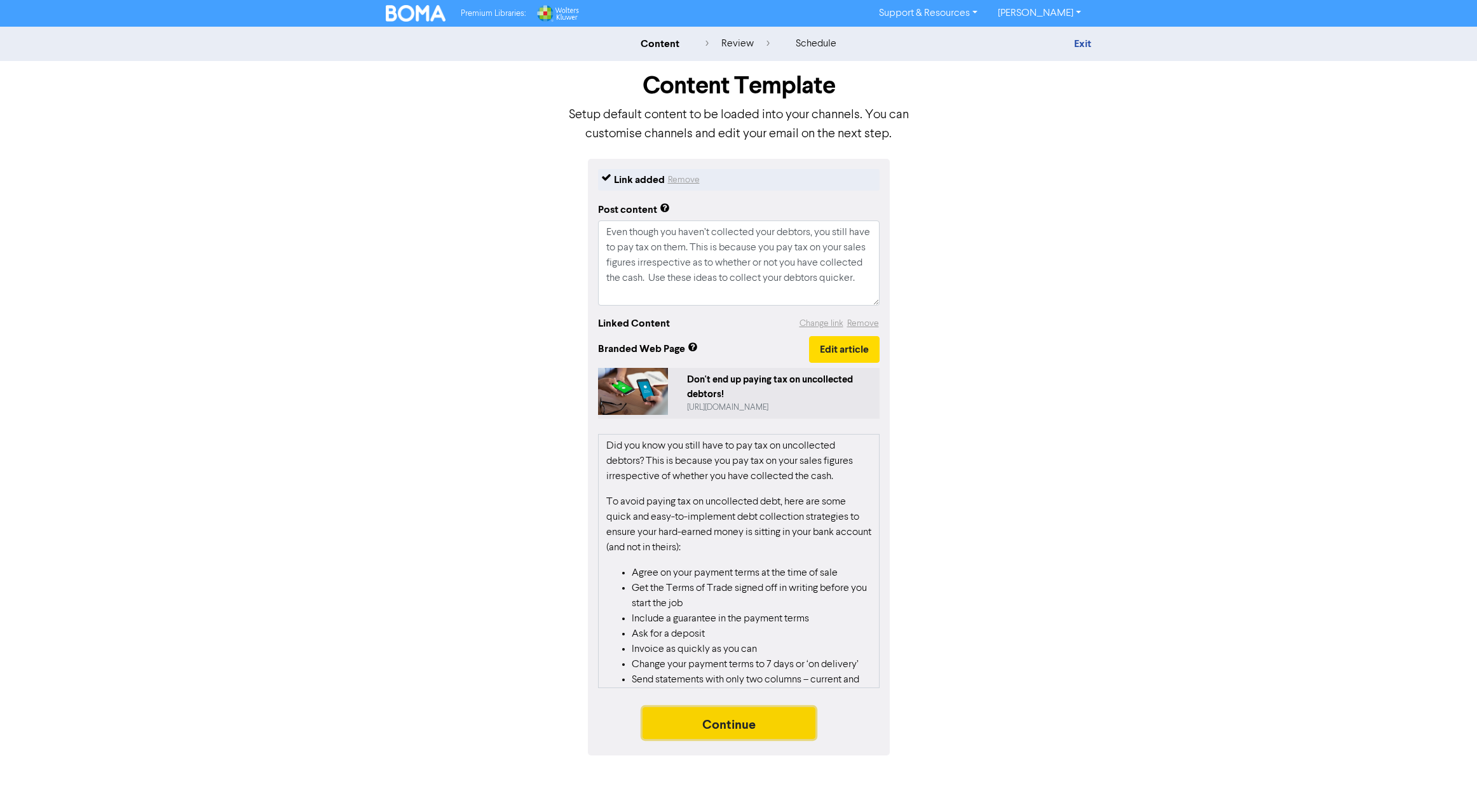
click at [774, 724] on button "Continue" at bounding box center [729, 723] width 173 height 32
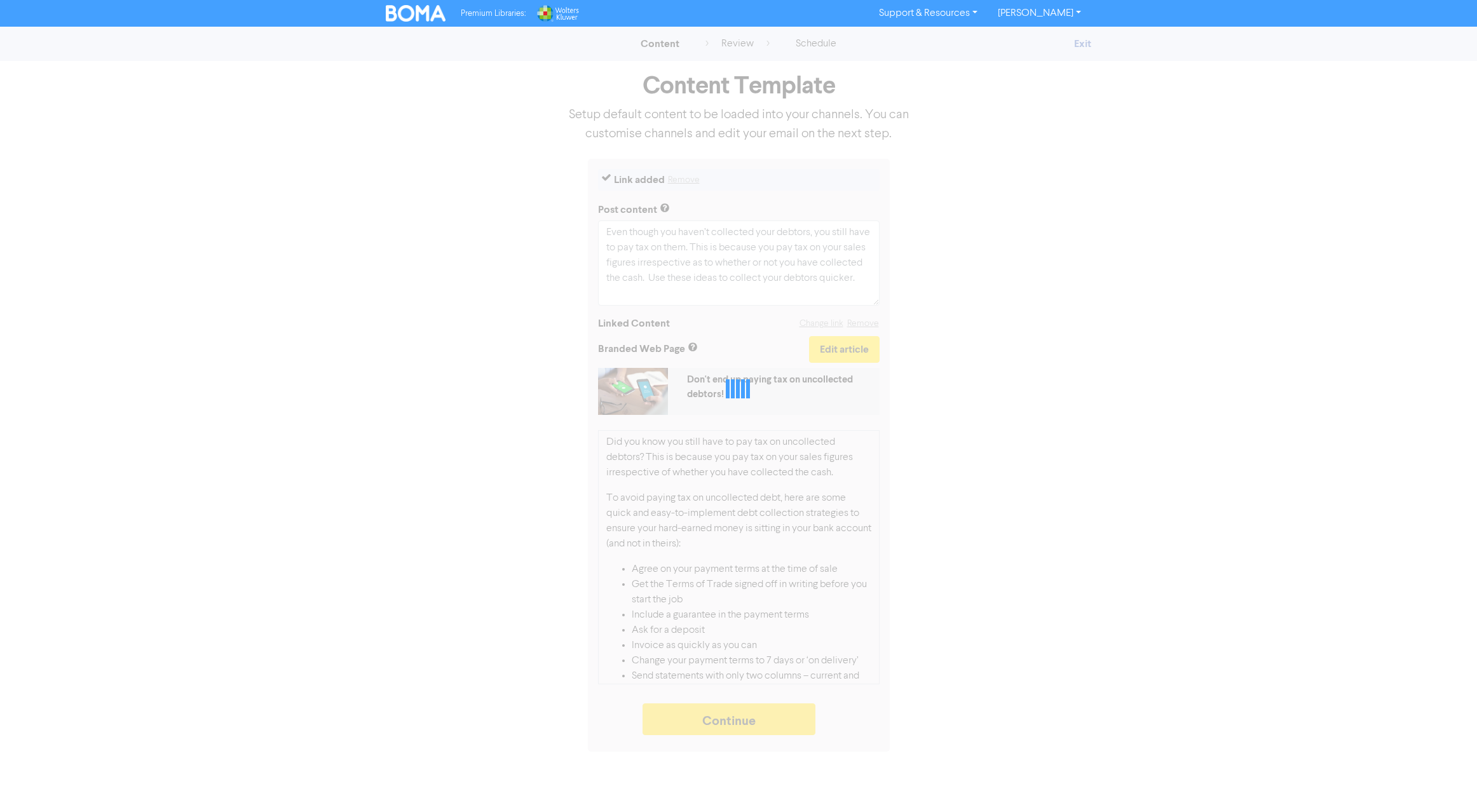
type textarea "x"
select select "LEARN_MORE"
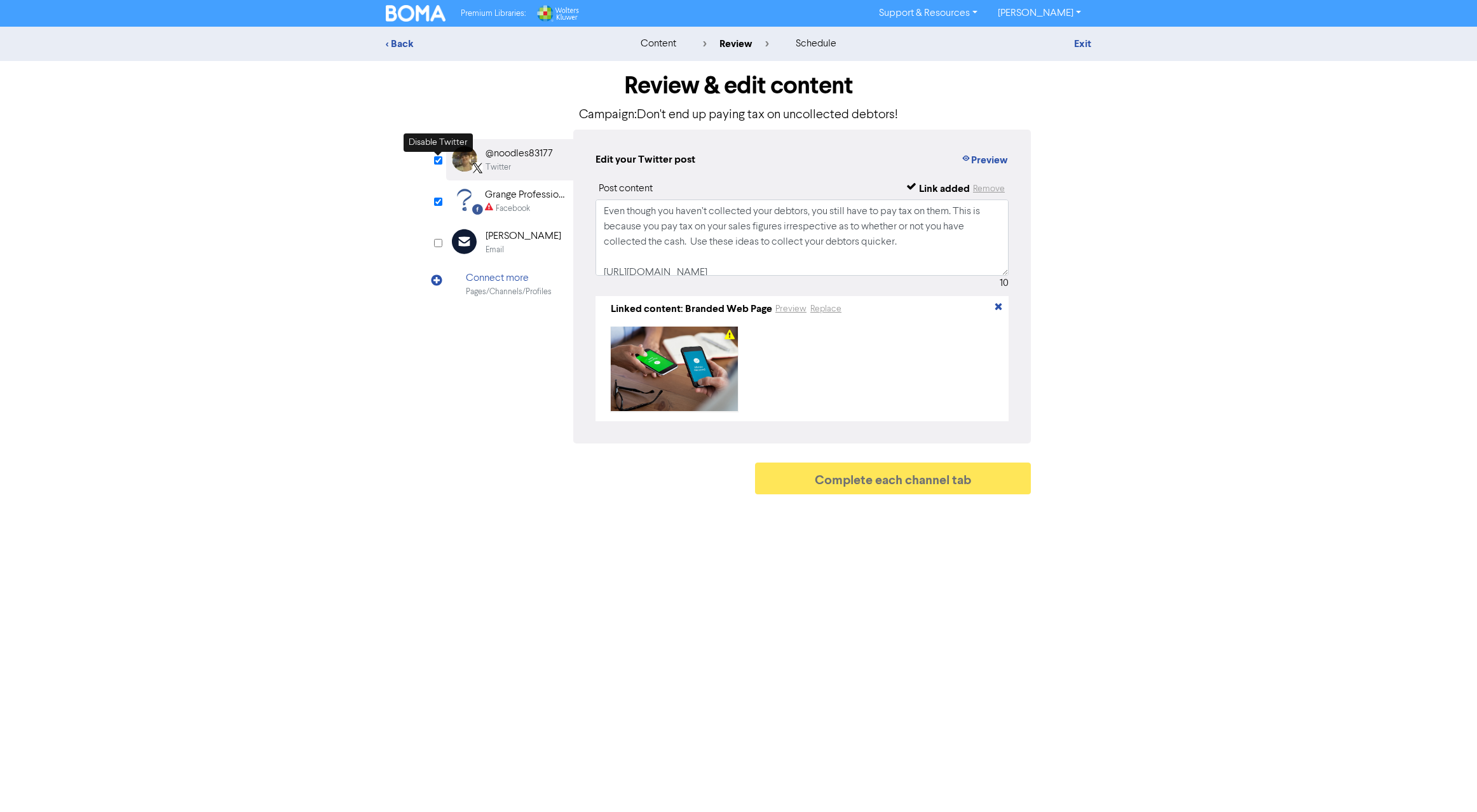
click at [438, 158] on input "checkbox" at bounding box center [438, 160] width 9 height 9
checkbox input "false"
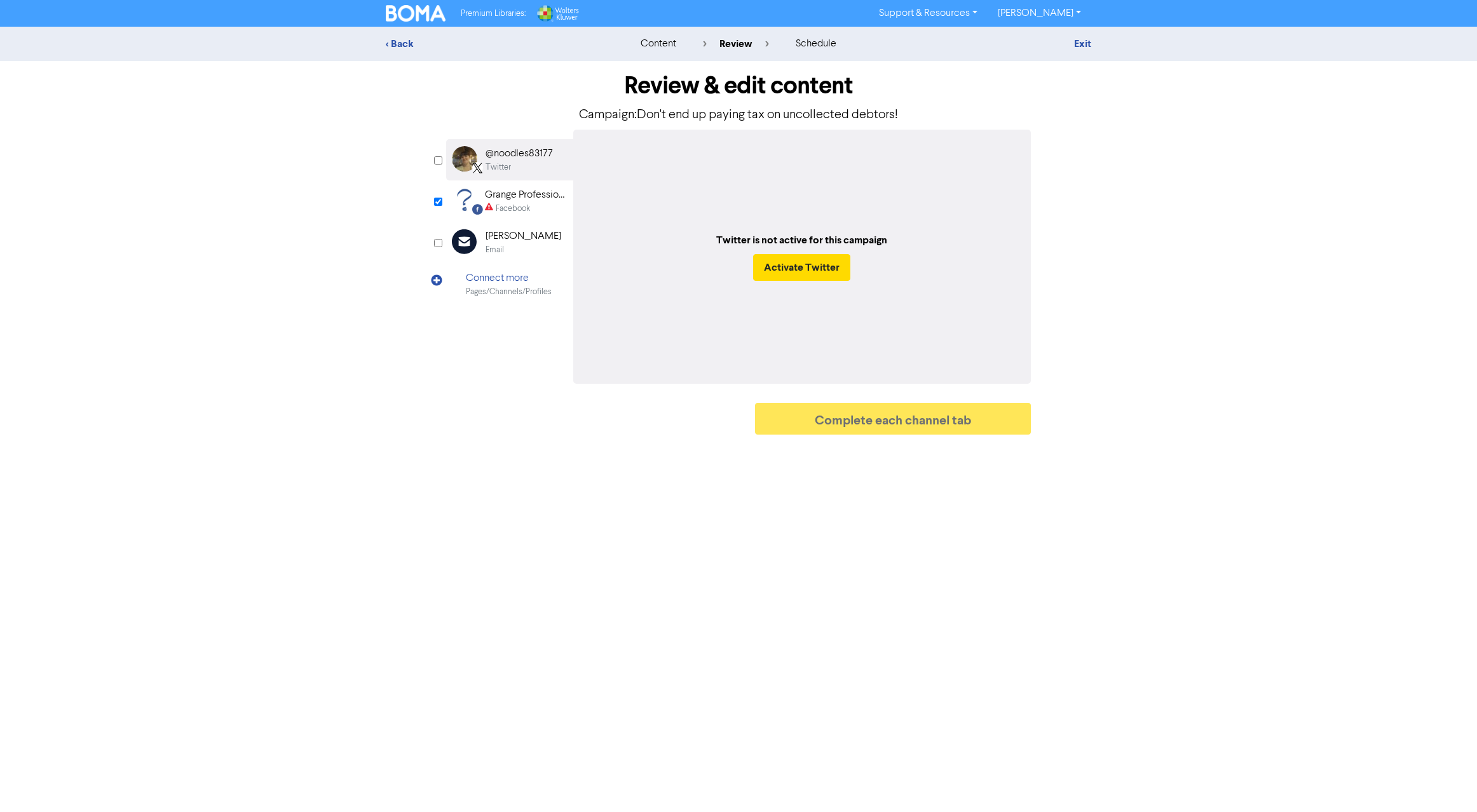
click at [500, 200] on div "Grange Professional Services" at bounding box center [525, 194] width 81 height 15
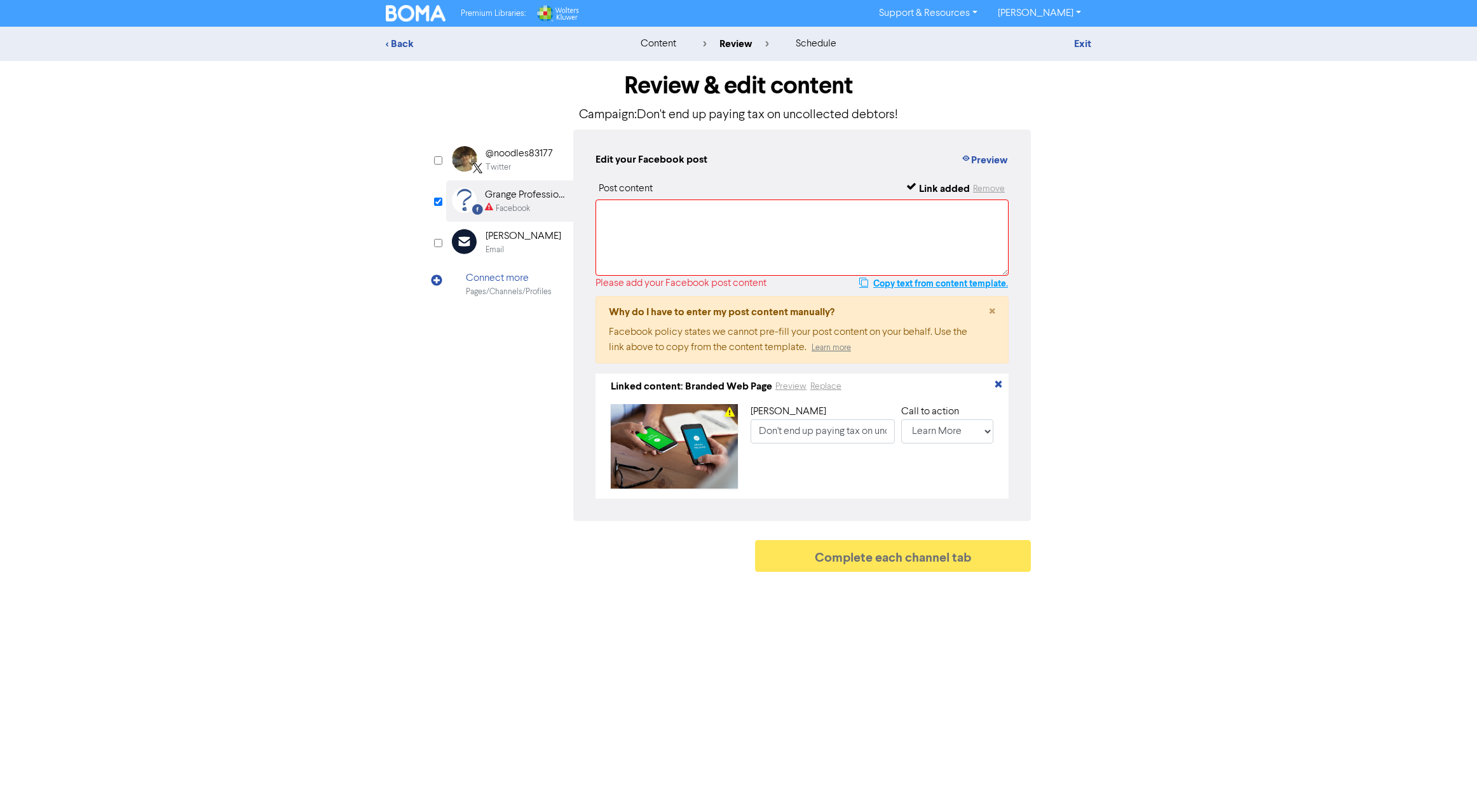
click at [900, 285] on button "Copy text from content template." at bounding box center [933, 283] width 150 height 15
paste textarea "Even though you haven’t collected your debtors, you still have to pay tax on th…"
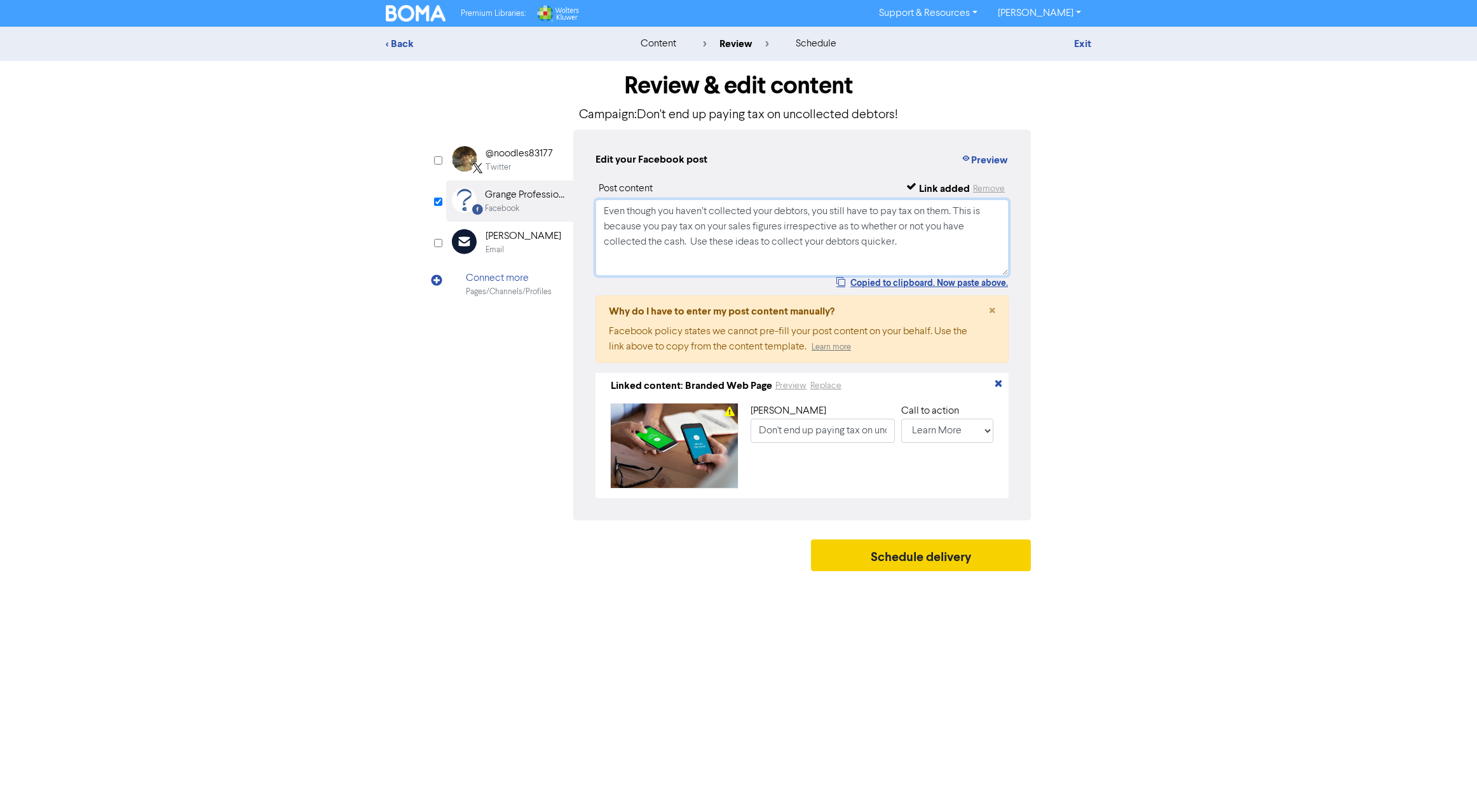
type textarea "Even though you haven’t collected your debtors, you still have to pay tax on th…"
click at [915, 569] on button "Schedule delivery" at bounding box center [921, 555] width 220 height 32
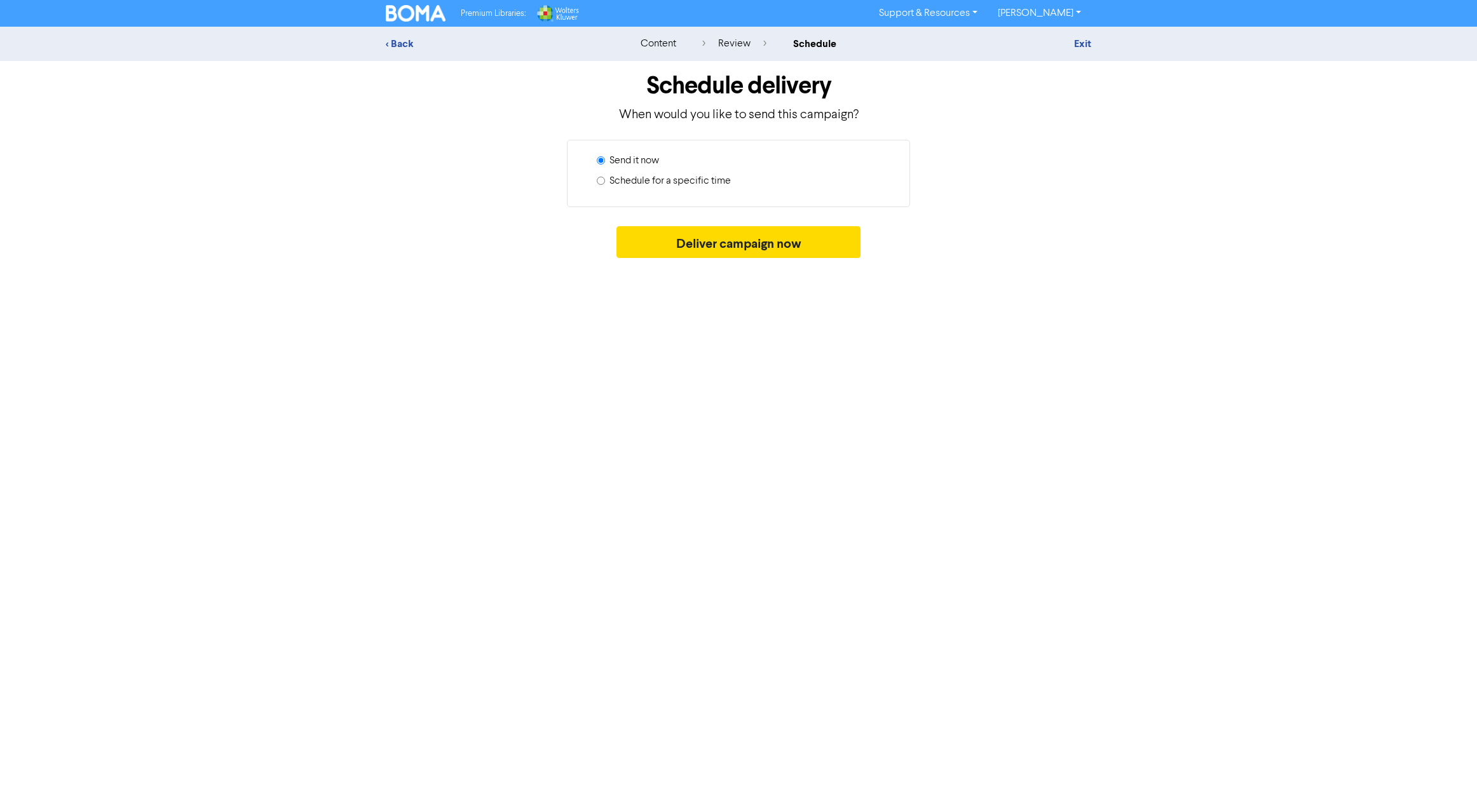
click at [622, 182] on label "Schedule for a specific time" at bounding box center [670, 181] width 121 height 15
click at [605, 182] on input "Schedule for a specific time" at bounding box center [601, 181] width 9 height 9
radio input "true"
radio input "false"
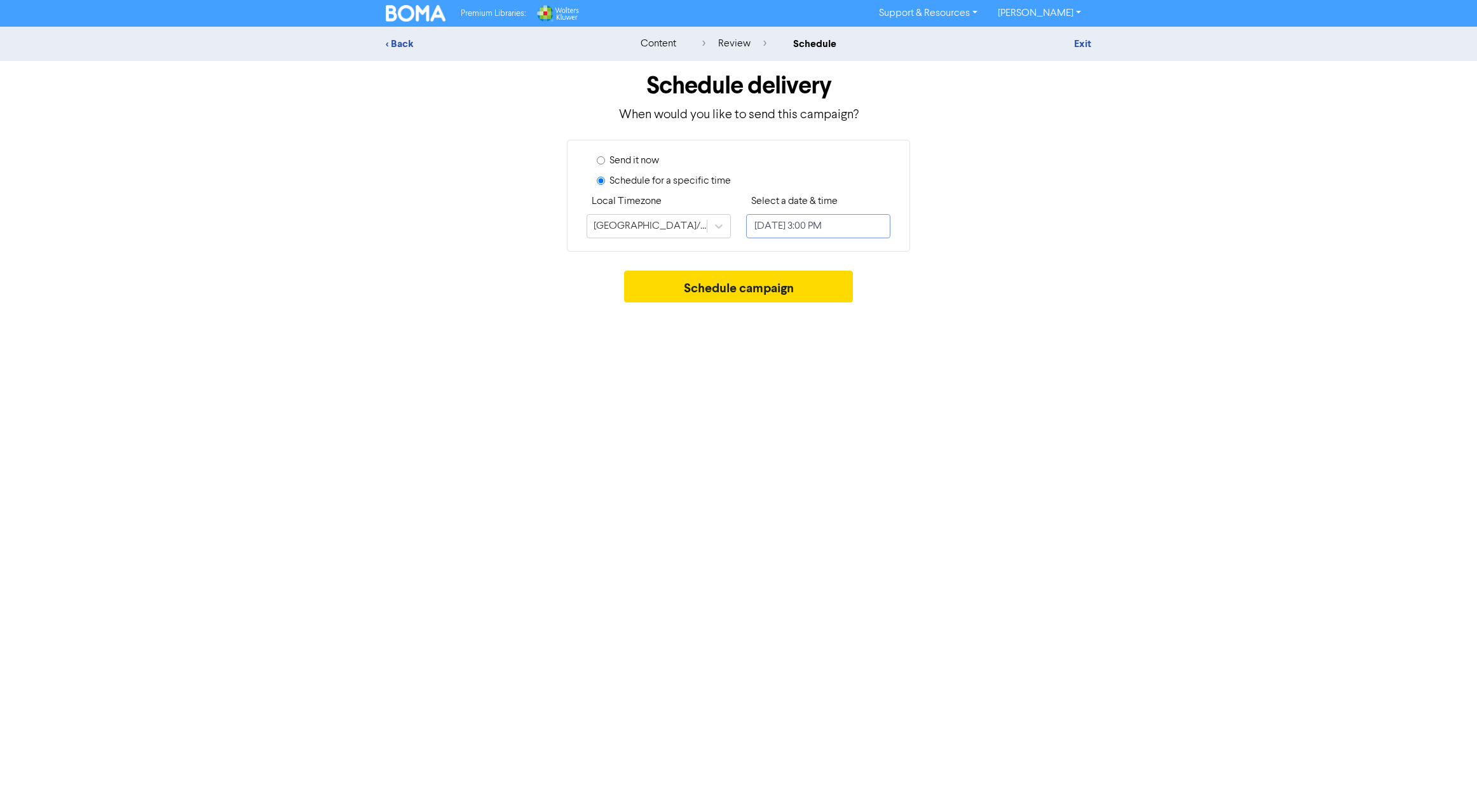
select select "7"
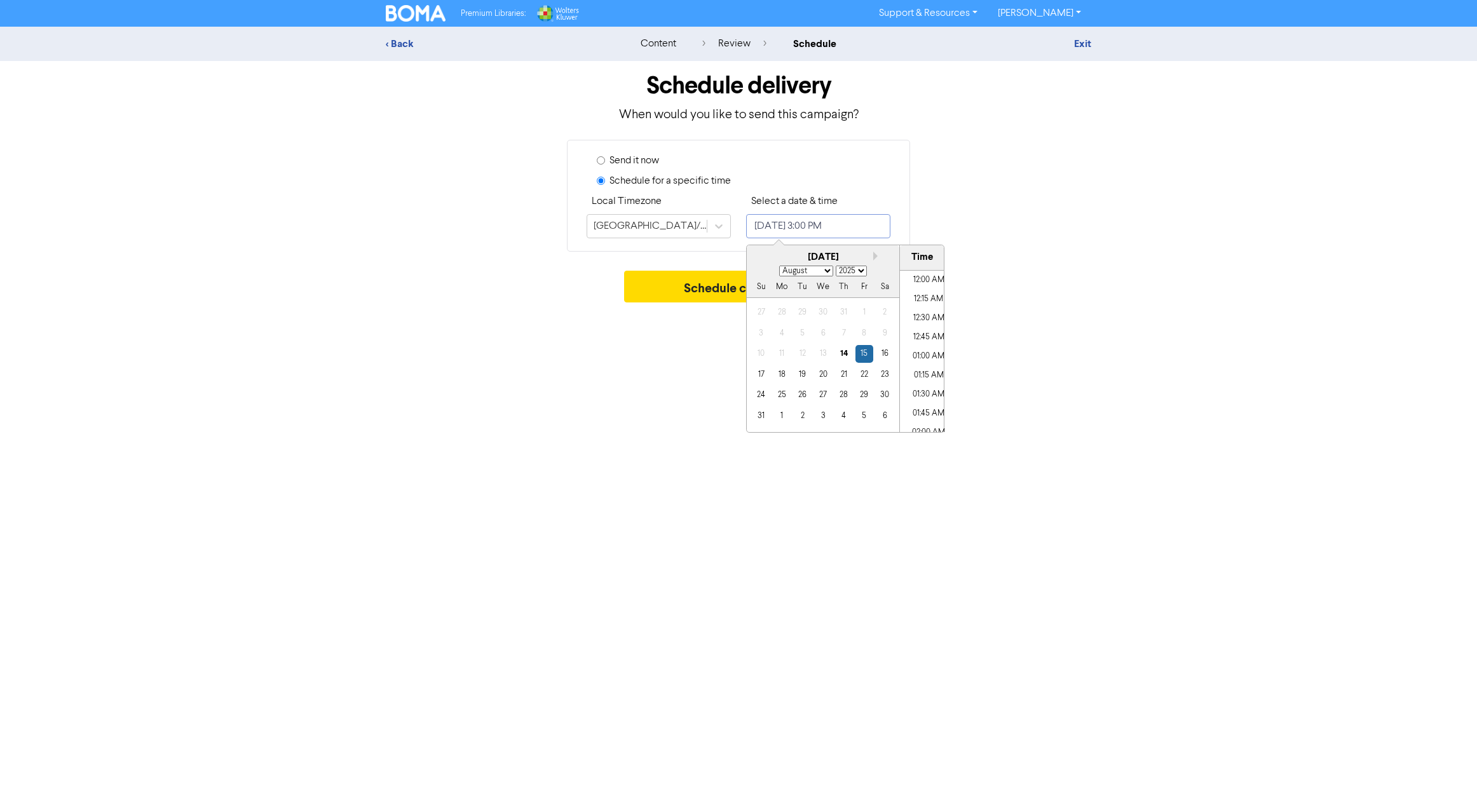
click at [800, 226] on input "[DATE] 3:00 PM" at bounding box center [818, 226] width 144 height 24
click at [819, 378] on div "20" at bounding box center [823, 374] width 17 height 17
type input "[DATE] 3:00 PM"
click at [905, 211] on div "Send it now Schedule for a specific time Local Timezone [GEOGRAPHIC_DATA]/[GEOG…" at bounding box center [738, 196] width 344 height 112
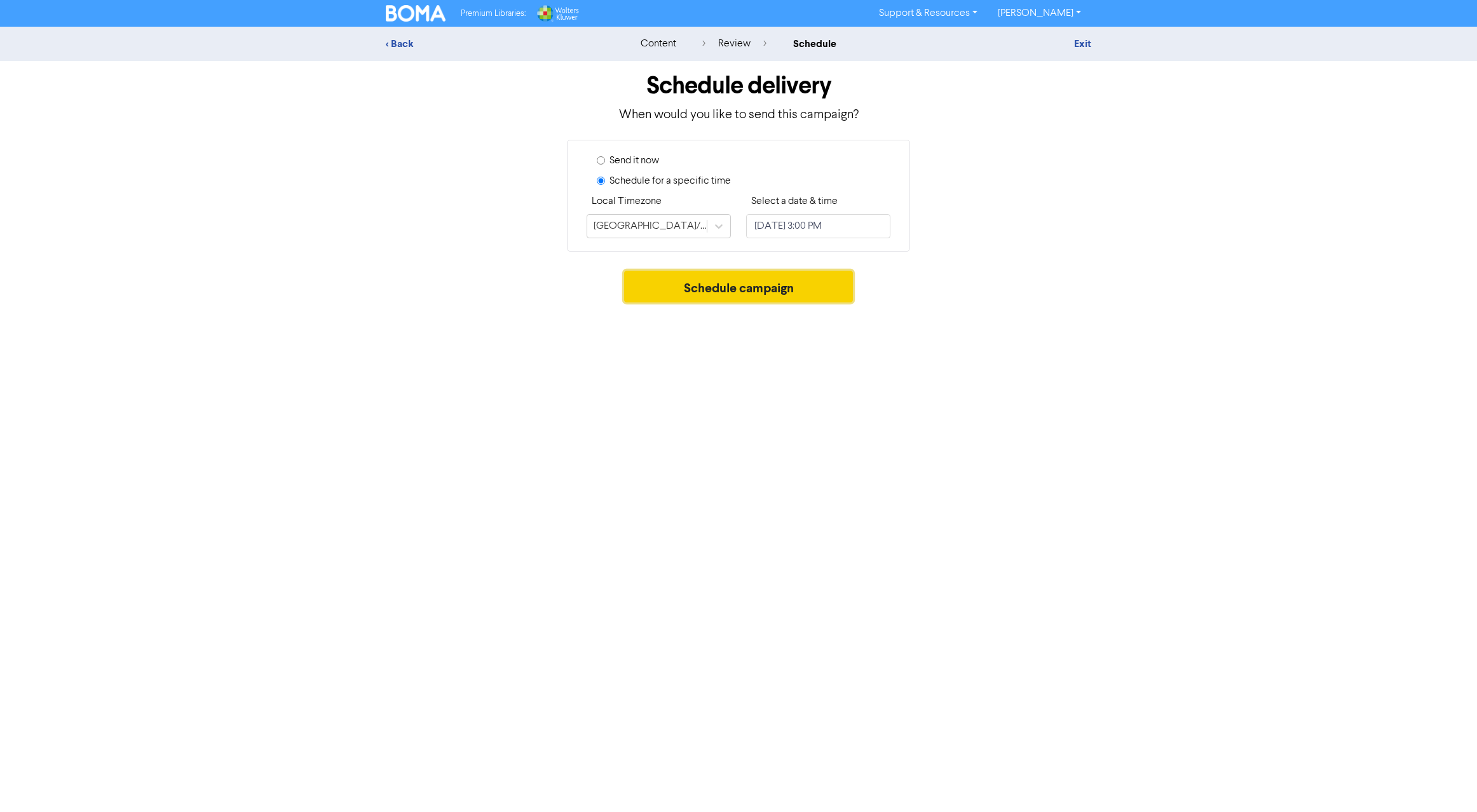
click at [736, 287] on button "Schedule campaign" at bounding box center [739, 287] width 229 height 32
